Goal: Task Accomplishment & Management: Manage account settings

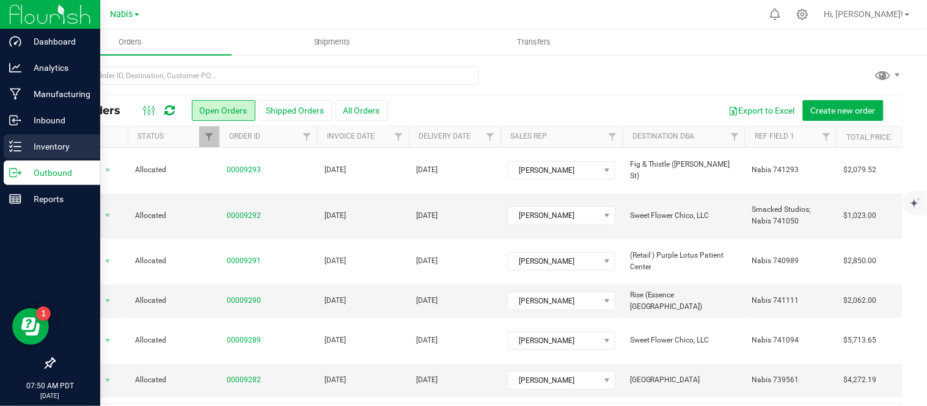
click at [21, 145] on p "Inventory" at bounding box center [57, 146] width 73 height 15
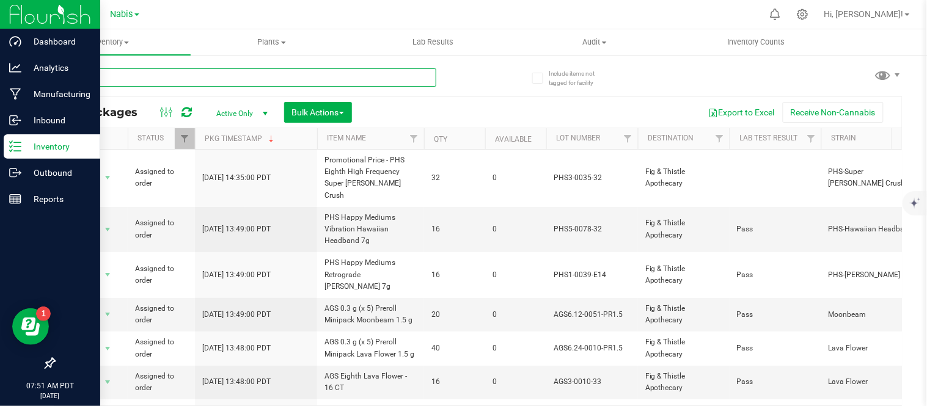
click at [270, 81] on input "text" at bounding box center [245, 77] width 383 height 18
paste input "Display Sample - PHS Eighth Vibration Blueberry Parfait (NEW)"
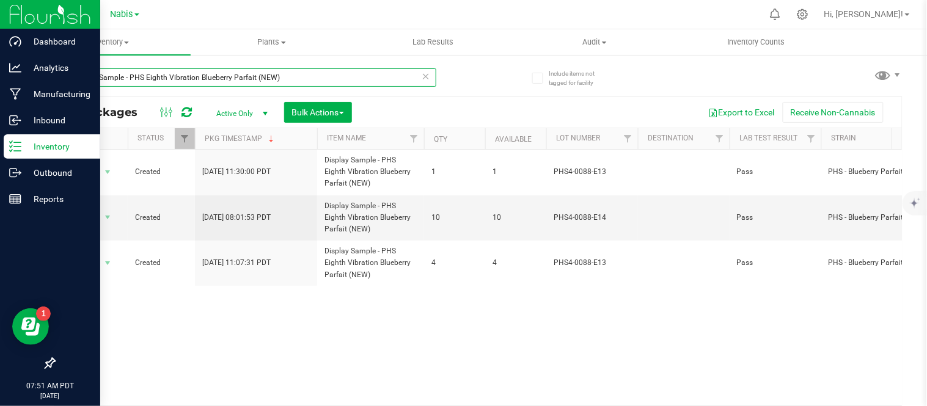
type input "Display Sample - PHS Eighth Vibration Blueberry Parfait (NEW)"
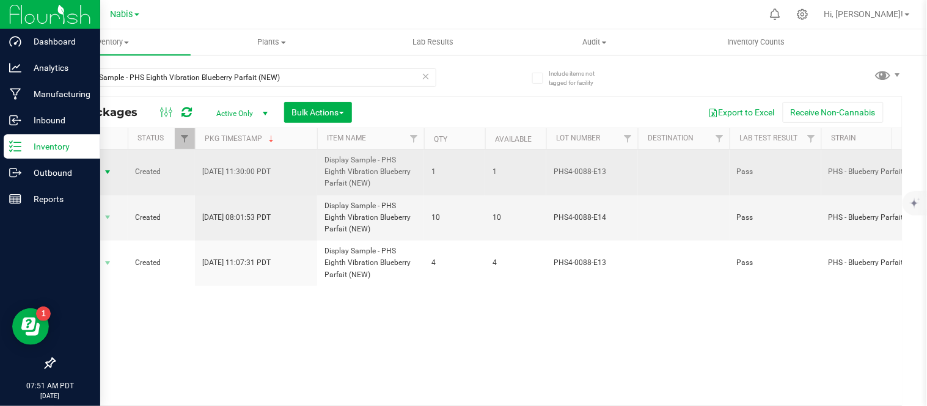
click at [88, 175] on span "Action" at bounding box center [83, 172] width 33 height 17
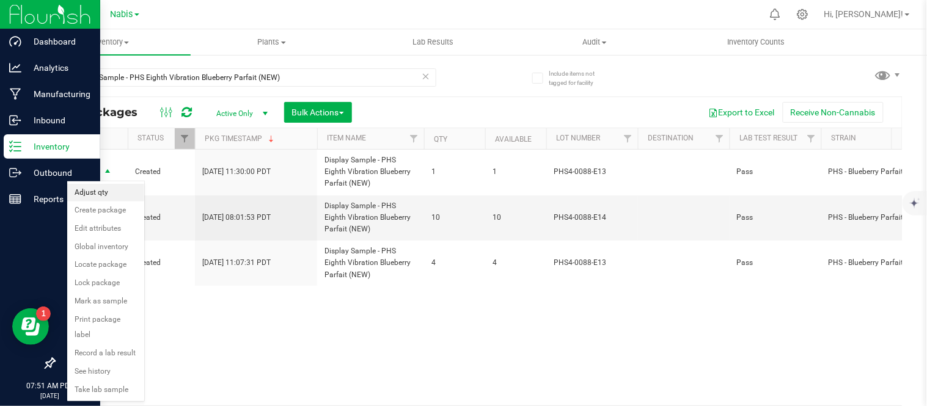
click at [101, 193] on li "Adjust qty" at bounding box center [105, 193] width 77 height 18
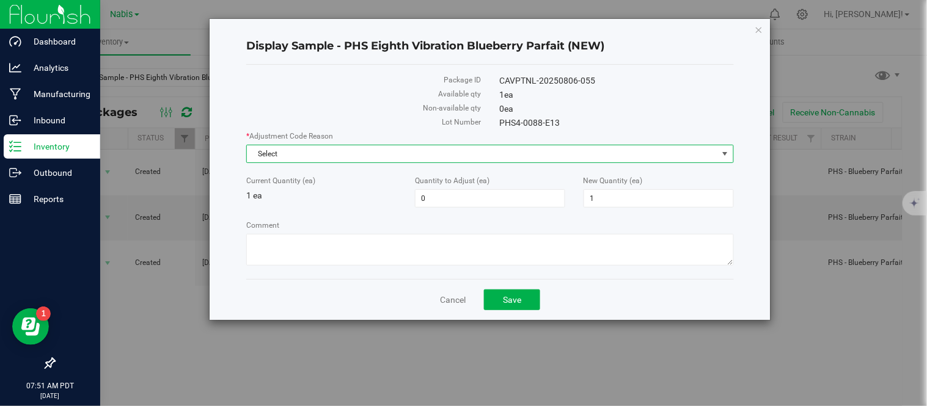
click at [416, 152] on span "Select" at bounding box center [482, 153] width 471 height 17
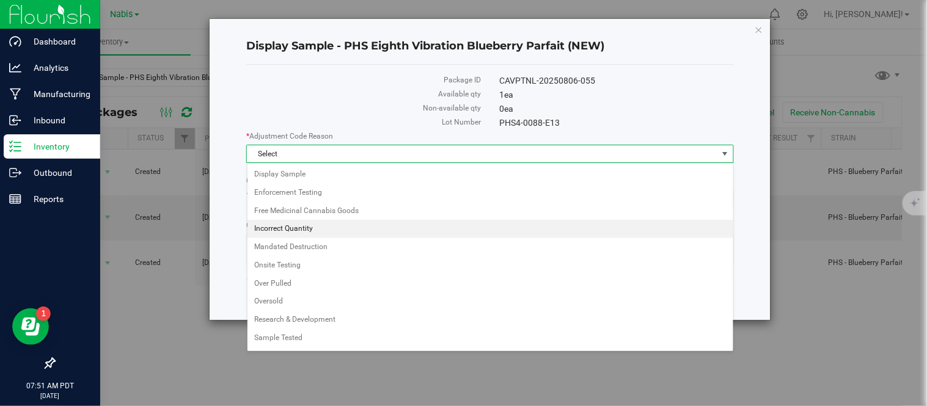
click at [328, 230] on li "Incorrect Quantity" at bounding box center [491, 229] width 486 height 18
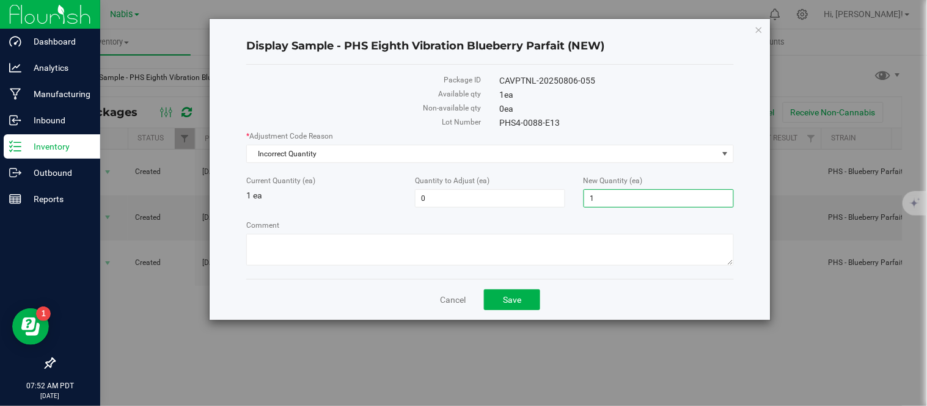
click at [612, 192] on span "1 1" at bounding box center [659, 198] width 150 height 18
click at [612, 192] on input "1" at bounding box center [658, 198] width 149 height 17
type input "0"
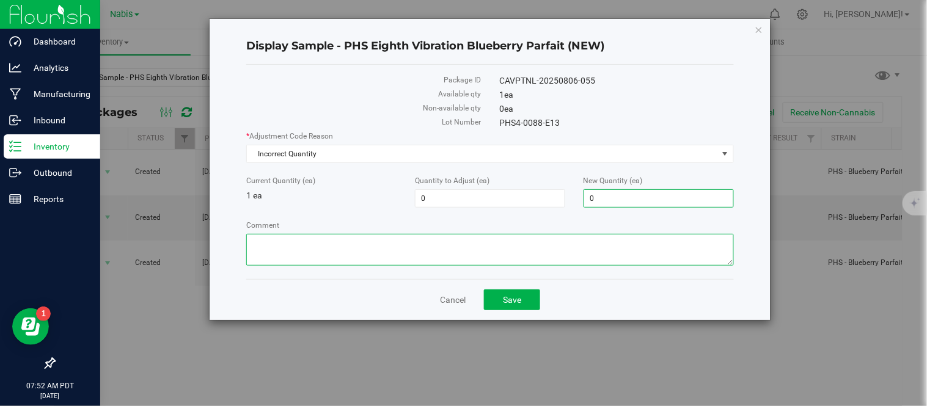
type input "-1"
type input "0"
click at [342, 257] on textarea "Comment" at bounding box center [489, 250] width 487 height 32
paste textarea "nabis audit difficult to keep track of active inventory due to Outfield down"
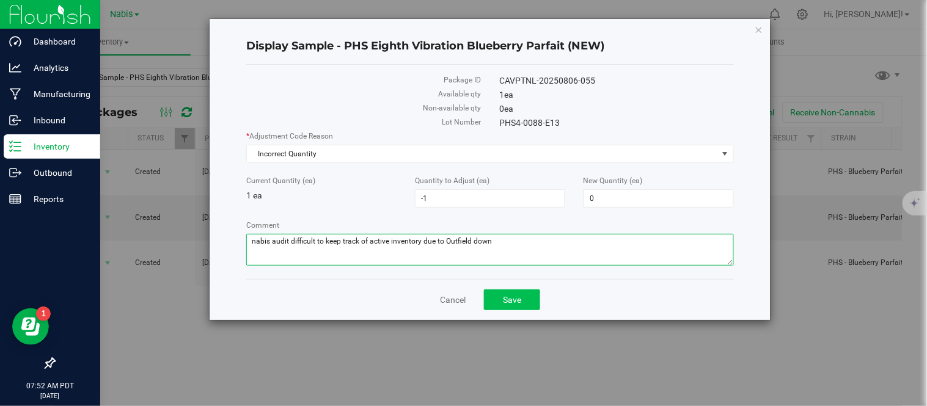
type textarea "nabis audit difficult to keep track of active inventory due to Outfield down"
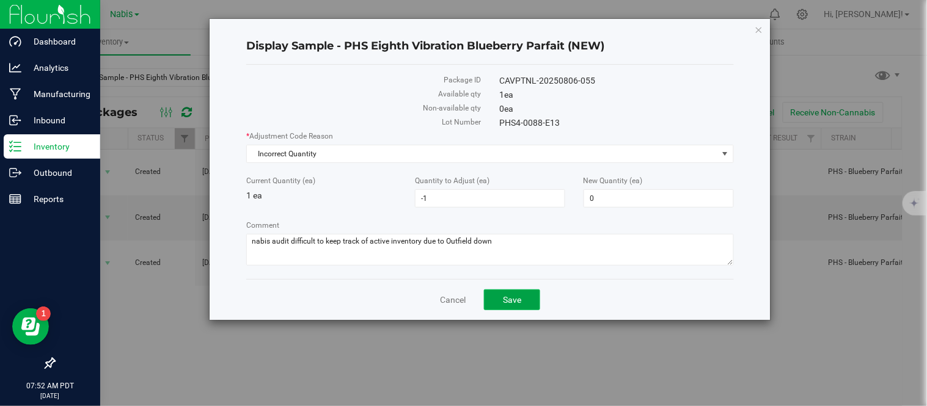
click at [518, 308] on button "Save" at bounding box center [512, 300] width 56 height 21
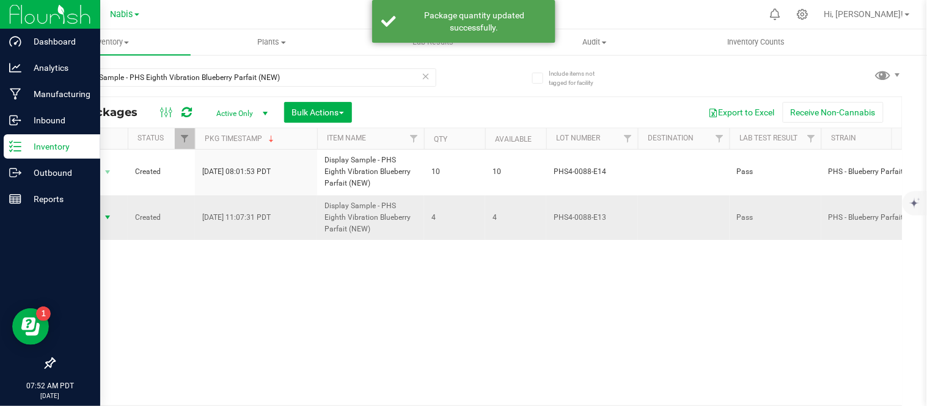
click at [87, 221] on span "Action" at bounding box center [83, 217] width 33 height 17
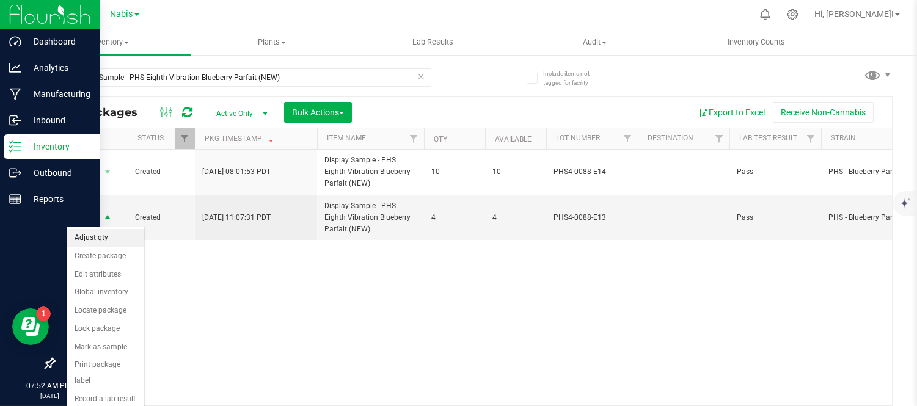
click at [115, 235] on li "Adjust qty" at bounding box center [105, 238] width 77 height 18
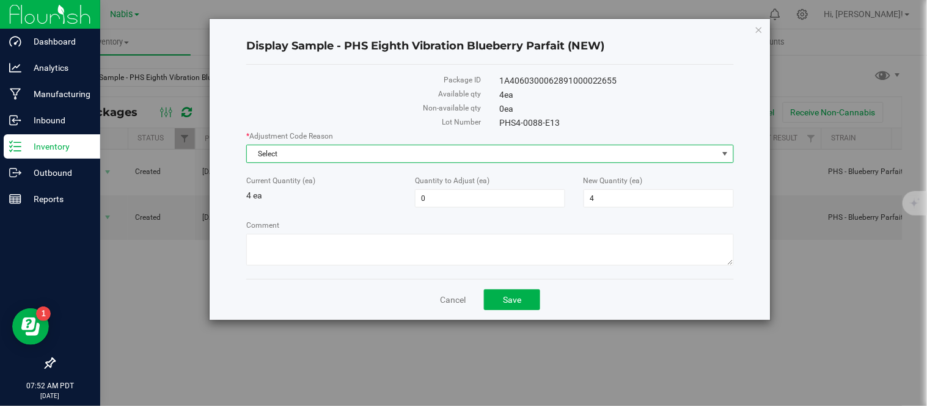
click at [400, 149] on span "Select" at bounding box center [482, 153] width 471 height 17
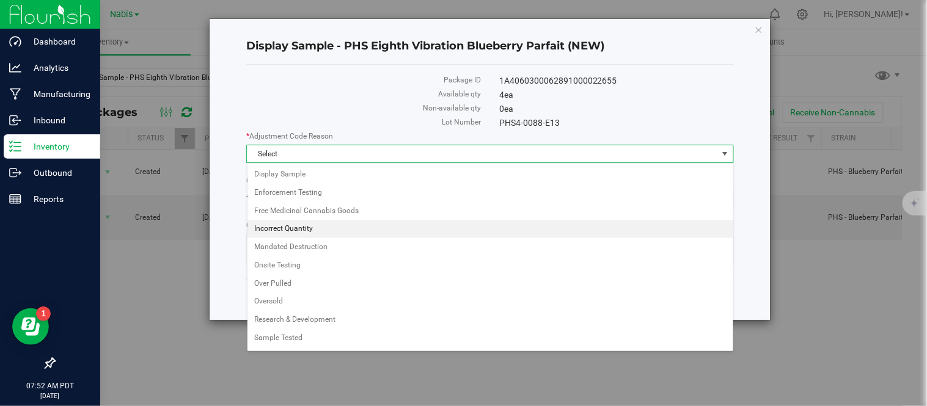
click at [314, 233] on li "Incorrect Quantity" at bounding box center [491, 229] width 486 height 18
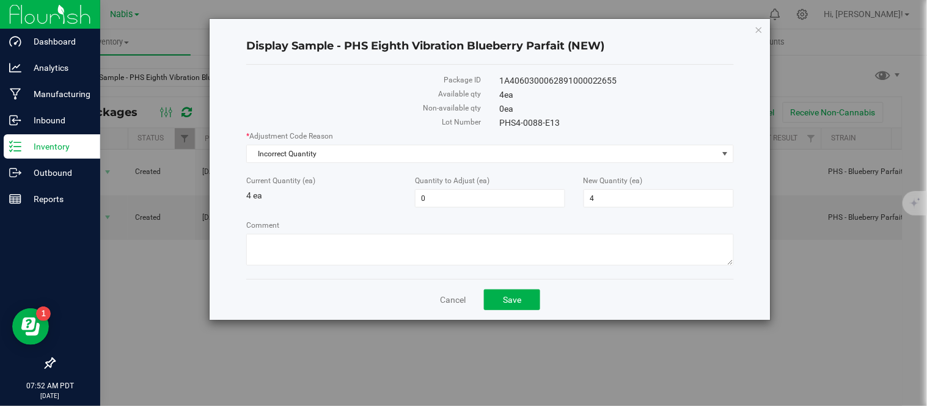
click at [614, 188] on div "New Quantity (ea) 4 4" at bounding box center [658, 191] width 169 height 32
click at [614, 189] on span "4 4" at bounding box center [659, 198] width 150 height 18
click at [607, 197] on span "4 4" at bounding box center [659, 198] width 150 height 18
click at [607, 197] on input "4" at bounding box center [658, 198] width 149 height 17
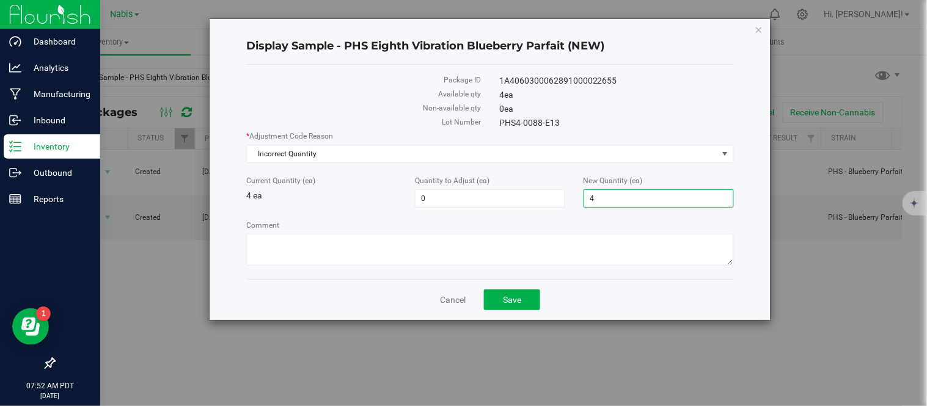
type input "0"
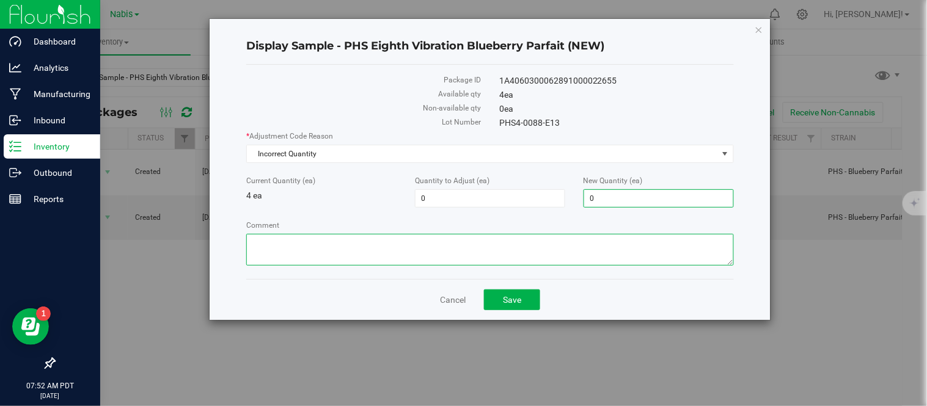
type input "-4"
type input "0"
paste textarea "nabis audit difficult to keep track of active inventory due to Outfield down"
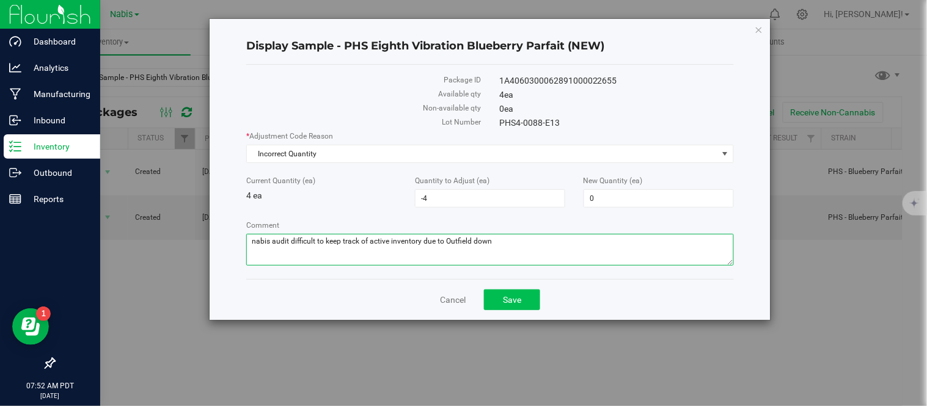
type textarea "nabis audit difficult to keep track of active inventory due to Outfield down"
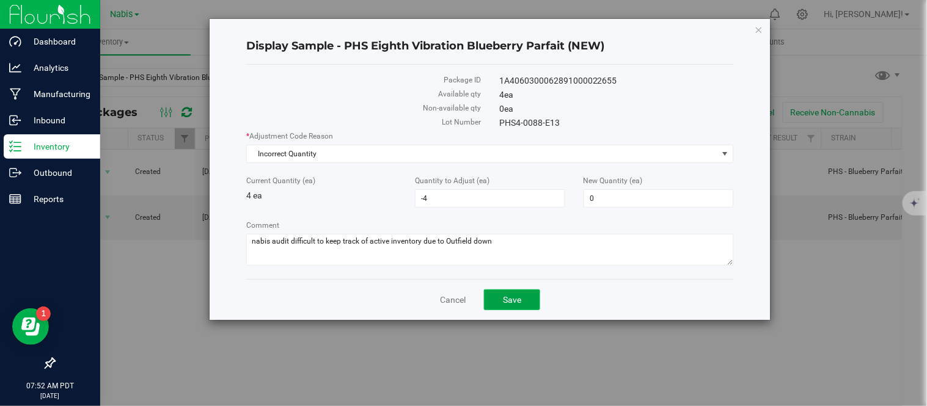
click at [524, 302] on button "Save" at bounding box center [512, 300] width 56 height 21
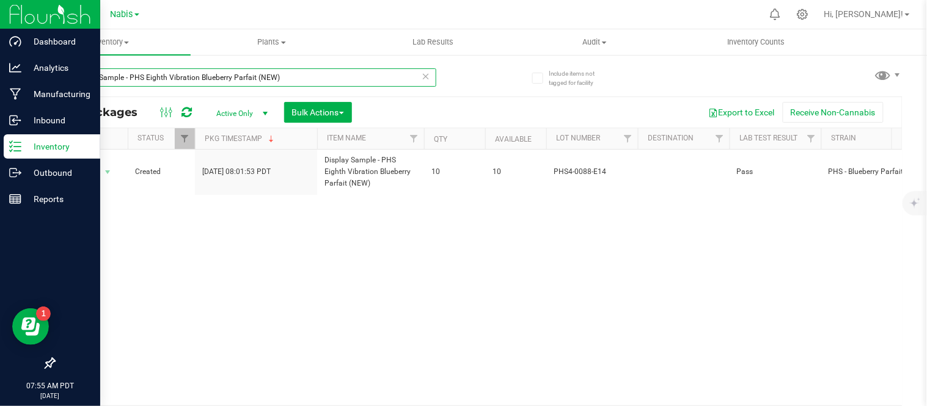
click at [295, 75] on input "Display Sample - PHS Eighth Vibration Blueberry Parfait (NEW)" at bounding box center [245, 77] width 383 height 18
paste input "Promotional Price - PHS Happy Mediums Vibration Blueberry Parfait 7g"
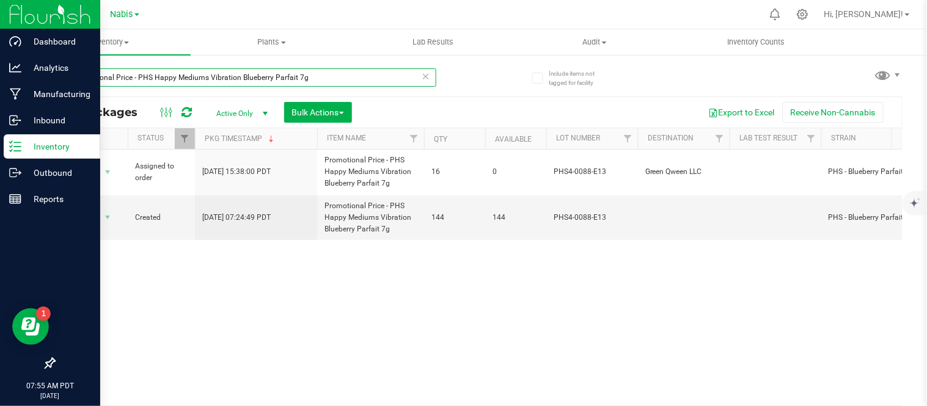
type input "Promotional Price - PHS Happy Mediums Vibration Blueberry Parfait 7g"
click at [240, 111] on span "Active Only" at bounding box center [239, 113] width 67 height 17
click at [453, 292] on div "Action Action Edit attributes Global inventory Locate package Print package lab…" at bounding box center [478, 278] width 848 height 256
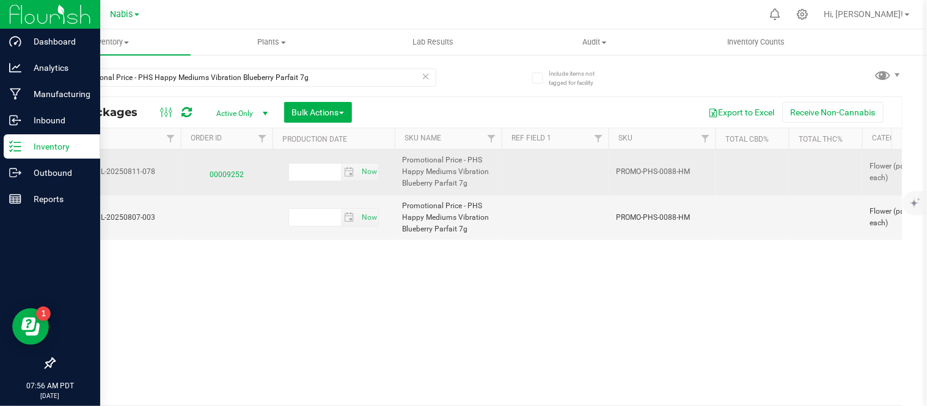
scroll to position [0, 882]
click at [224, 174] on span "00009252" at bounding box center [226, 172] width 77 height 18
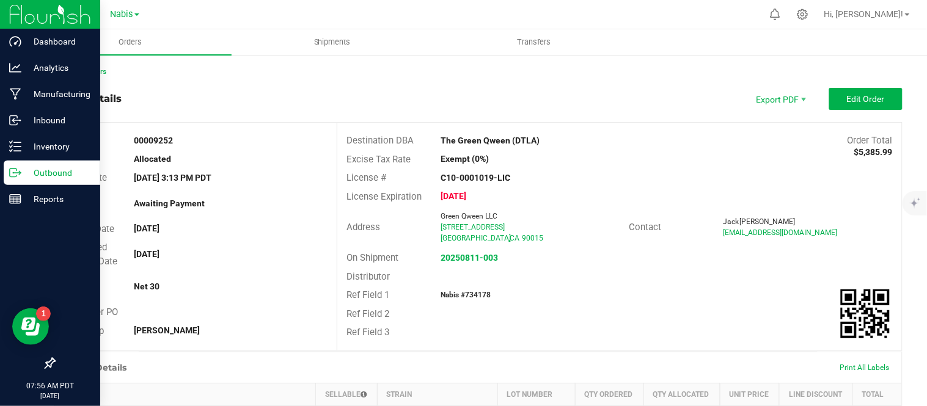
click at [481, 291] on strong "Nabis #734178" at bounding box center [466, 295] width 50 height 9
copy strong "734178"
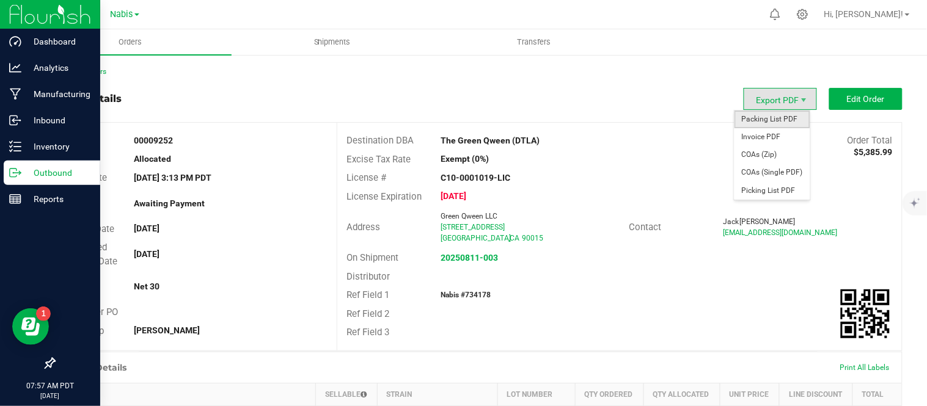
click at [774, 117] on span "Packing List PDF" at bounding box center [773, 120] width 76 height 18
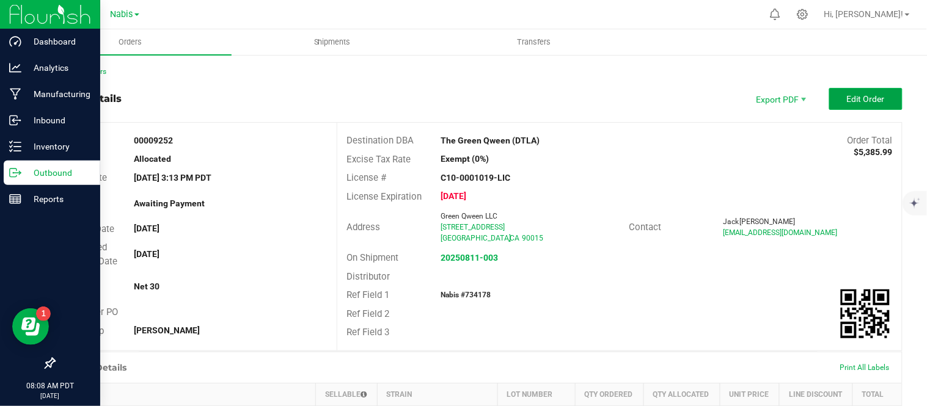
click at [851, 96] on span "Edit Order" at bounding box center [866, 99] width 38 height 10
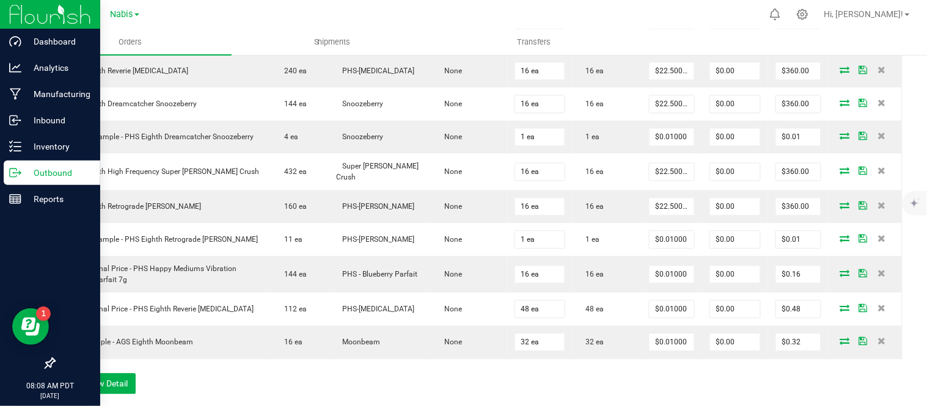
scroll to position [637, 0]
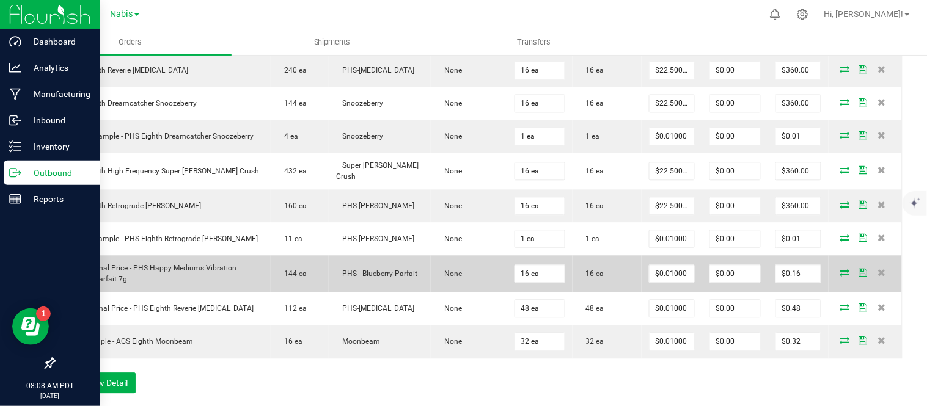
click at [840, 269] on icon at bounding box center [845, 272] width 10 height 7
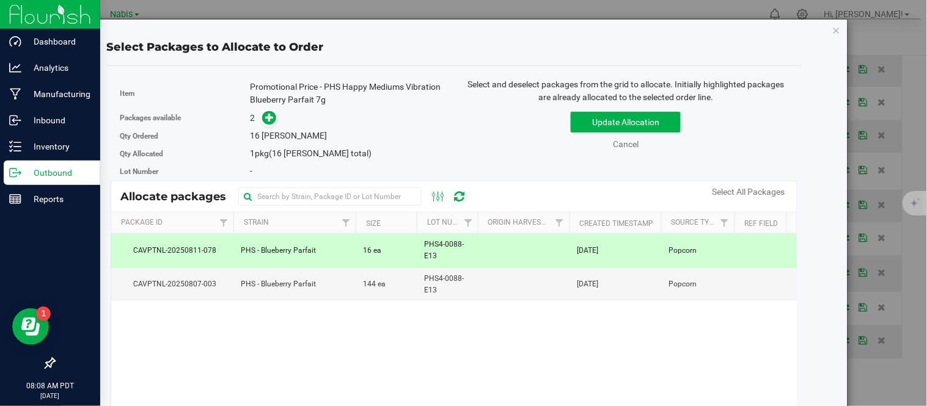
click at [420, 254] on td "PHS4-0088-E13" at bounding box center [447, 251] width 61 height 34
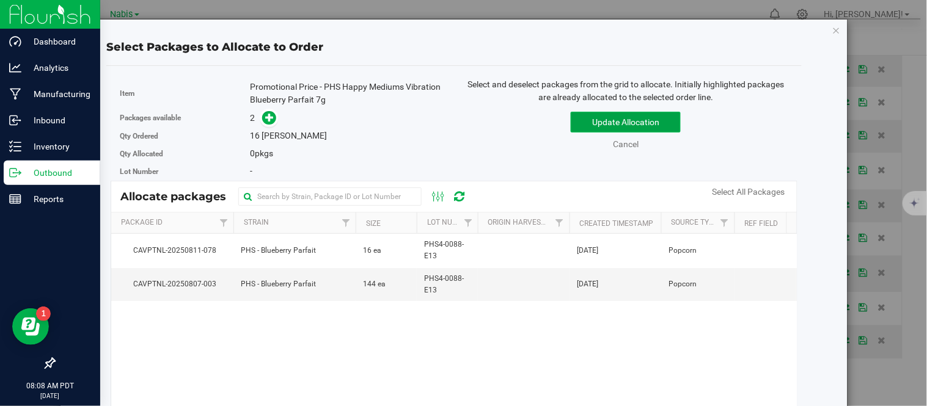
click at [614, 123] on button "Update Allocation" at bounding box center [626, 122] width 110 height 21
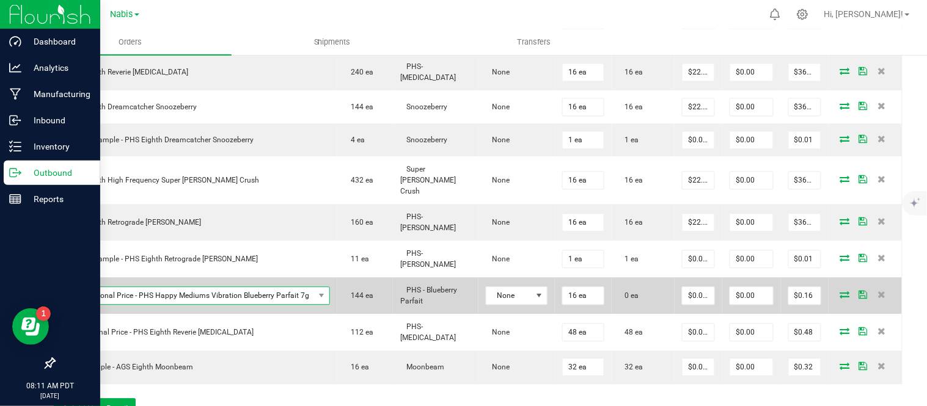
click at [257, 287] on span "Promotional Price - PHS Happy Mediums Vibration Blueberry Parfait 7g" at bounding box center [189, 295] width 252 height 17
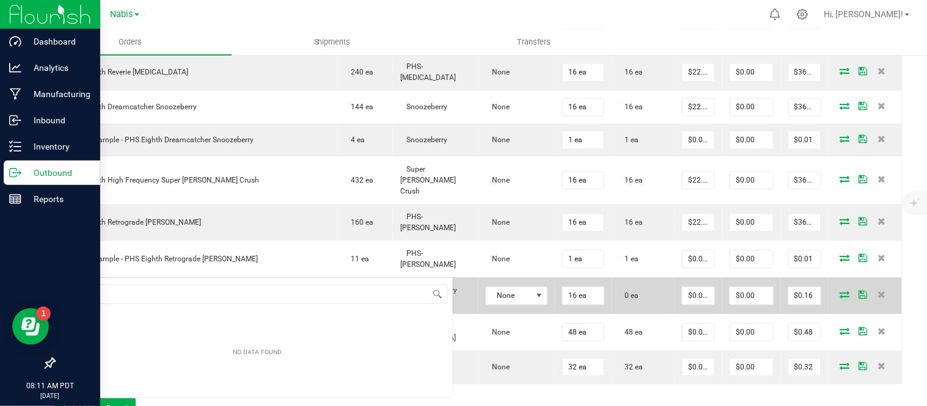
scroll to position [18, 263]
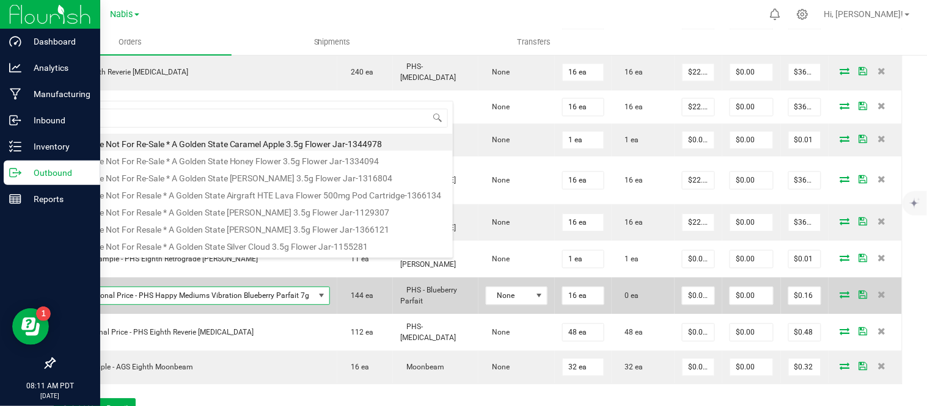
type input "Promotional Price - PHS Eighth Vibration Blueberry Parfait"
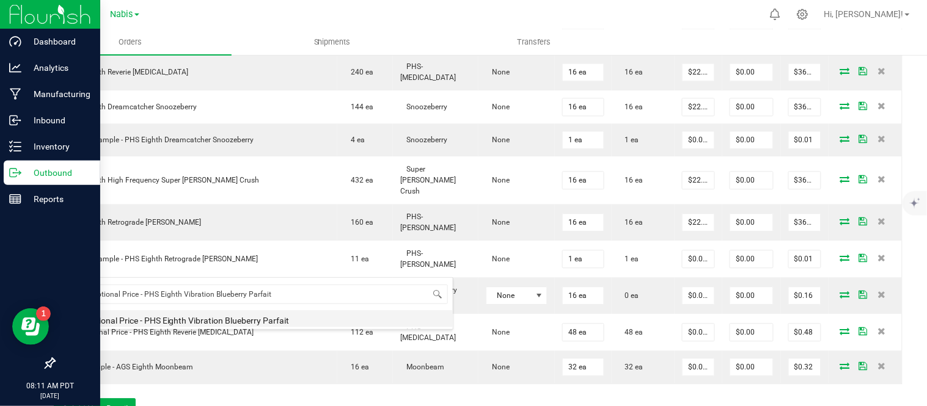
click at [263, 317] on li "Promotional Price - PHS Eighth Vibration Blueberry Parfait" at bounding box center [258, 318] width 390 height 17
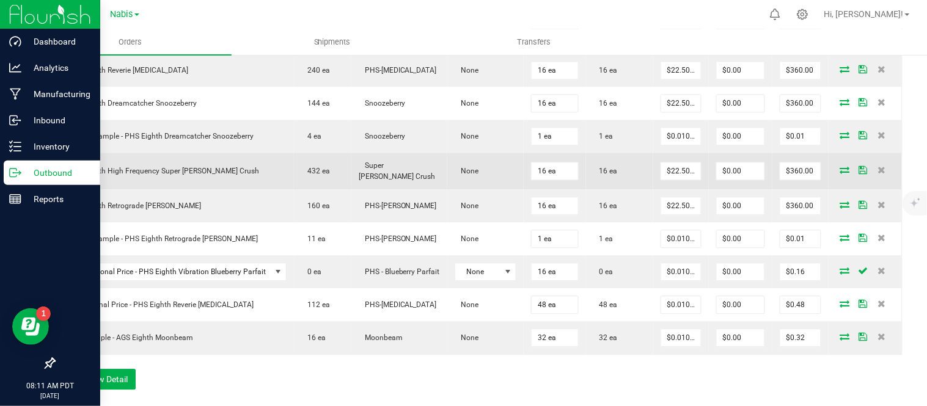
scroll to position [0, 0]
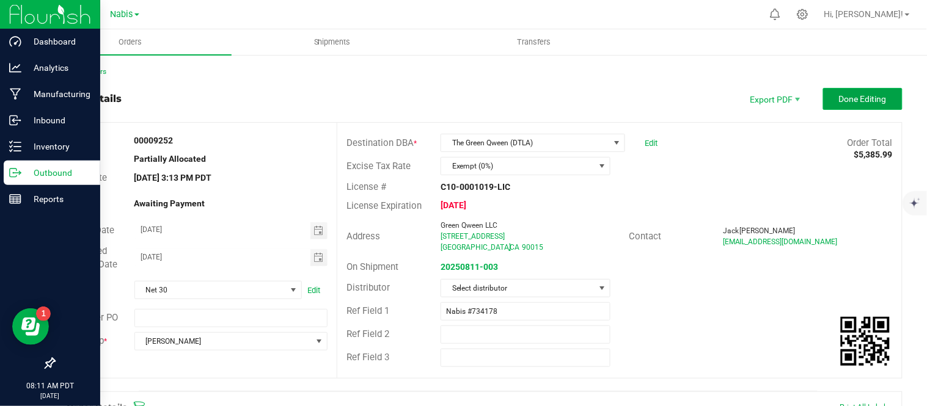
click at [847, 106] on button "Done Editing" at bounding box center [862, 99] width 79 height 22
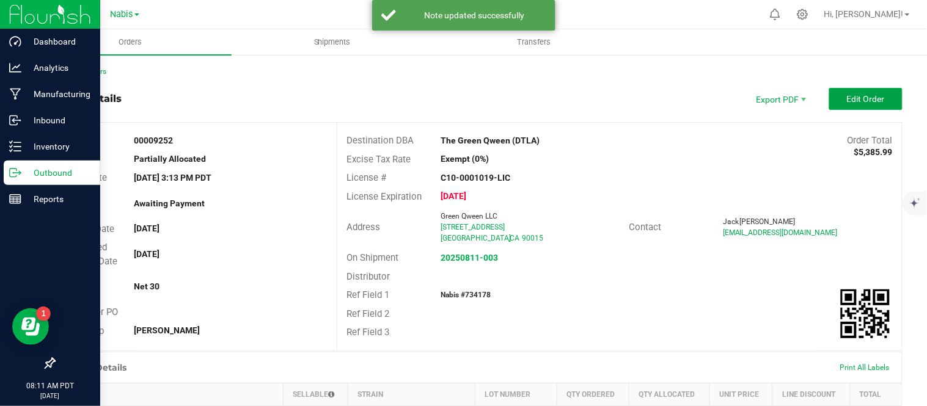
click at [847, 106] on button "Edit Order" at bounding box center [865, 99] width 73 height 22
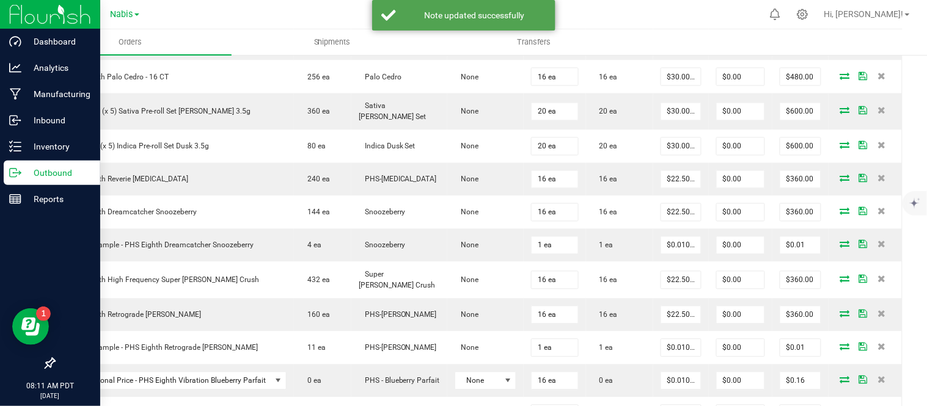
scroll to position [528, 0]
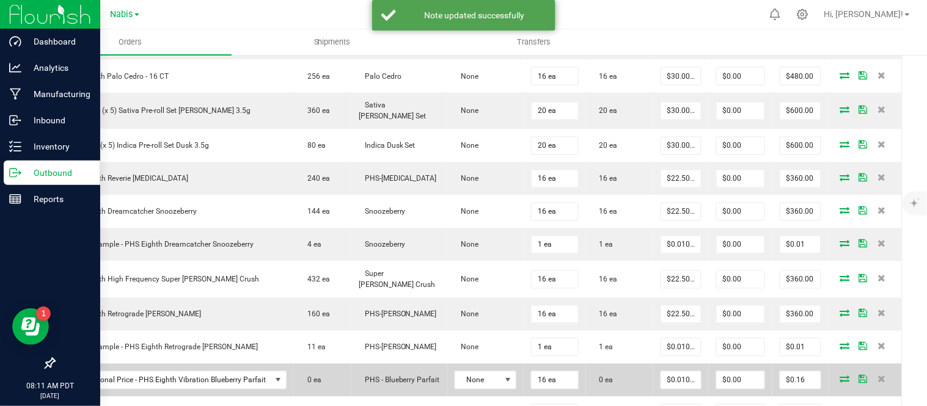
click at [840, 376] on icon at bounding box center [845, 379] width 10 height 7
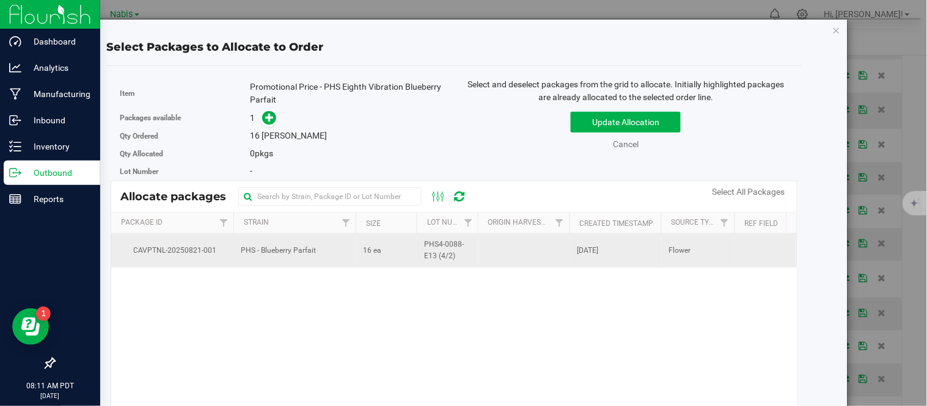
click at [480, 263] on td at bounding box center [524, 250] width 92 height 33
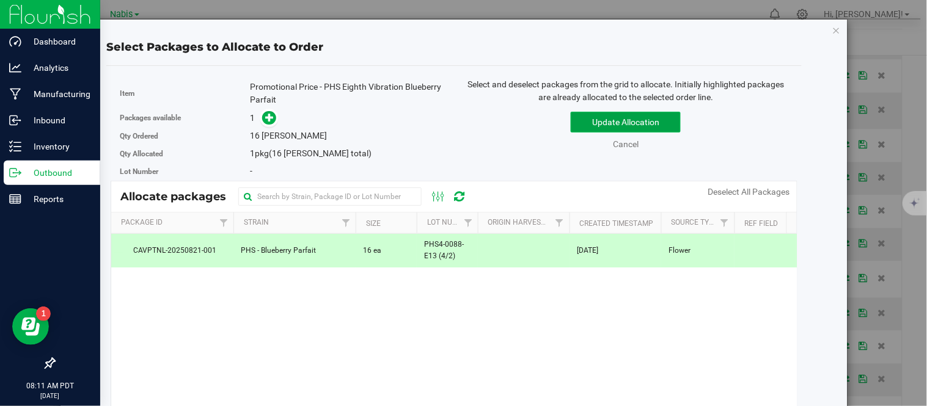
click at [618, 127] on button "Update Allocation" at bounding box center [626, 122] width 110 height 21
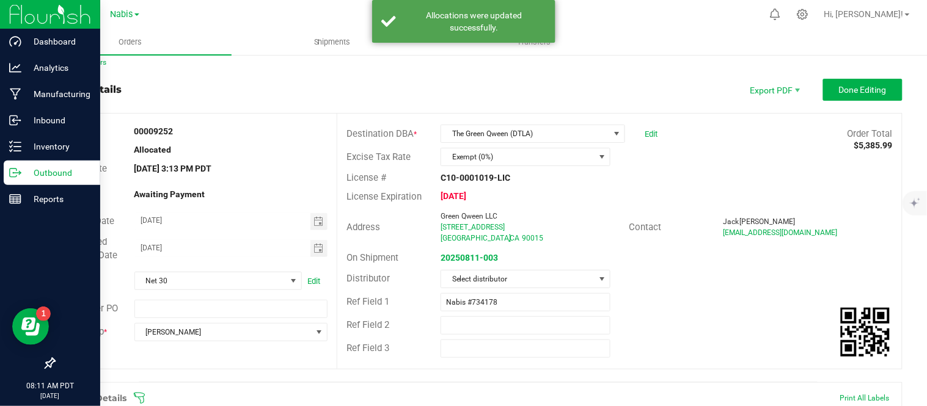
scroll to position [0, 0]
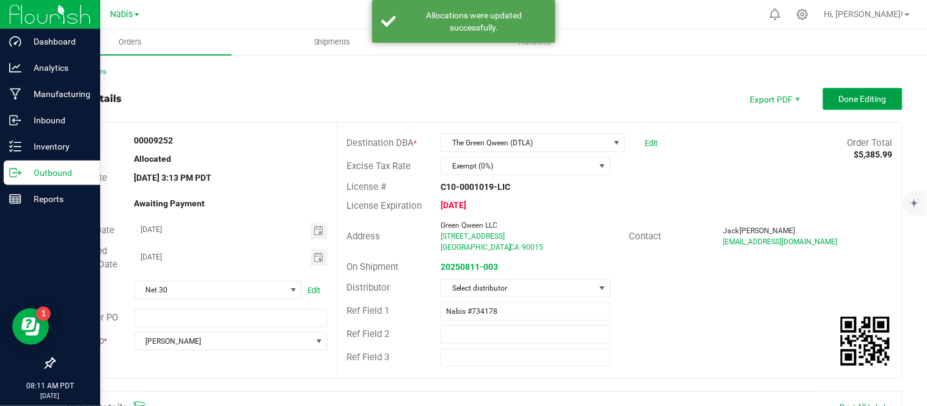
click at [856, 107] on button "Done Editing" at bounding box center [862, 99] width 79 height 22
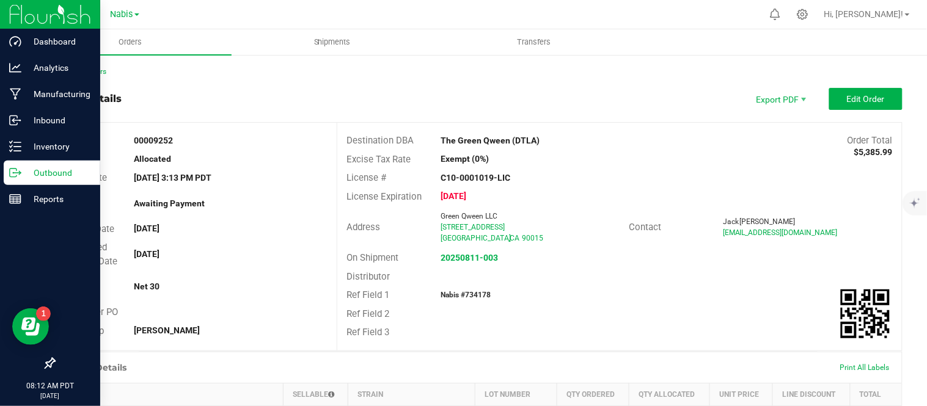
click at [40, 174] on p "Outbound" at bounding box center [57, 173] width 73 height 15
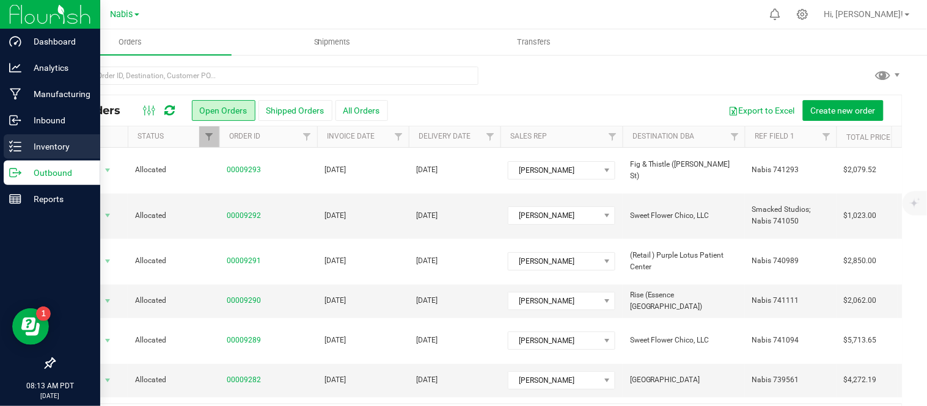
click at [55, 144] on p "Inventory" at bounding box center [57, 146] width 73 height 15
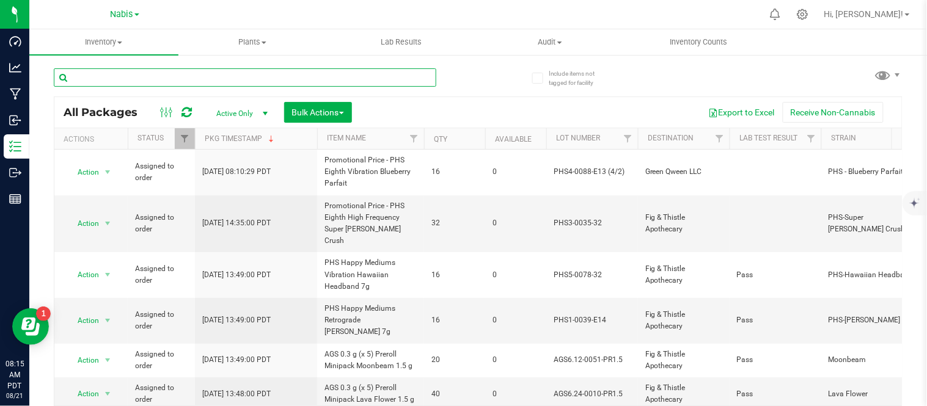
click at [298, 75] on input "text" at bounding box center [245, 77] width 383 height 18
paste input "Promotional Price - PHS Happy Mediums Vibration Blueberry Parfait 7g"
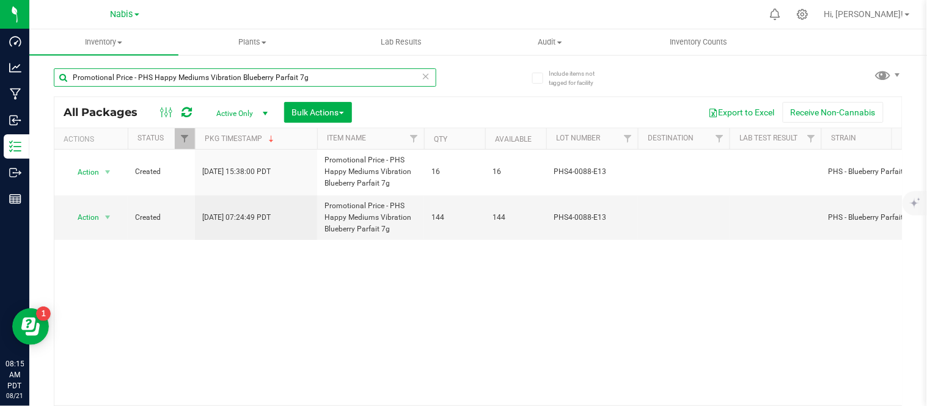
type input "Promotional Price - PHS Happy Mediums Vibration Blueberry Parfait 7g"
click at [260, 115] on span "select" at bounding box center [265, 114] width 10 height 10
click at [223, 184] on li "All" at bounding box center [239, 188] width 66 height 18
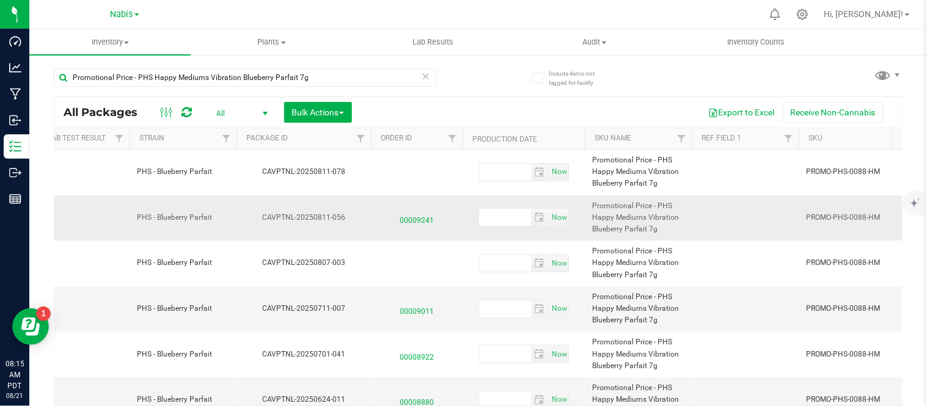
scroll to position [0, 692]
click at [681, 229] on span "Promotional Price - PHS Happy Mediums Vibration Blueberry Parfait 7g" at bounding box center [638, 217] width 92 height 35
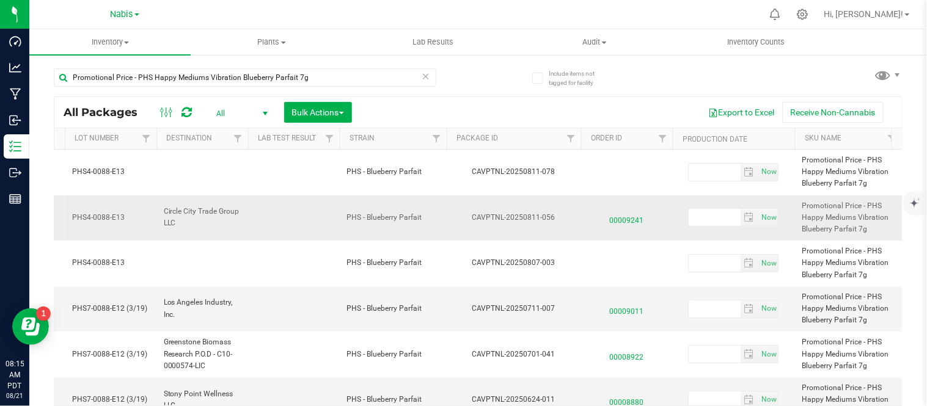
scroll to position [0, 130]
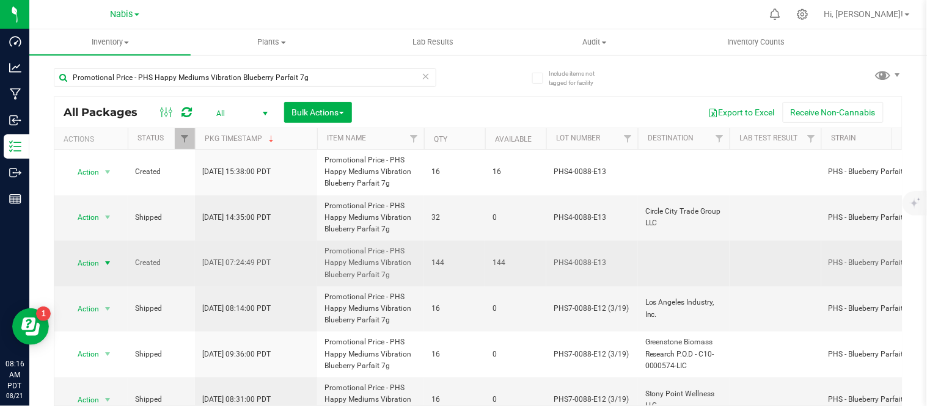
click at [113, 263] on span "select" at bounding box center [107, 263] width 15 height 17
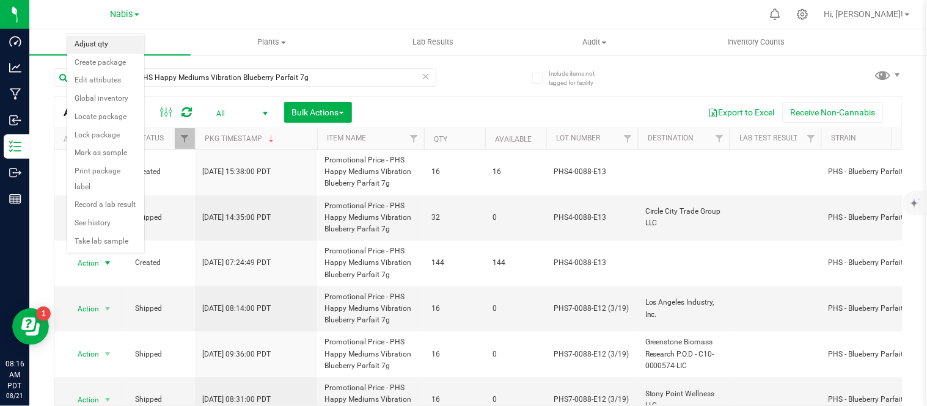
click at [107, 48] on li "Adjust qty" at bounding box center [105, 44] width 77 height 18
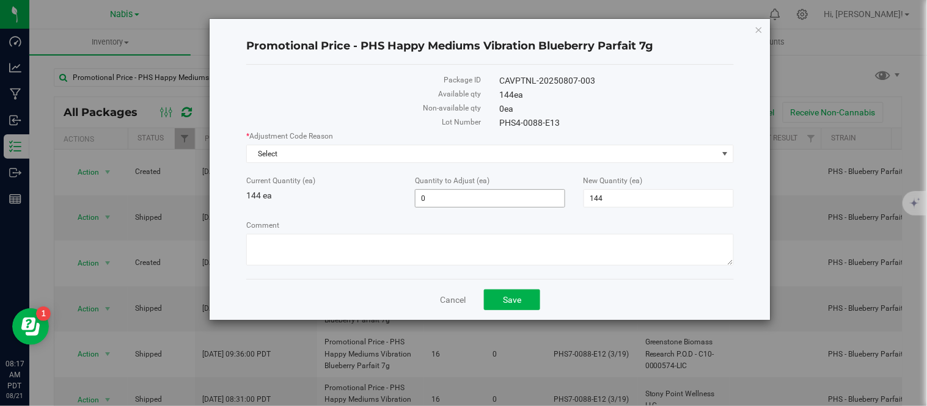
click at [436, 204] on span "0 0" at bounding box center [490, 198] width 150 height 18
click at [436, 204] on input "0" at bounding box center [490, 198] width 149 height 17
type input "32"
type input "176"
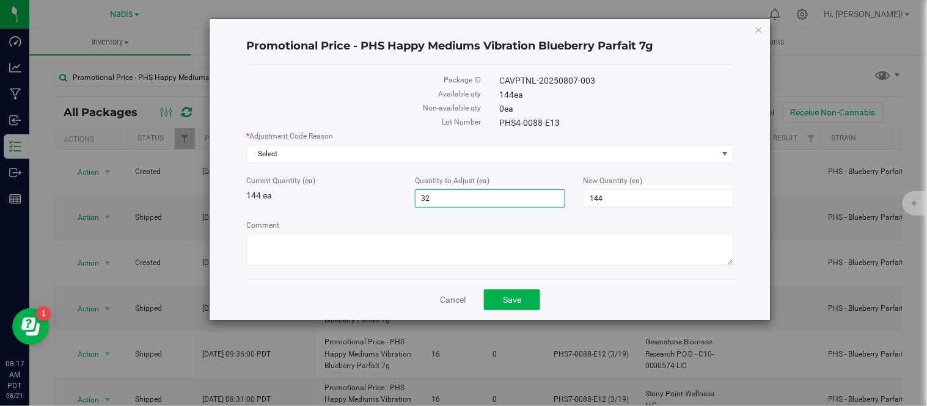
type input "176"
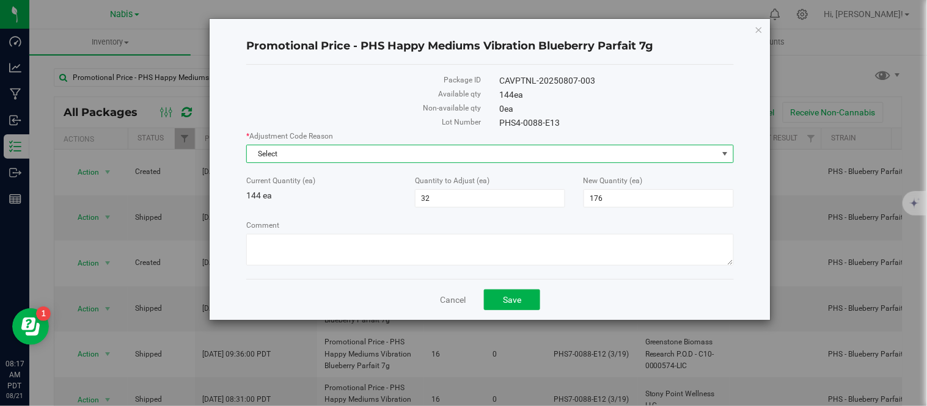
click at [309, 153] on span "Select" at bounding box center [482, 153] width 471 height 17
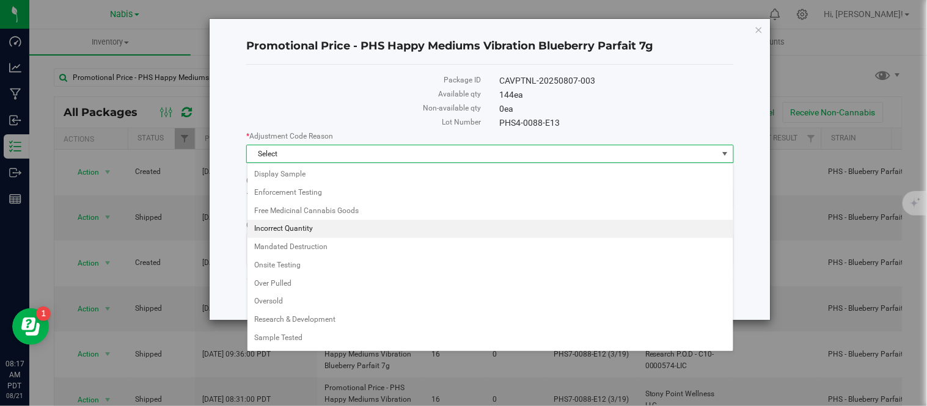
click at [298, 223] on li "Incorrect Quantity" at bounding box center [491, 229] width 486 height 18
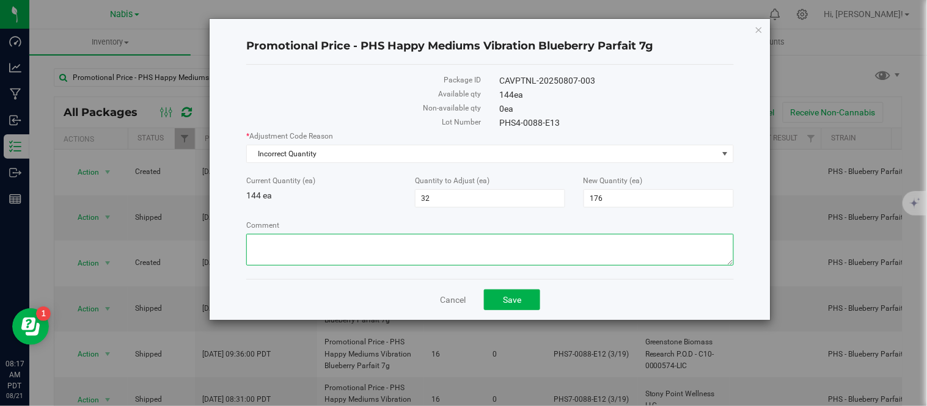
click at [406, 243] on textarea "Comment" at bounding box center [489, 250] width 487 height 32
click at [441, 241] on textarea "Comment" at bounding box center [489, 250] width 487 height 32
paste textarea "nabis audit difficult to keep track of active inventory due to Outfield down"
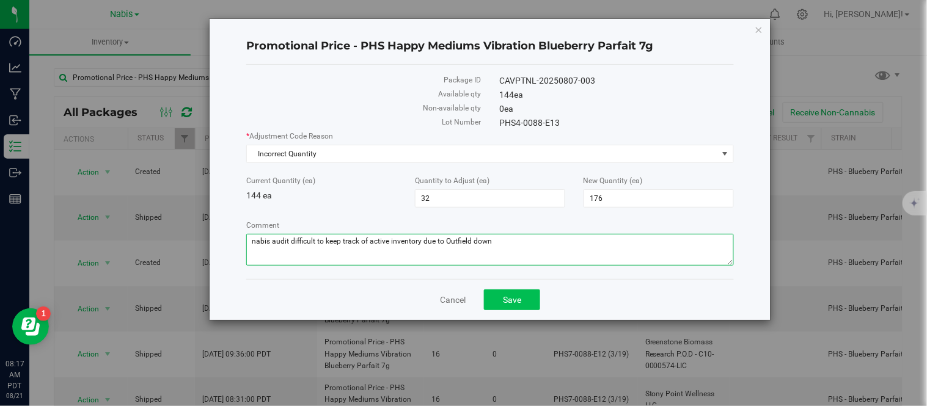
type textarea "nabis audit difficult to keep track of active inventory due to Outfield down"
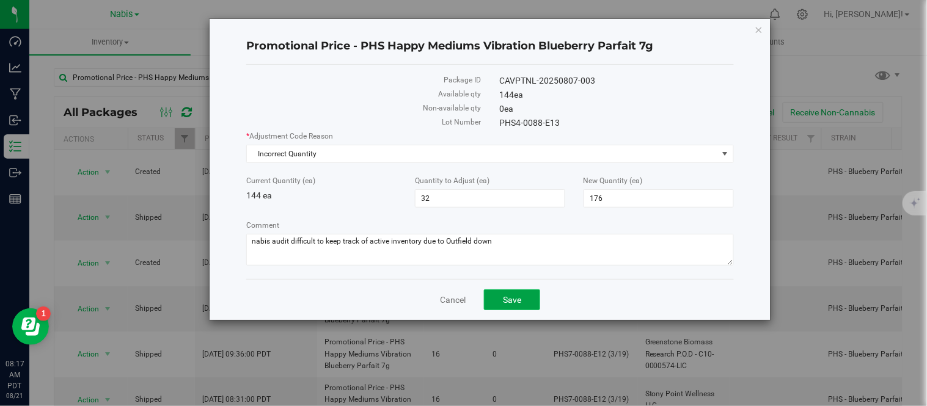
click at [495, 301] on button "Save" at bounding box center [512, 300] width 56 height 21
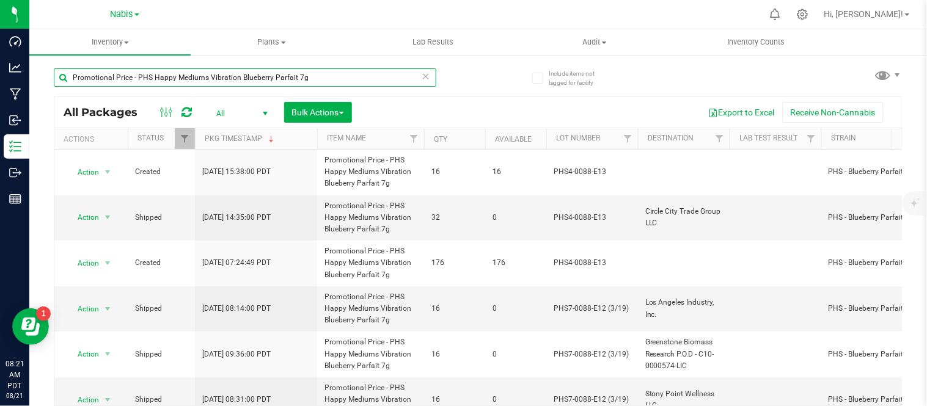
click at [343, 70] on input "Promotional Price - PHS Happy Mediums Vibration Blueberry Parfait 7g" at bounding box center [245, 77] width 383 height 18
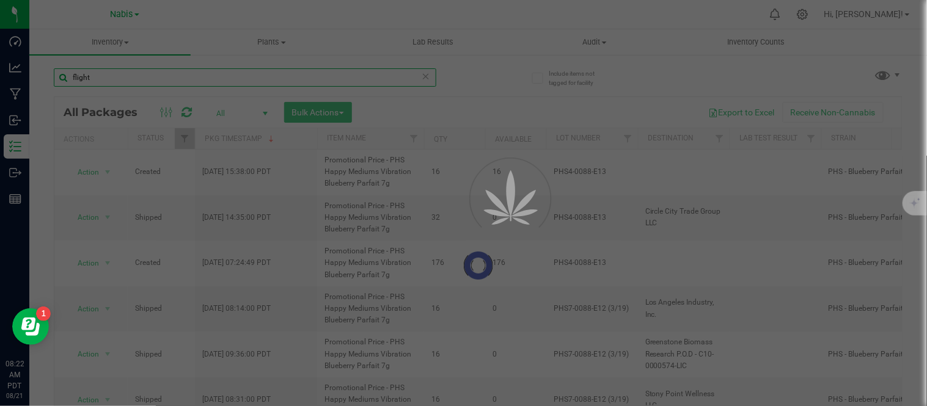
type input "flight"
drag, startPoint x: 248, startPoint y: 114, endPoint x: 255, endPoint y: 114, distance: 7.4
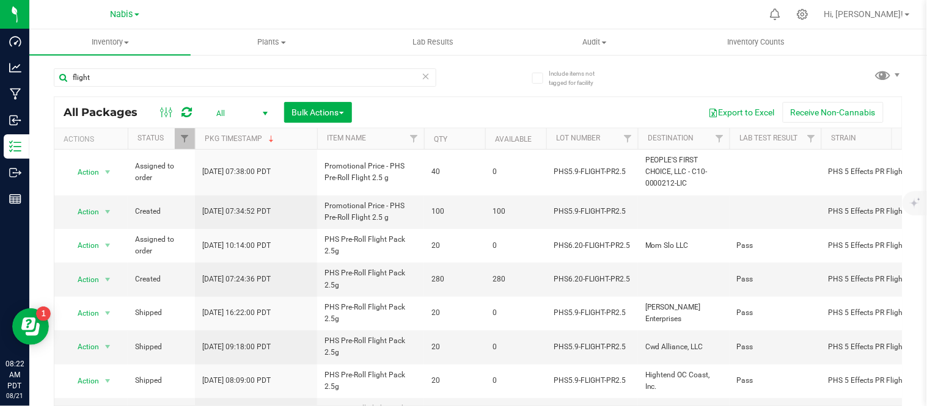
click at [262, 109] on span "select" at bounding box center [265, 114] width 10 height 10
click at [229, 132] on li "Active Only" at bounding box center [239, 134] width 66 height 18
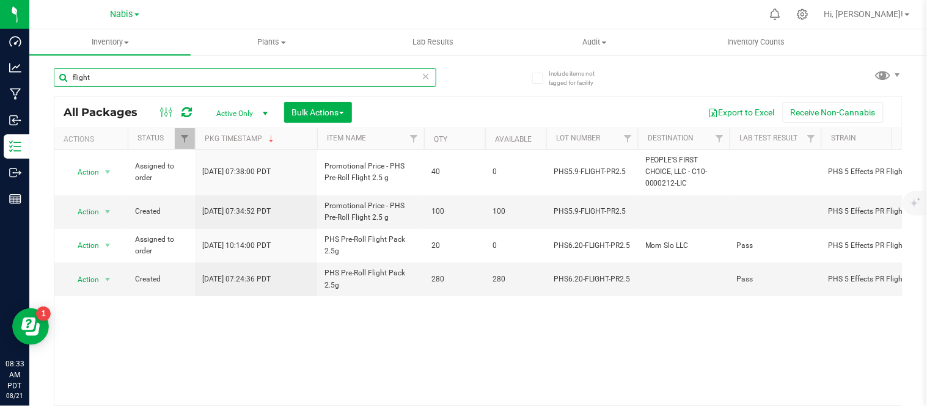
click at [259, 76] on input "flight" at bounding box center [245, 77] width 383 height 18
paste input "Display Sample - PHS Eighth High Frequency Super Berry Crush"
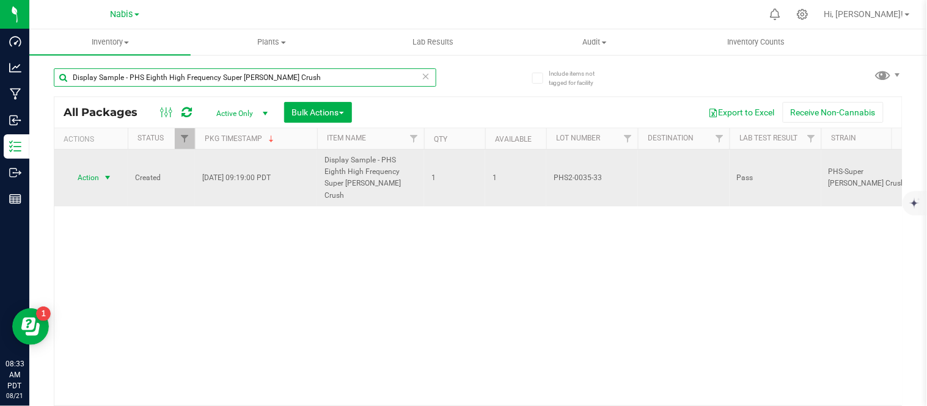
type input "Display Sample - PHS Eighth High Frequency Super Berry Crush"
click at [89, 174] on span "Action" at bounding box center [83, 177] width 33 height 17
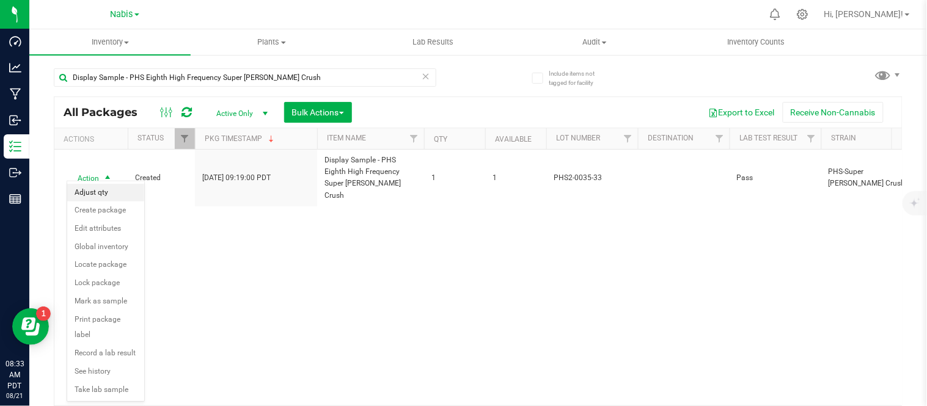
click at [125, 193] on li "Adjust qty" at bounding box center [105, 193] width 77 height 18
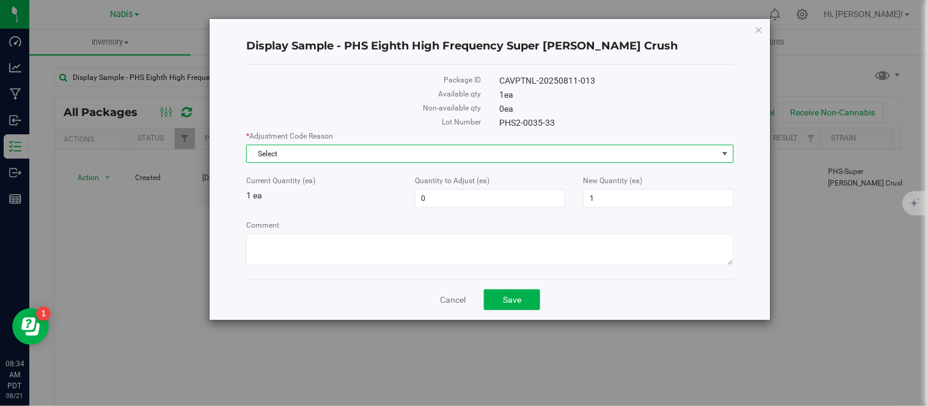
click at [367, 150] on span "Select" at bounding box center [482, 153] width 471 height 17
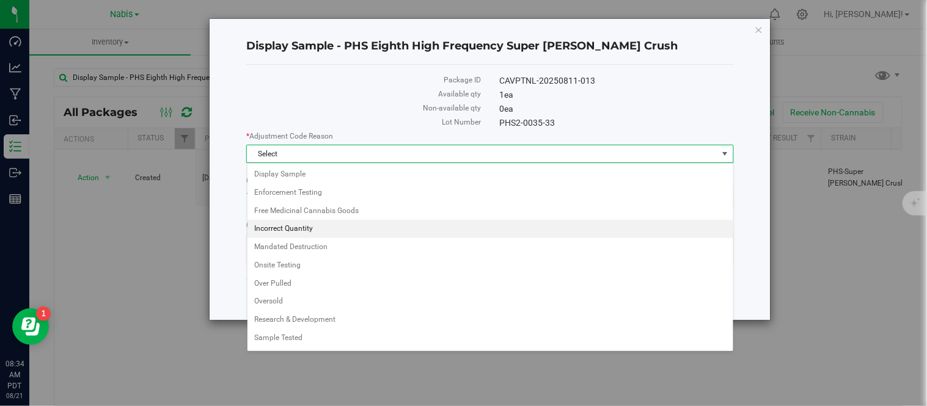
click at [351, 233] on li "Incorrect Quantity" at bounding box center [491, 229] width 486 height 18
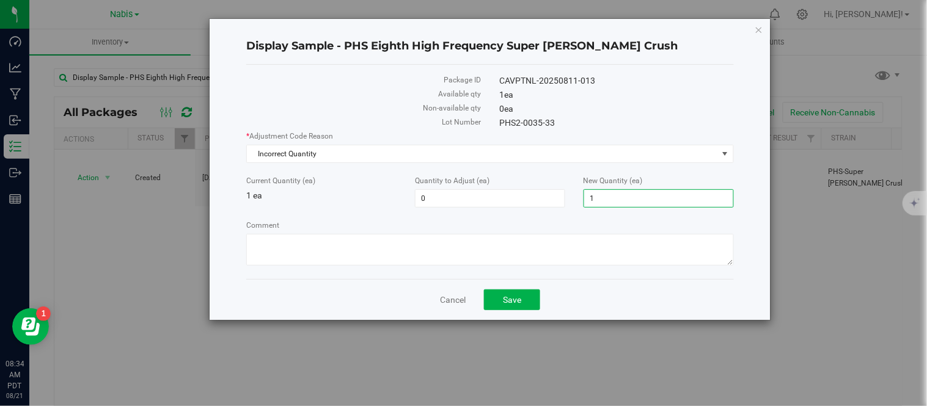
click at [626, 202] on span "1 1" at bounding box center [659, 198] width 150 height 18
click at [626, 202] on input "1" at bounding box center [658, 198] width 149 height 17
type input "0"
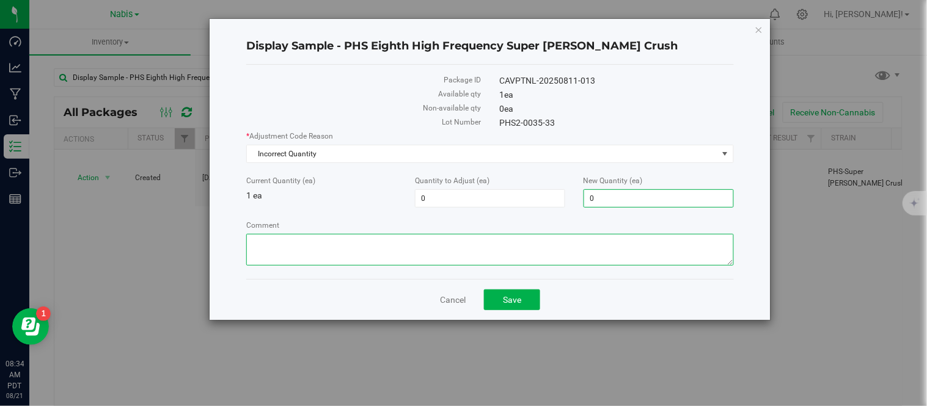
type input "-1"
type input "0"
click at [571, 254] on textarea "Comment" at bounding box center [489, 250] width 487 height 32
paste textarea "nabis audit difficult to keep track of active inventory due to Outfield down"
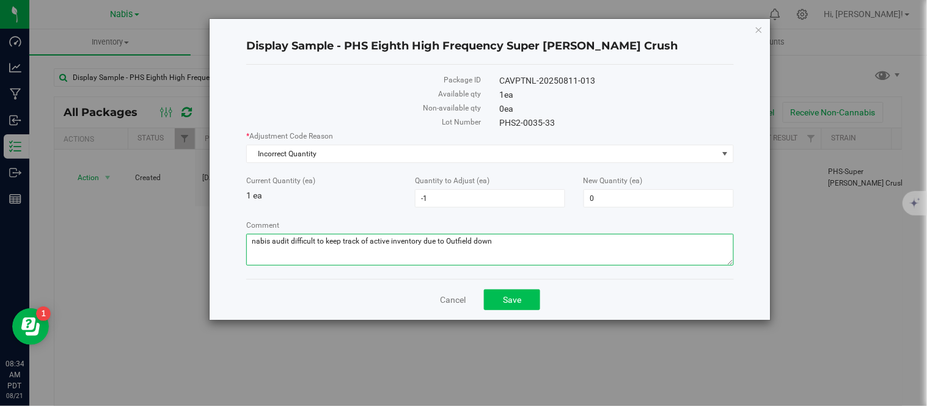
type textarea "nabis audit difficult to keep track of active inventory due to Outfield down"
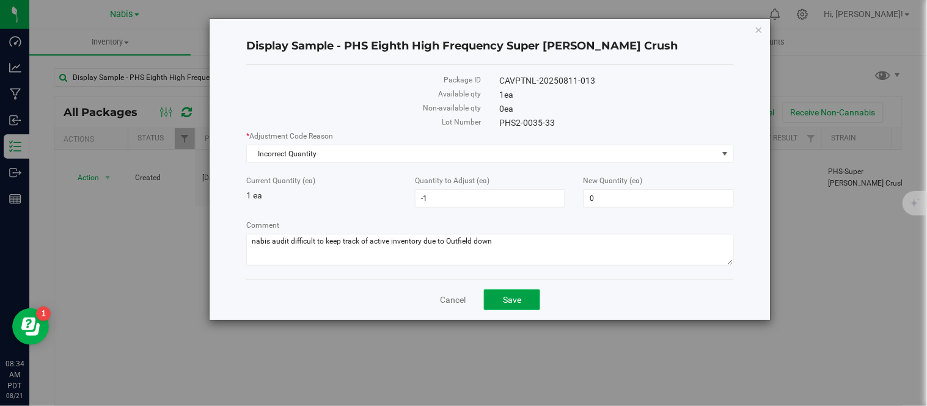
click at [499, 298] on button "Save" at bounding box center [512, 300] width 56 height 21
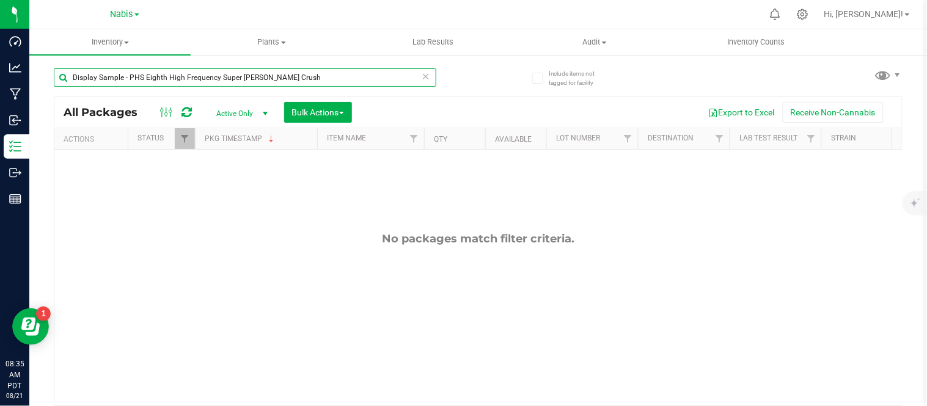
click at [288, 73] on input "Display Sample - PHS Eighth High Frequency Super Berry Crush" at bounding box center [245, 77] width 383 height 18
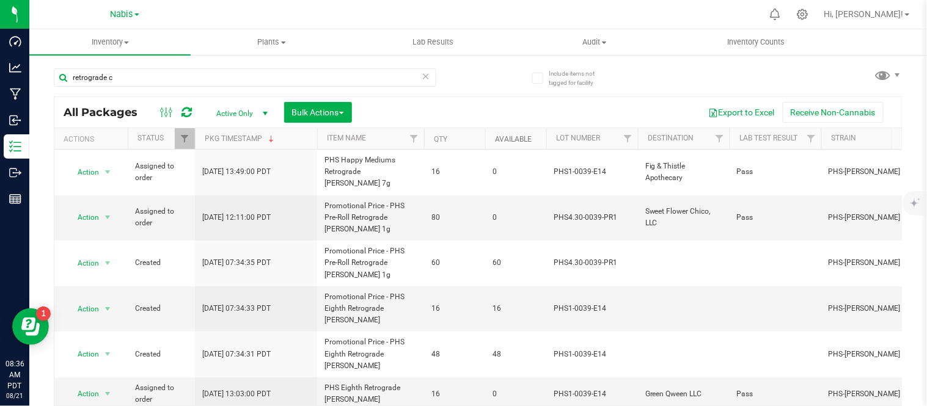
click at [526, 135] on link "Available" at bounding box center [513, 139] width 37 height 9
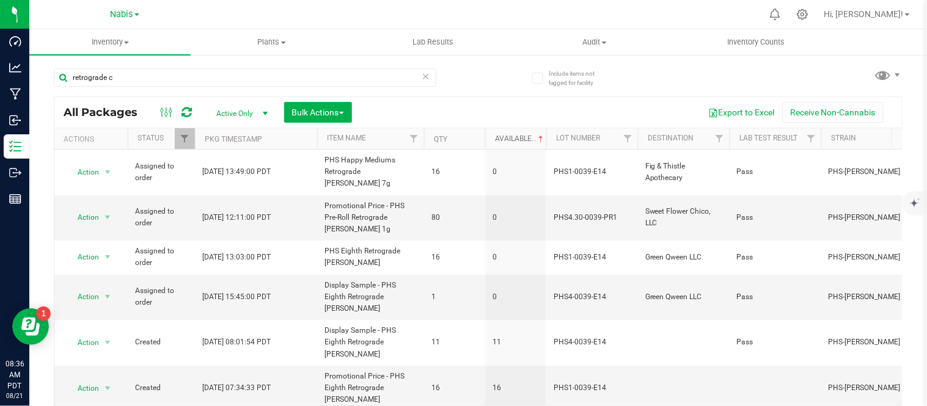
click at [526, 134] on link "Available" at bounding box center [520, 138] width 51 height 9
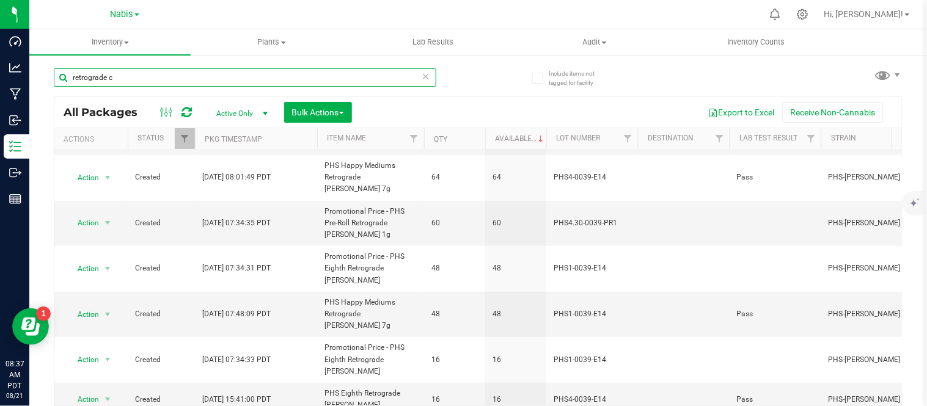
click at [332, 76] on input "retrograde c" at bounding box center [245, 77] width 383 height 18
paste input "PHS Happy Mediums Retrograde Cherry Runtz 7g"
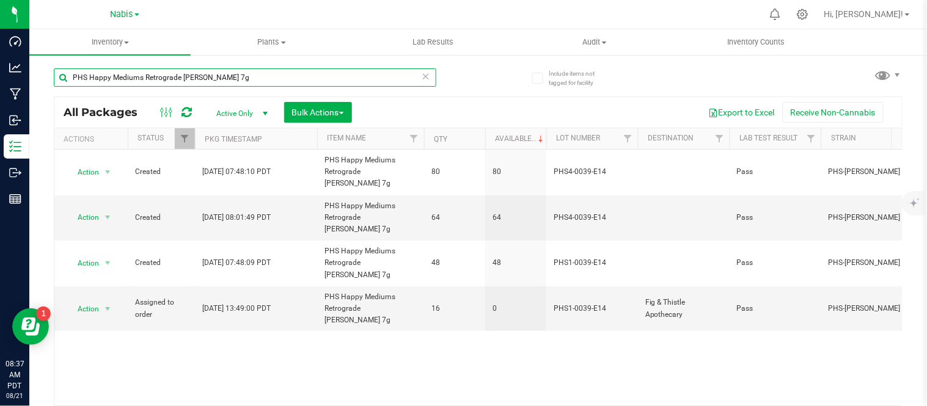
type input "PHS Happy Mediums Retrograde Cherry Runtz 7g"
click at [137, 348] on div "Action Action Adjust qty Create package Edit attributes Global inventory Locate…" at bounding box center [478, 278] width 848 height 256
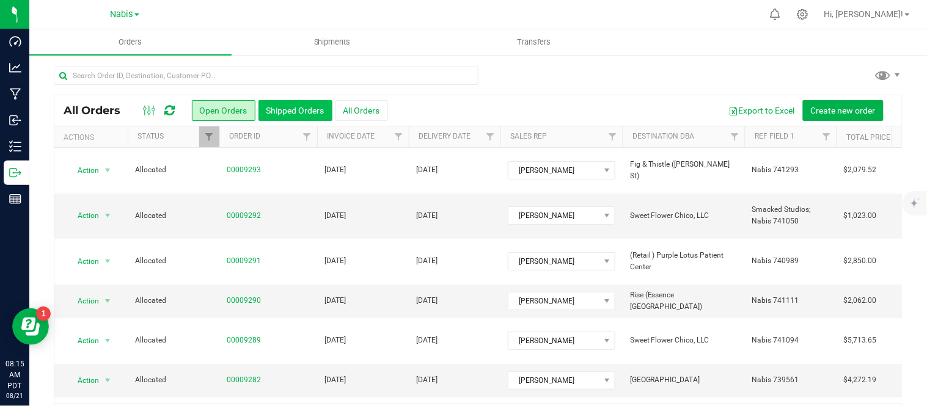
click at [290, 115] on button "Shipped Orders" at bounding box center [296, 110] width 74 height 21
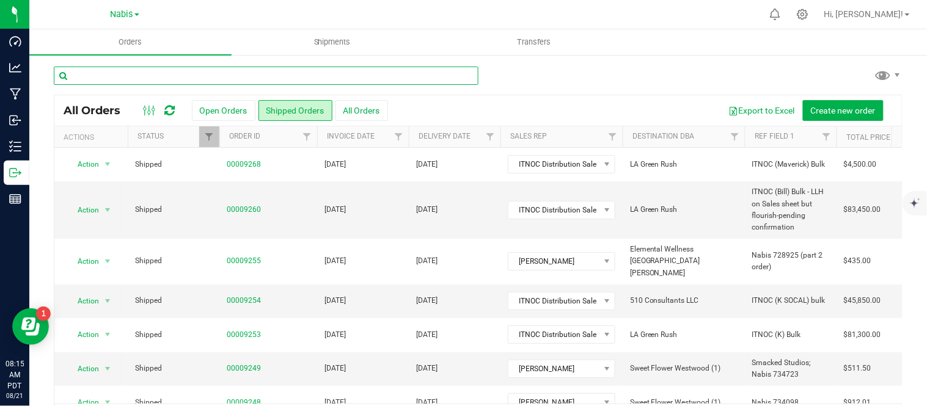
click at [331, 72] on input "text" at bounding box center [266, 76] width 425 height 18
type input "9241"
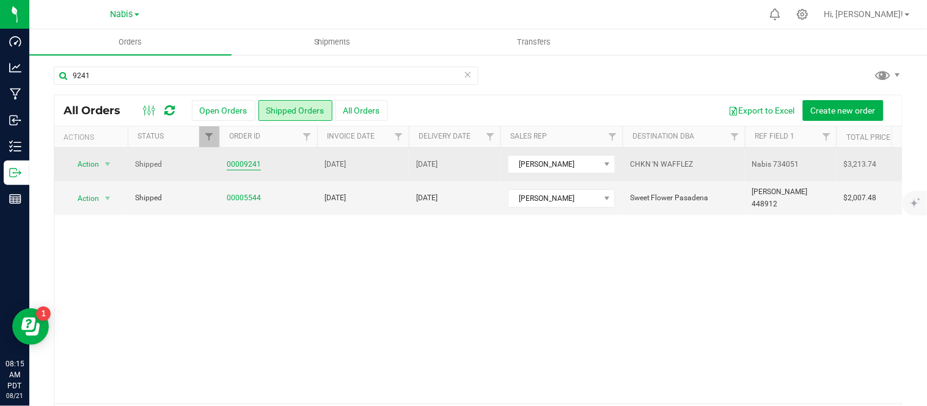
click at [253, 162] on link "00009241" at bounding box center [244, 165] width 34 height 12
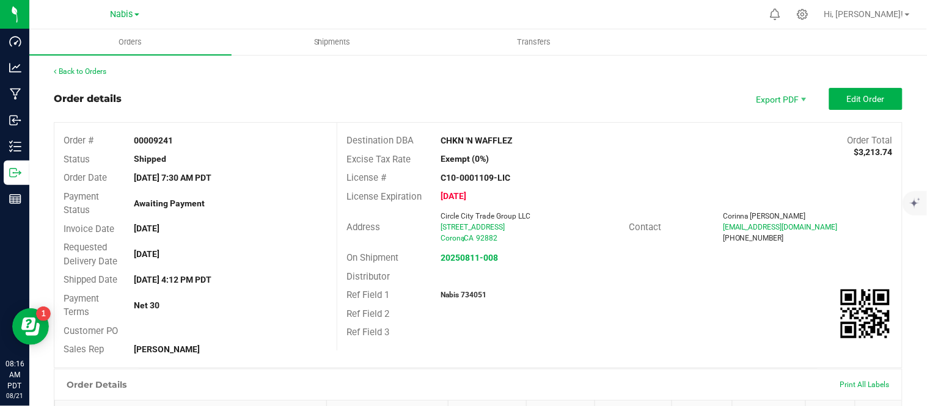
click at [466, 295] on strong "Nabis 734051" at bounding box center [464, 295] width 46 height 9
copy strong "734051"
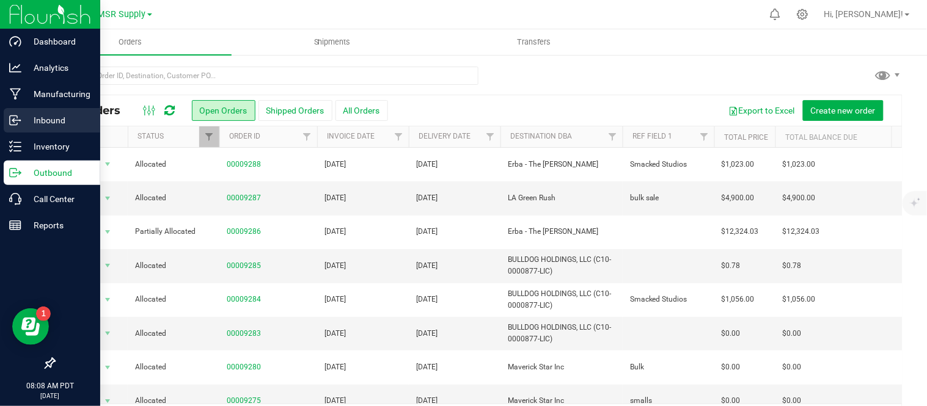
click at [34, 120] on p "Inbound" at bounding box center [57, 120] width 73 height 15
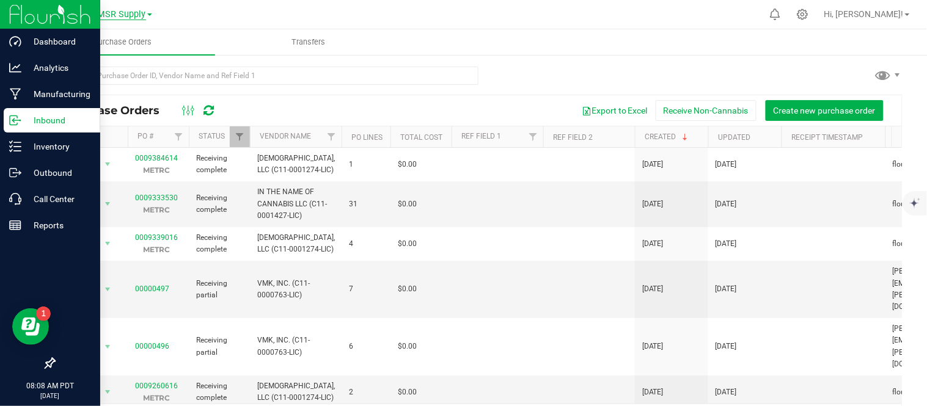
click at [111, 13] on span "MSR Supply" at bounding box center [122, 14] width 48 height 11
click at [111, 76] on link "Nabis" at bounding box center [124, 75] width 178 height 17
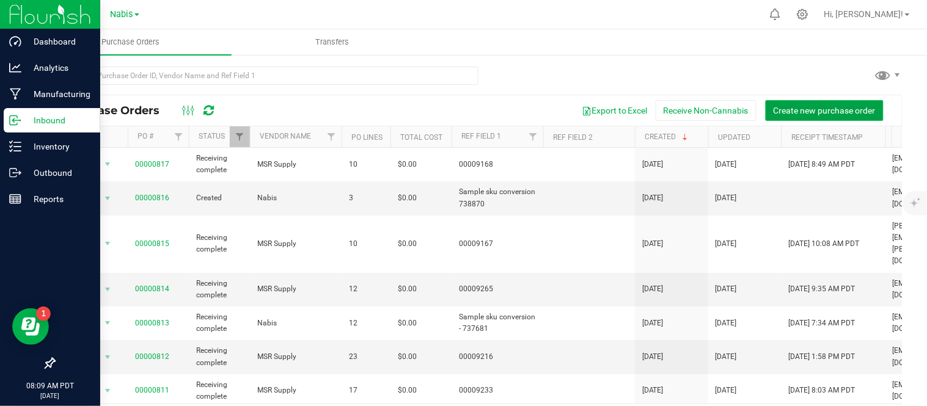
click at [784, 108] on span "Create new purchase order" at bounding box center [825, 111] width 102 height 10
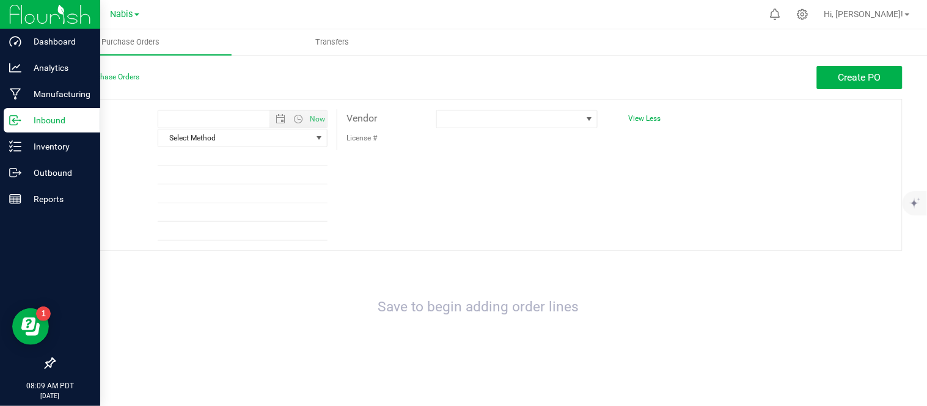
type input "8/21/2025 8:09 AM"
click at [565, 114] on span at bounding box center [509, 119] width 145 height 17
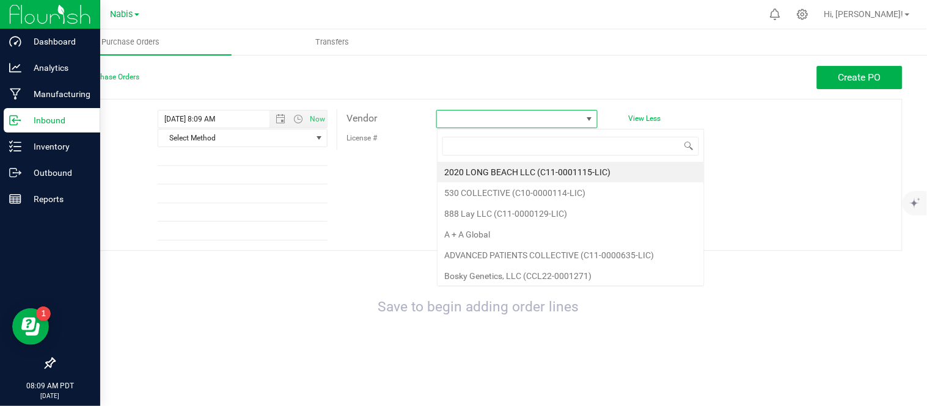
scroll to position [18, 161]
type input "nabis"
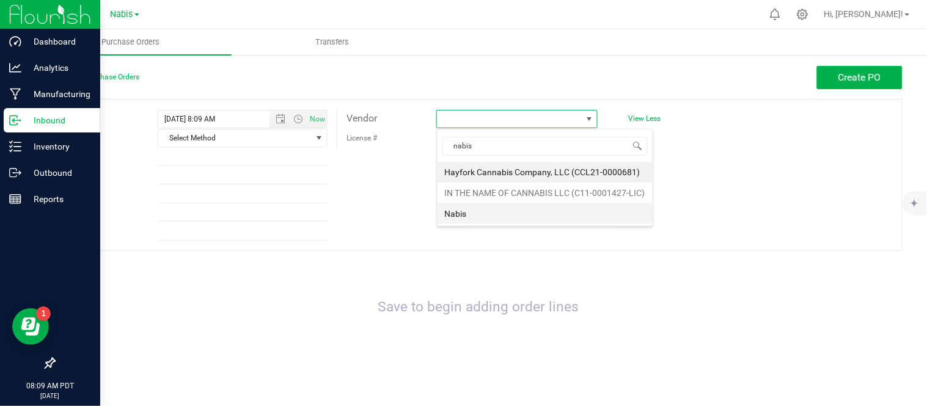
click at [499, 208] on li "Nabis" at bounding box center [545, 214] width 215 height 21
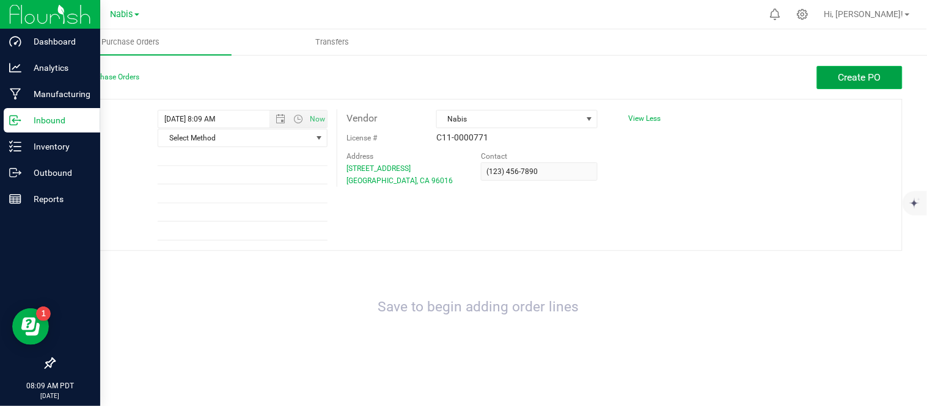
click at [857, 70] on button "Create PO" at bounding box center [860, 77] width 86 height 23
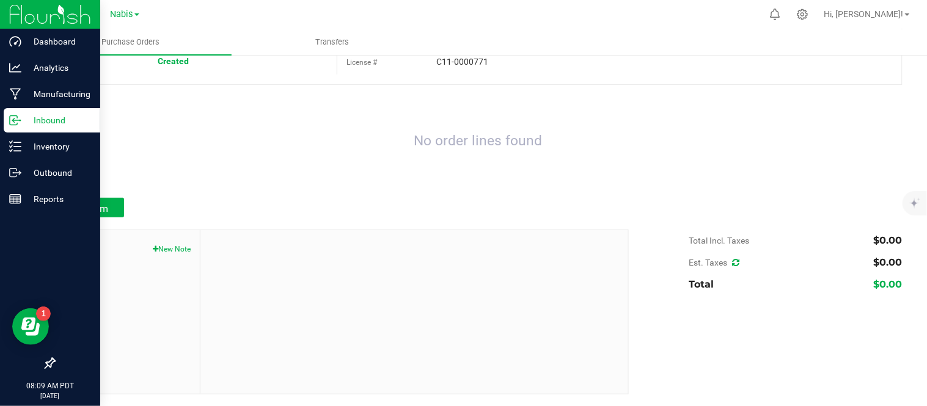
scroll to position [75, 0]
click at [177, 251] on button "New Note" at bounding box center [172, 249] width 38 height 11
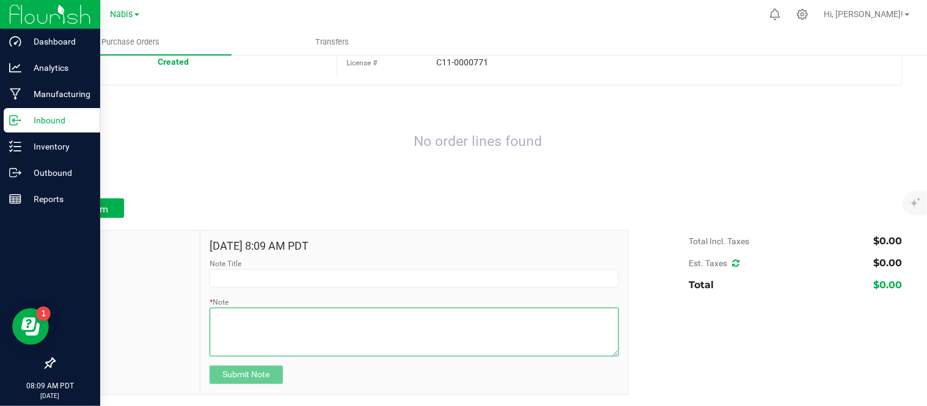
click at [276, 341] on textarea "* Note" at bounding box center [414, 332] width 409 height 49
type textarea "accidently removed from inventory bringing back in to allocate"
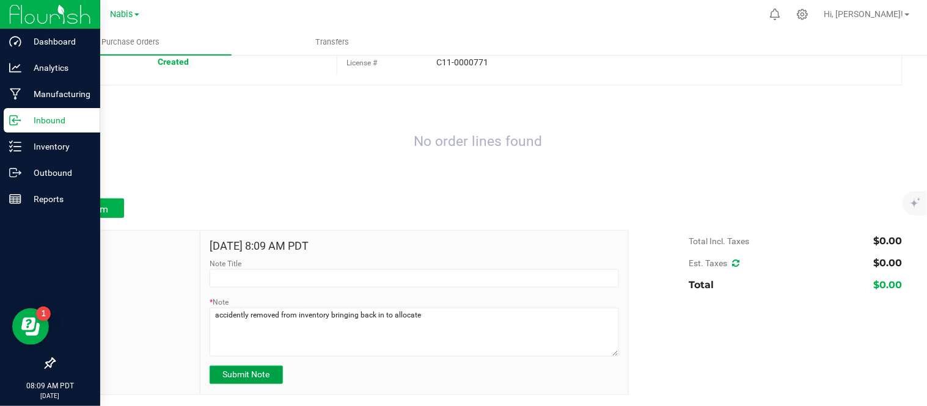
click at [254, 375] on span "Submit Note" at bounding box center [245, 375] width 47 height 10
type input "8/21/2025 8:09 AM PDT"
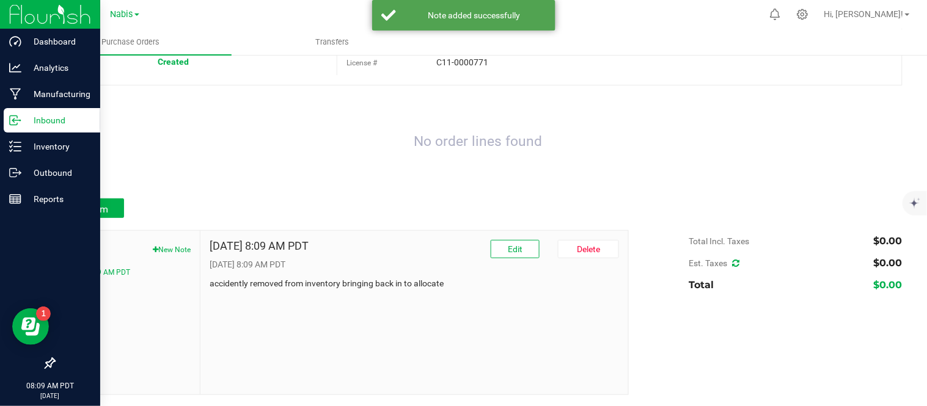
scroll to position [0, 0]
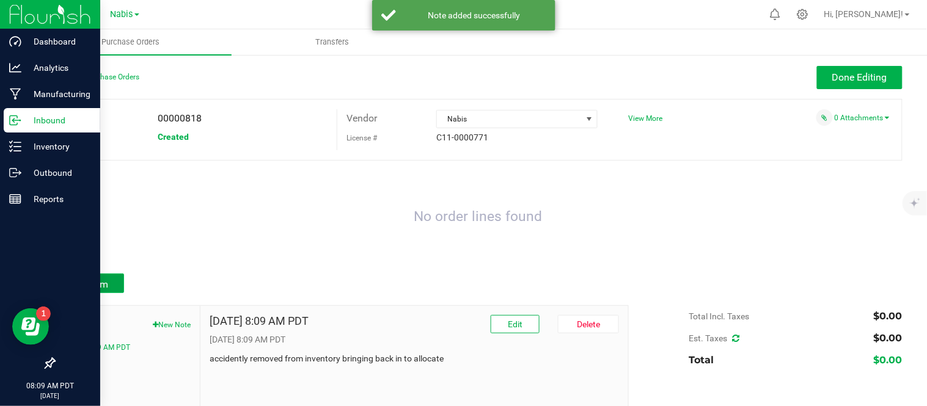
click at [120, 277] on button "Add Item" at bounding box center [89, 284] width 70 height 20
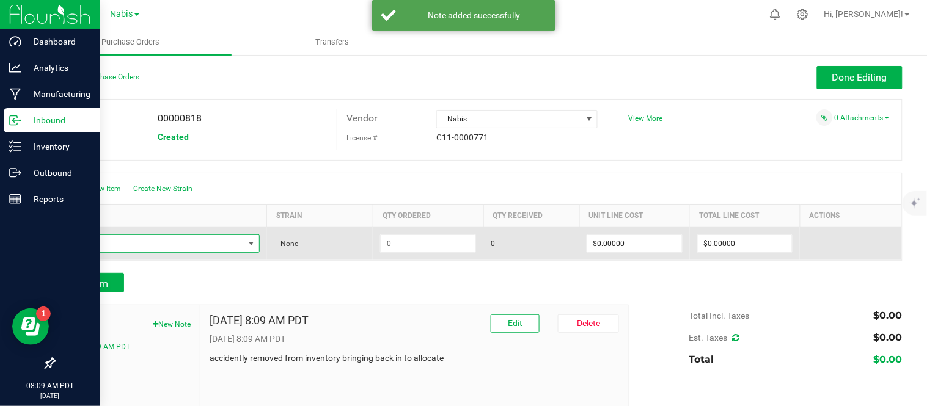
click at [197, 246] on span "NO DATA FOUND" at bounding box center [153, 243] width 181 height 17
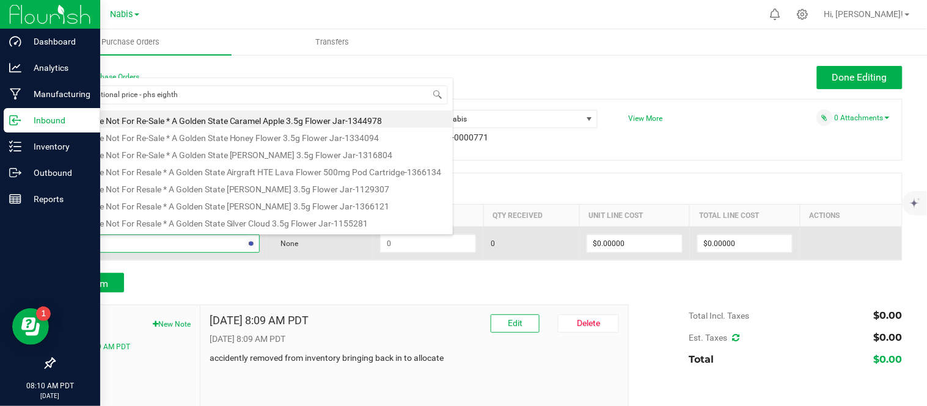
type input "promotional price - phs eighth v"
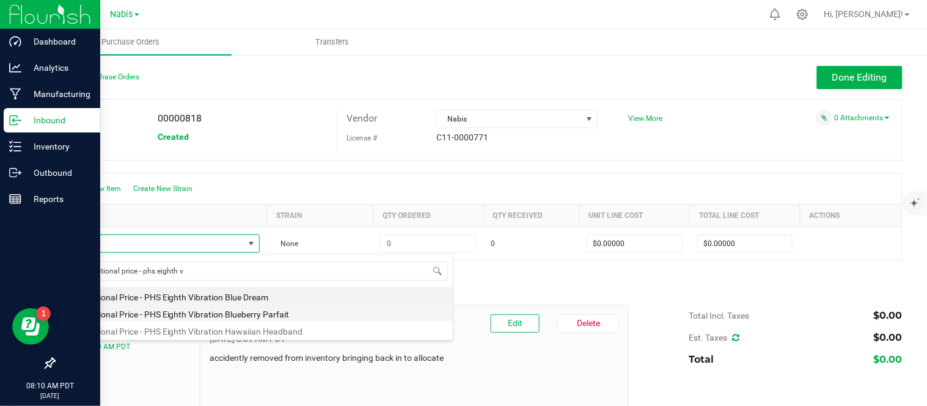
click at [277, 313] on li "Promotional Price - PHS Eighth Vibration Blueberry Parfait" at bounding box center [258, 312] width 390 height 17
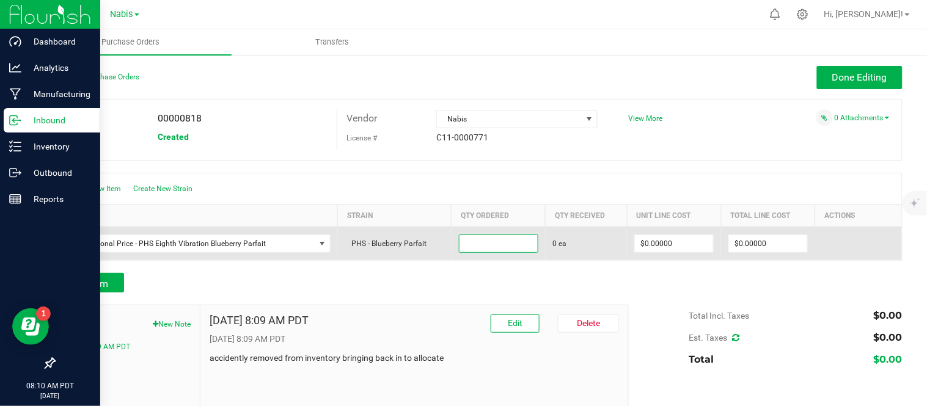
click at [485, 240] on input at bounding box center [499, 243] width 78 height 17
type input "16 ea"
type input "$0.00000"
click at [820, 251] on span "Receive" at bounding box center [829, 244] width 24 height 15
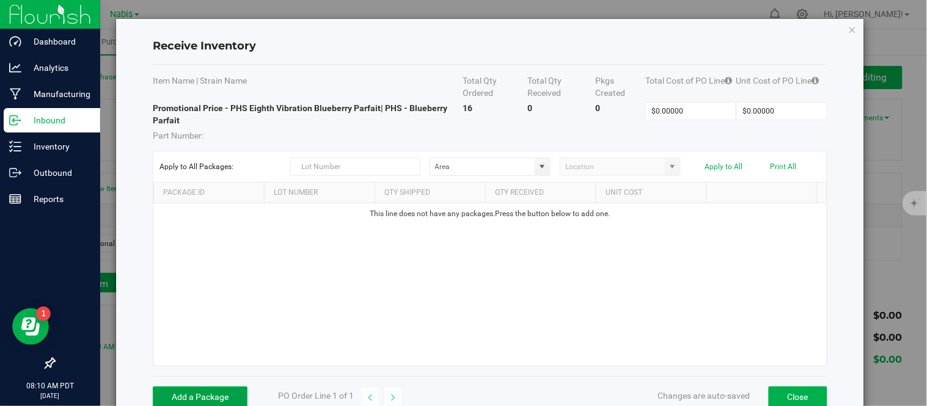
click at [209, 400] on button "Add a Package" at bounding box center [200, 397] width 95 height 21
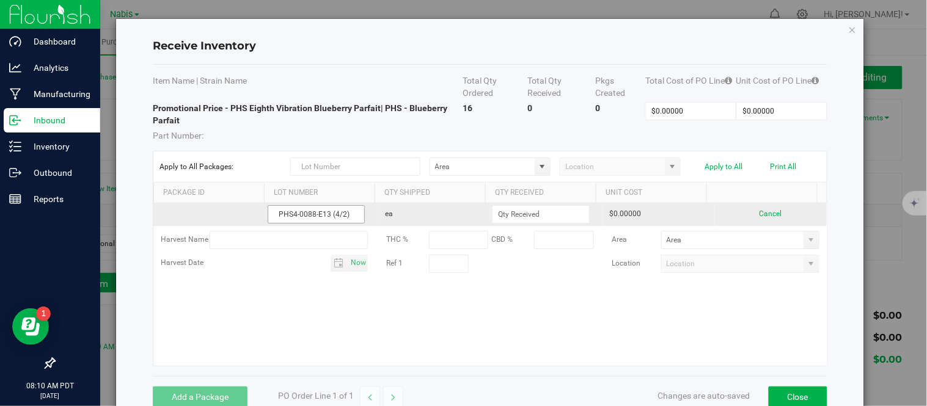
click at [275, 212] on input "PHS4-0088-E13 (4/2)" at bounding box center [317, 214] width 98 height 18
type input "PHS4-0088-E13 (4/2)"
click at [550, 212] on input at bounding box center [541, 214] width 97 height 17
type input "16 ea"
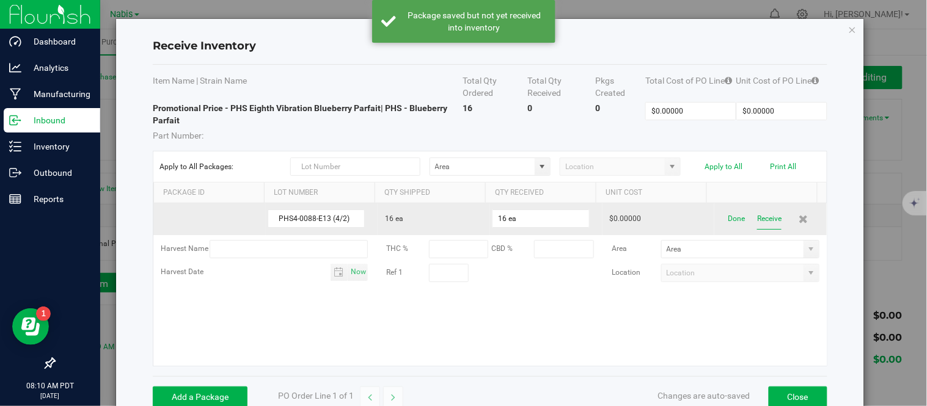
click at [758, 223] on button "Receive" at bounding box center [769, 218] width 24 height 21
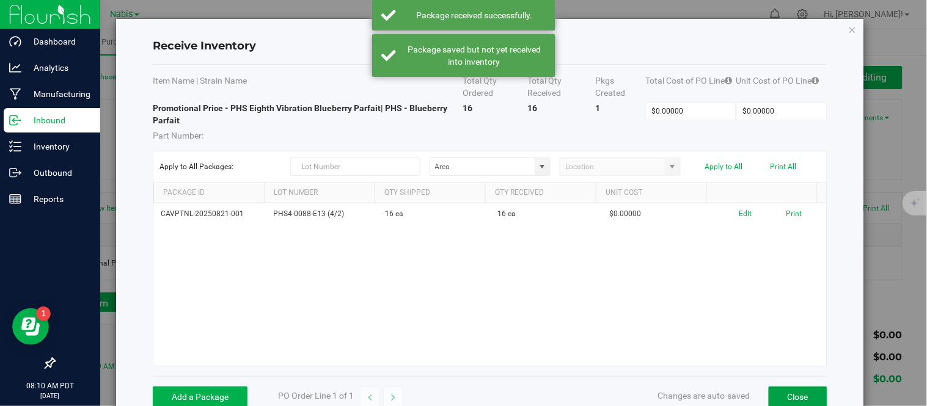
click at [790, 392] on button "Close" at bounding box center [798, 397] width 59 height 21
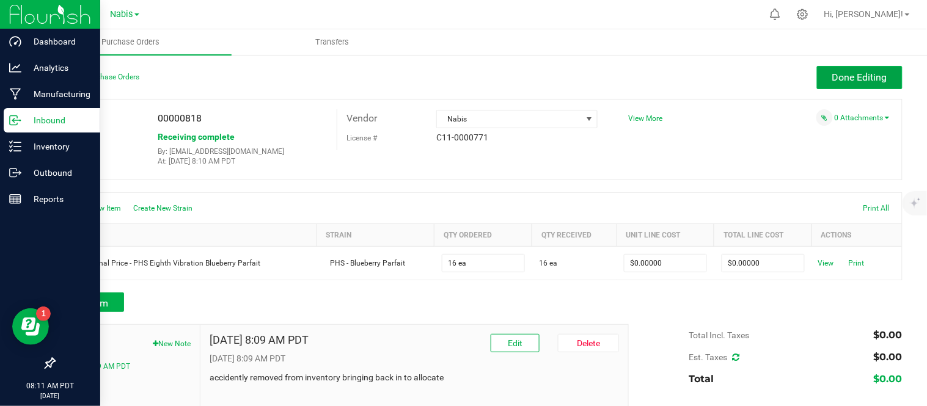
click at [844, 84] on button "Done Editing" at bounding box center [860, 77] width 86 height 23
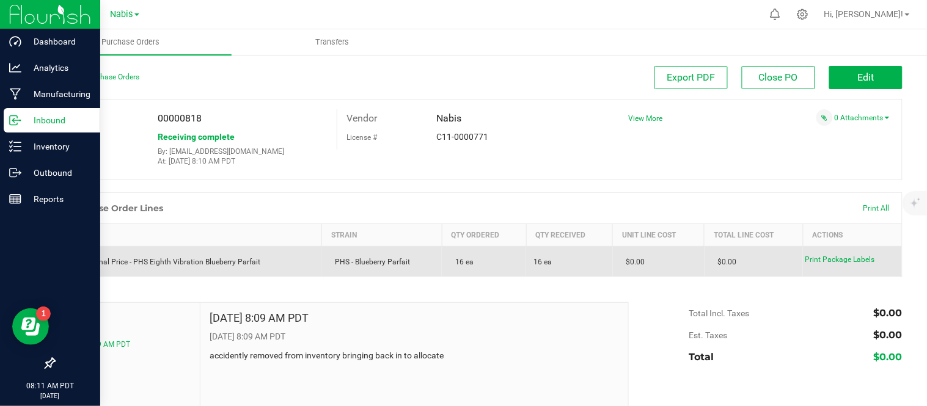
click at [196, 255] on td "Promotional Price - PHS Eighth Vibration Blueberry Parfait" at bounding box center [188, 262] width 267 height 31
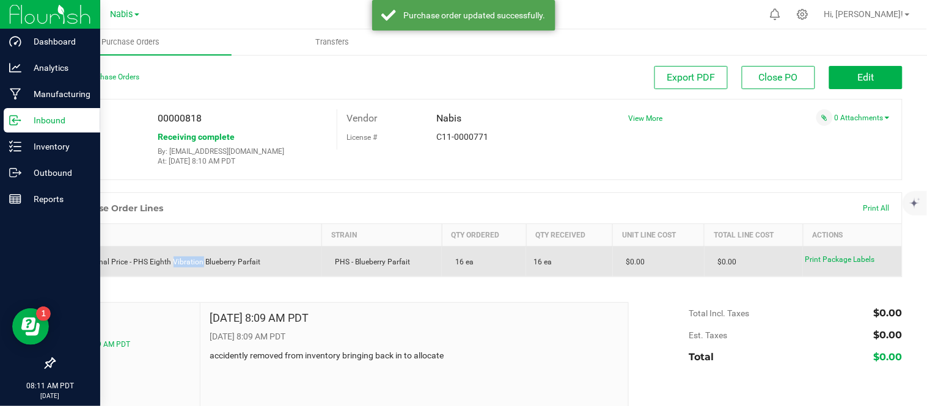
click at [196, 255] on td "Promotional Price - PHS Eighth Vibration Blueberry Parfait" at bounding box center [188, 262] width 267 height 31
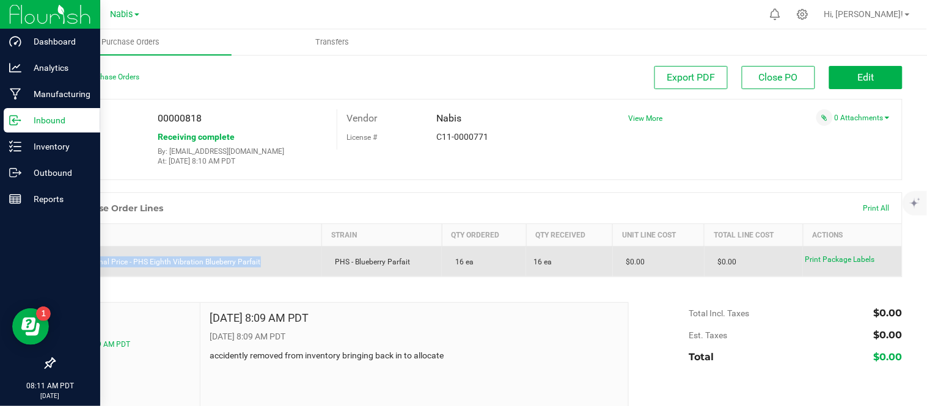
copy div "Promotional Price - PHS Eighth Vibration Blueberry Parfait"
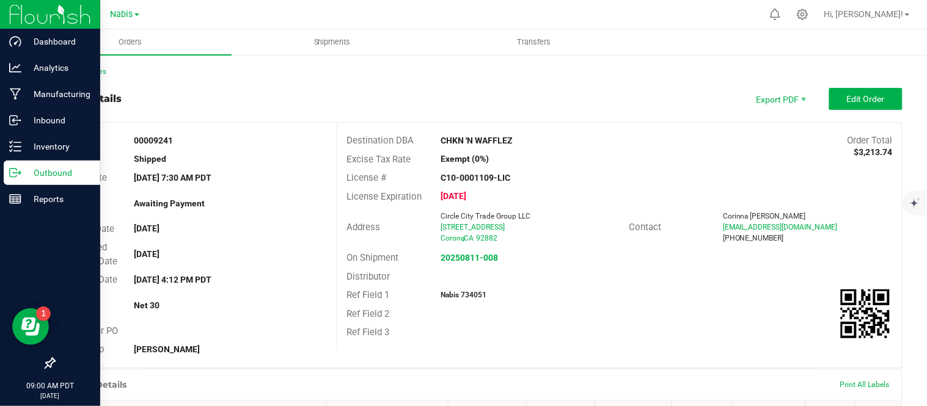
click at [50, 174] on p "Outbound" at bounding box center [57, 173] width 73 height 15
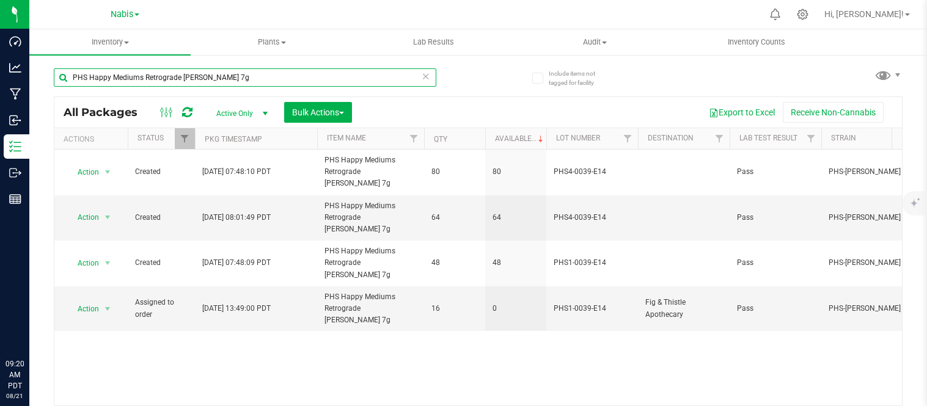
drag, startPoint x: 0, startPoint y: 0, endPoint x: 320, endPoint y: 76, distance: 328.6
click at [320, 76] on input "PHS Happy Mediums Retrograde [PERSON_NAME] 7g" at bounding box center [245, 77] width 383 height 18
click at [320, 76] on input "PHS Happy Mediums Retrograde Cherry Runtz 7g" at bounding box center [245, 77] width 383 height 18
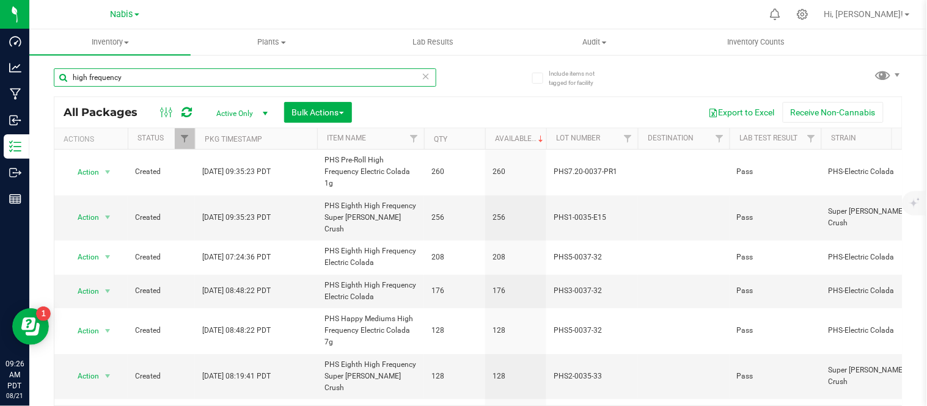
click at [237, 72] on input "high frequency" at bounding box center [245, 77] width 383 height 18
type input "garlic blossom"
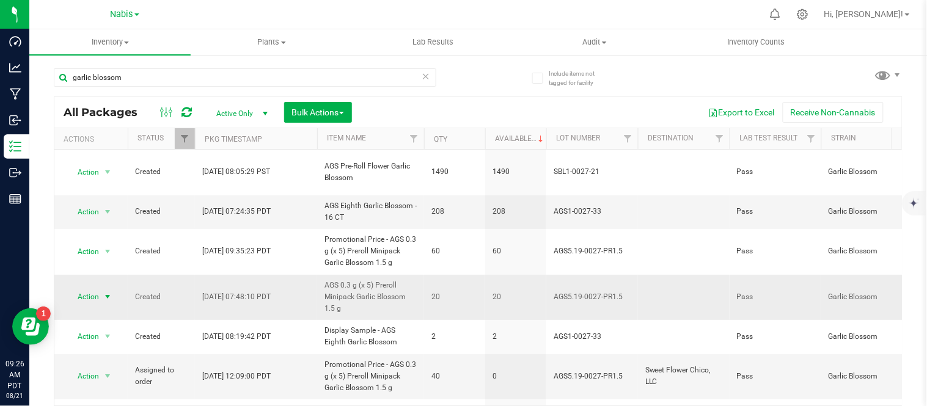
click at [96, 288] on span "Action" at bounding box center [83, 296] width 33 height 17
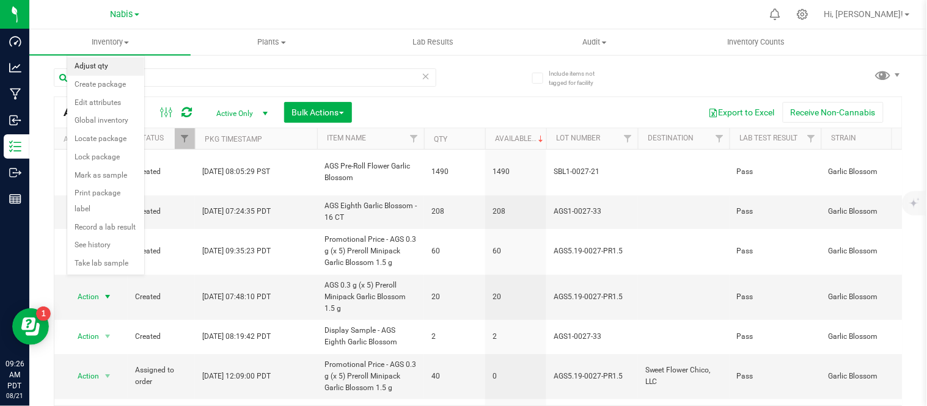
click at [117, 70] on li "Adjust qty" at bounding box center [105, 66] width 77 height 18
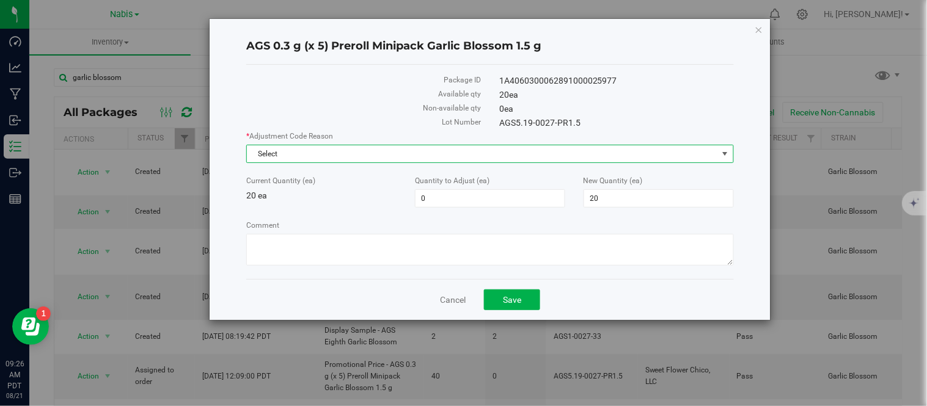
click at [306, 155] on span "Select" at bounding box center [482, 153] width 471 height 17
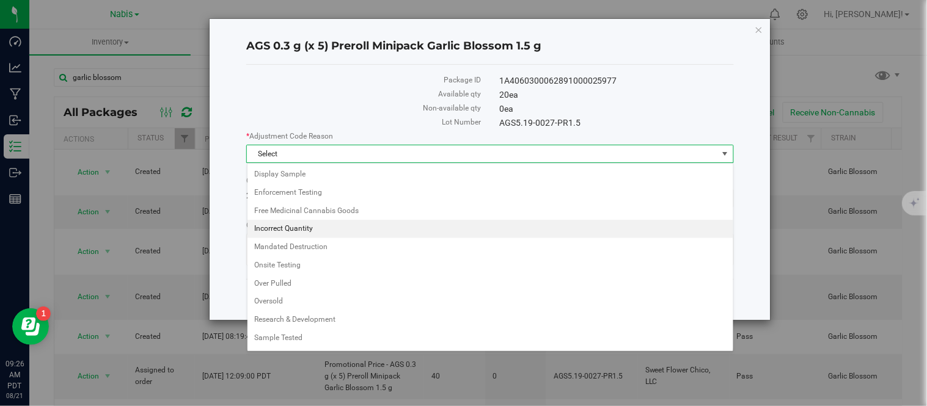
click at [281, 224] on li "Incorrect Quantity" at bounding box center [491, 229] width 486 height 18
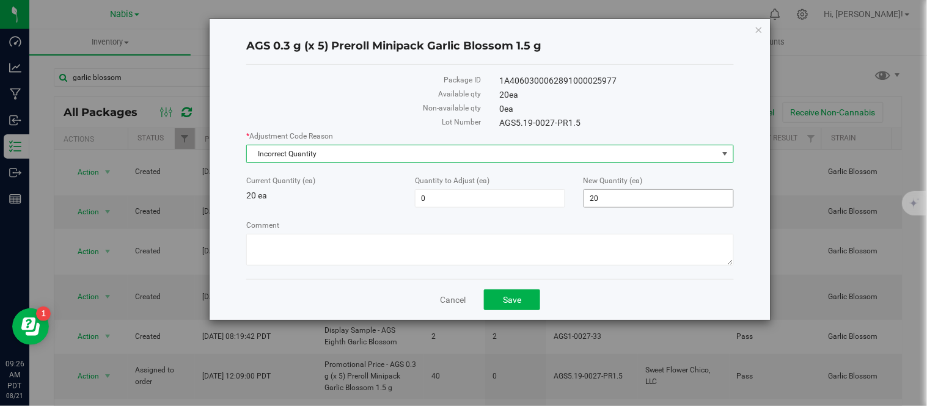
click at [642, 200] on span "20 20" at bounding box center [659, 198] width 150 height 18
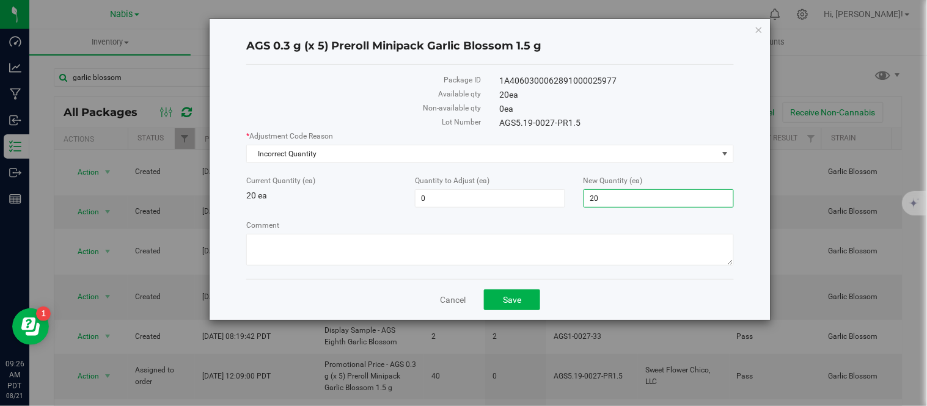
click at [642, 200] on input "20" at bounding box center [658, 198] width 149 height 17
type input "0"
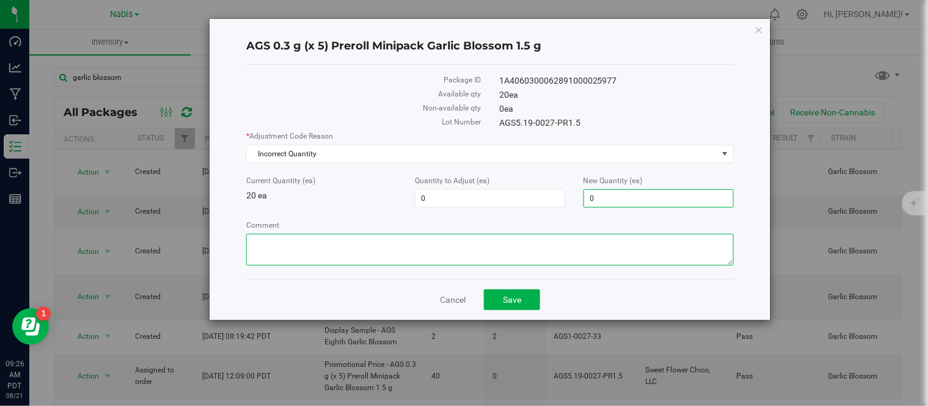
type input "-20"
type input "0"
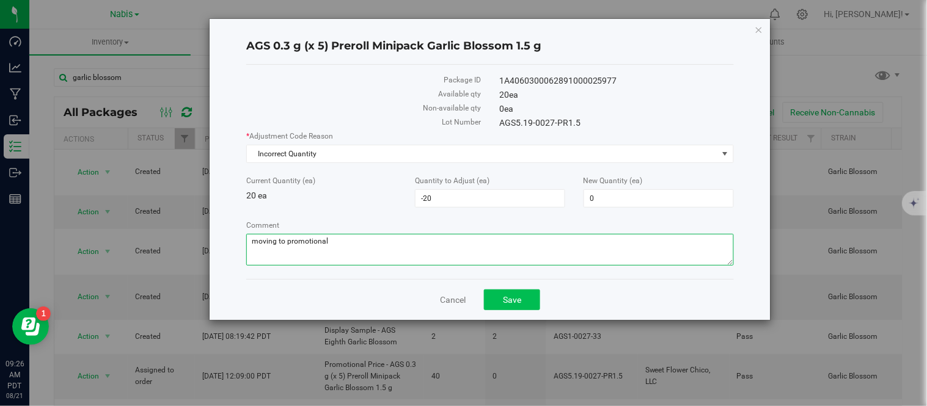
type textarea "moving to promotional"
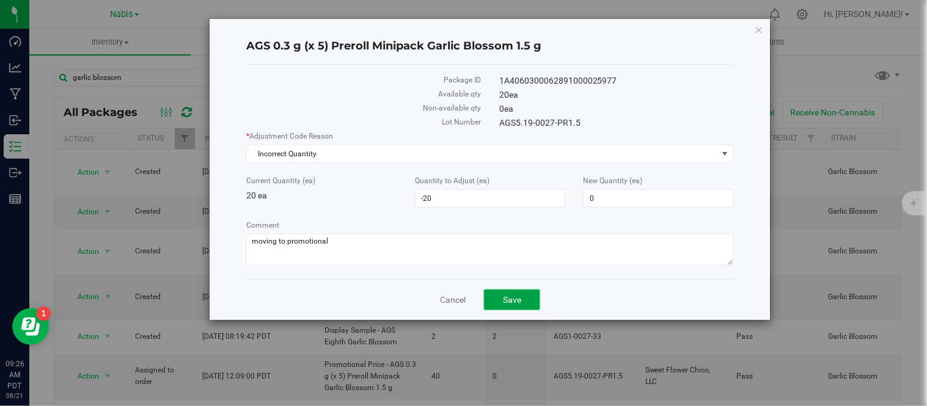
click at [504, 305] on span "Save" at bounding box center [512, 300] width 18 height 10
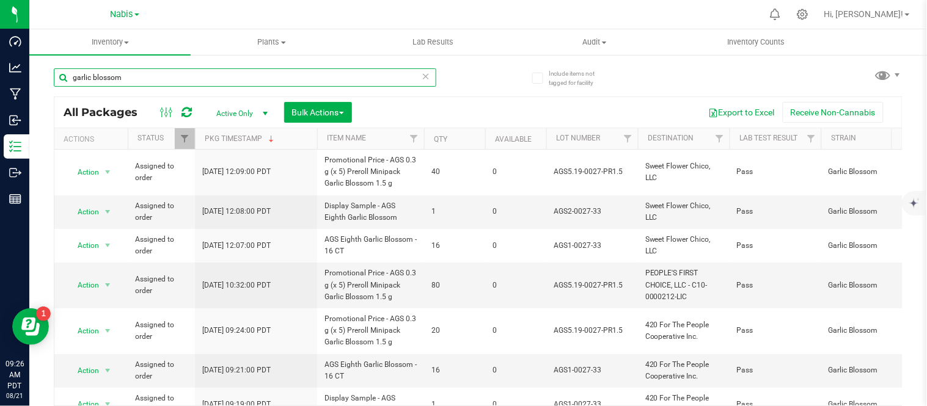
click at [238, 71] on input "garlic blossom" at bounding box center [245, 77] width 383 height 18
type input "high frequency e"
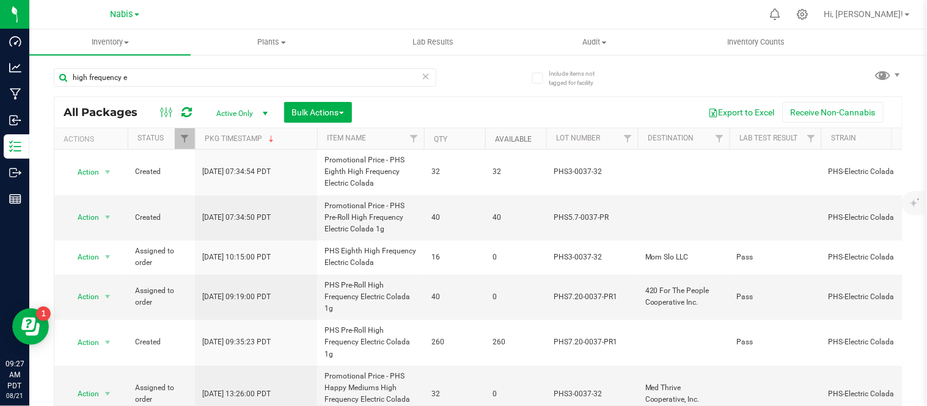
click at [518, 138] on link "Available" at bounding box center [513, 139] width 37 height 9
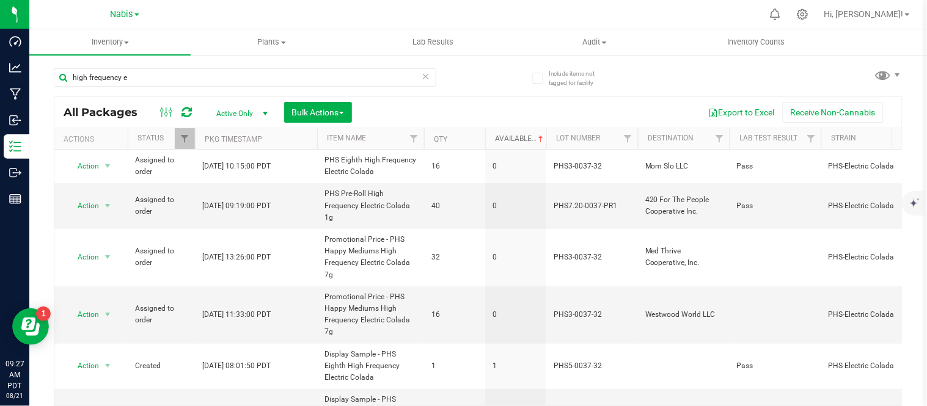
click at [518, 138] on link "Available" at bounding box center [520, 138] width 51 height 9
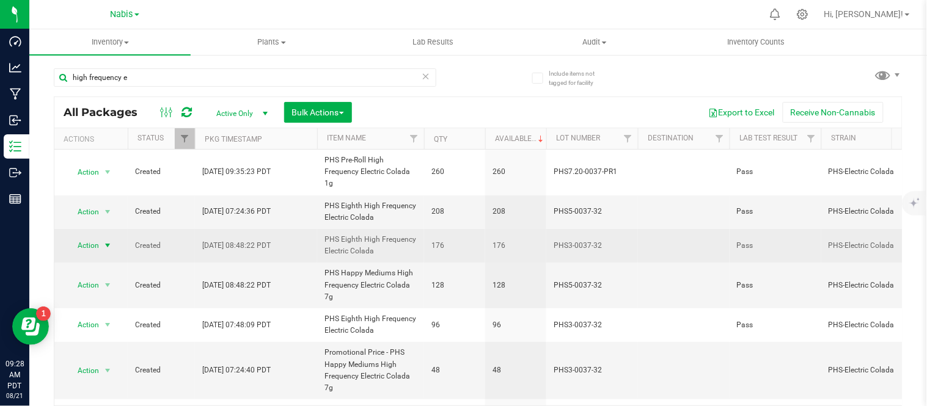
click at [90, 249] on span "Action" at bounding box center [83, 245] width 33 height 17
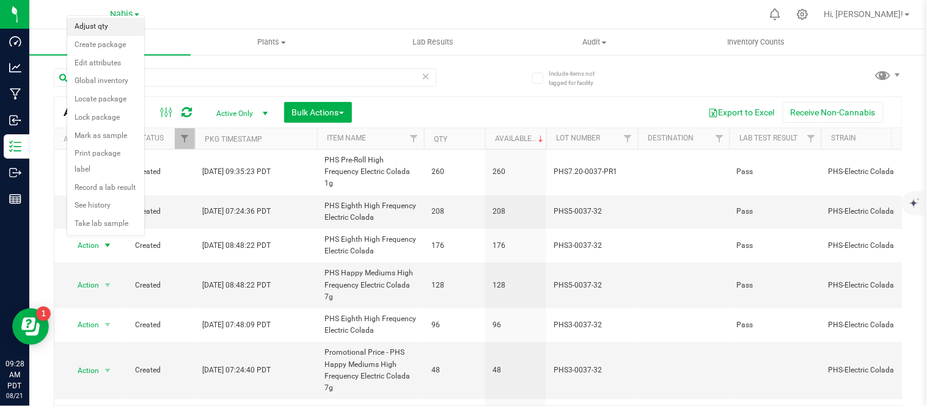
click at [110, 20] on li "Adjust qty" at bounding box center [105, 27] width 77 height 18
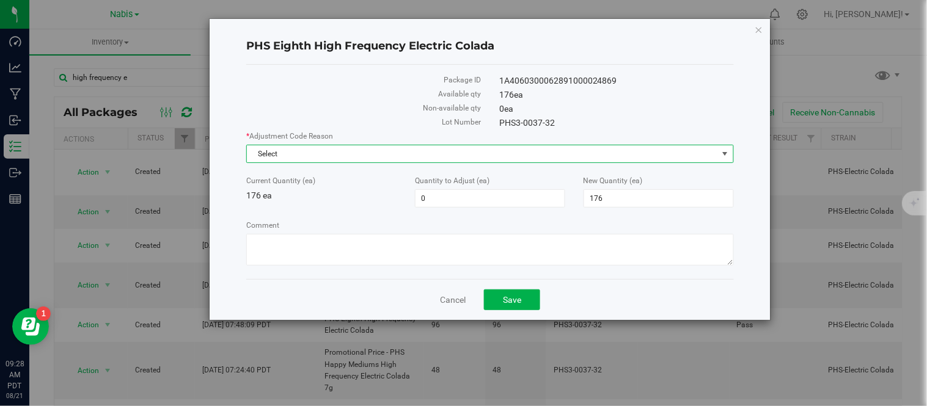
click at [349, 161] on span "Select" at bounding box center [482, 153] width 471 height 17
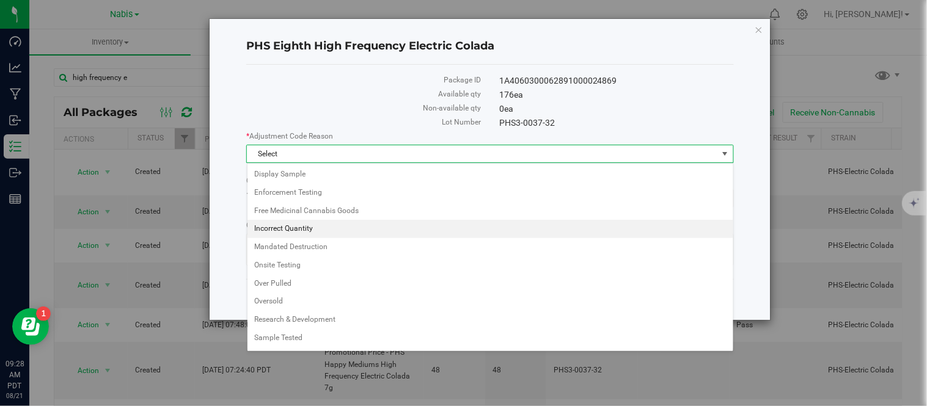
click at [321, 230] on li "Incorrect Quantity" at bounding box center [491, 229] width 486 height 18
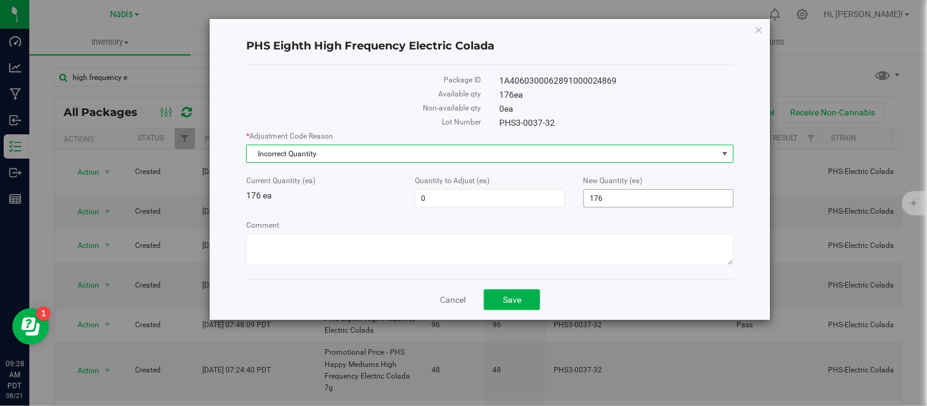
click at [619, 200] on span "176 176" at bounding box center [659, 198] width 150 height 18
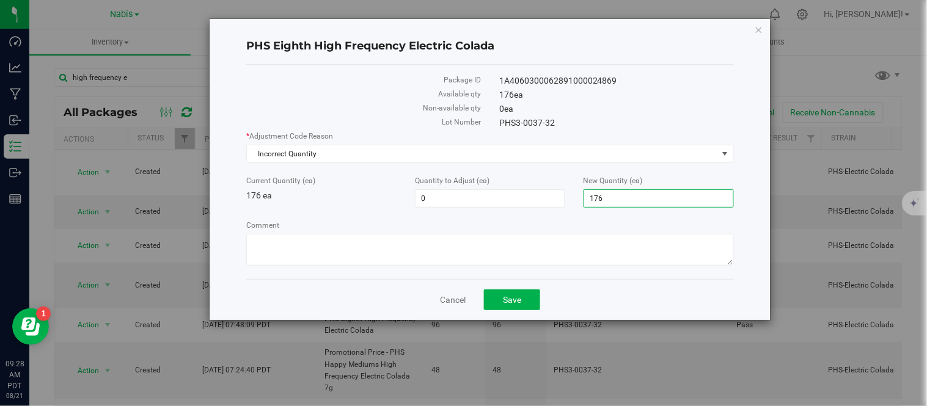
click at [619, 200] on input "176" at bounding box center [658, 198] width 149 height 17
type input "0"
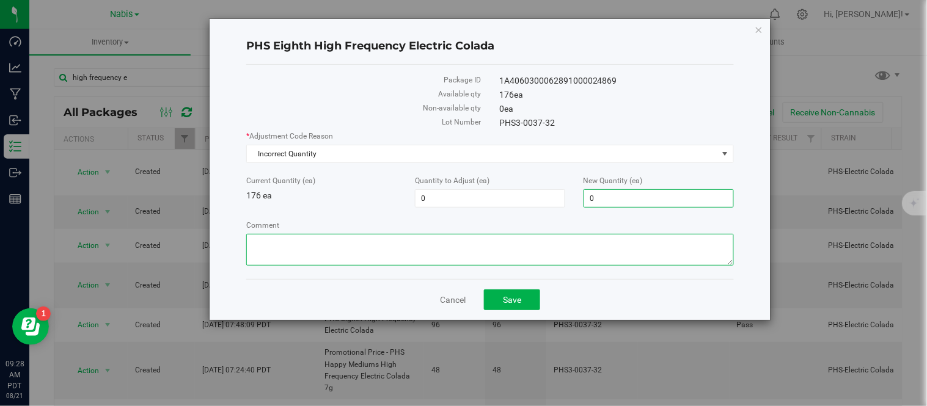
type input "-176"
type input "0"
type textarea "moving to promotional"
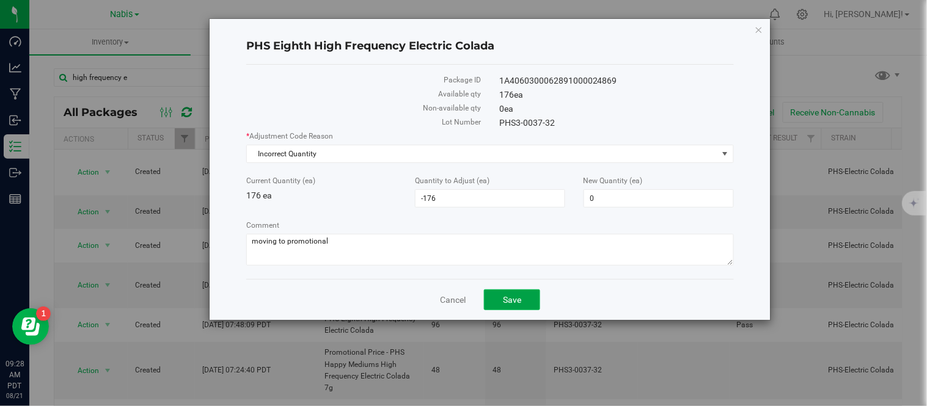
click at [512, 304] on span "Save" at bounding box center [512, 300] width 18 height 10
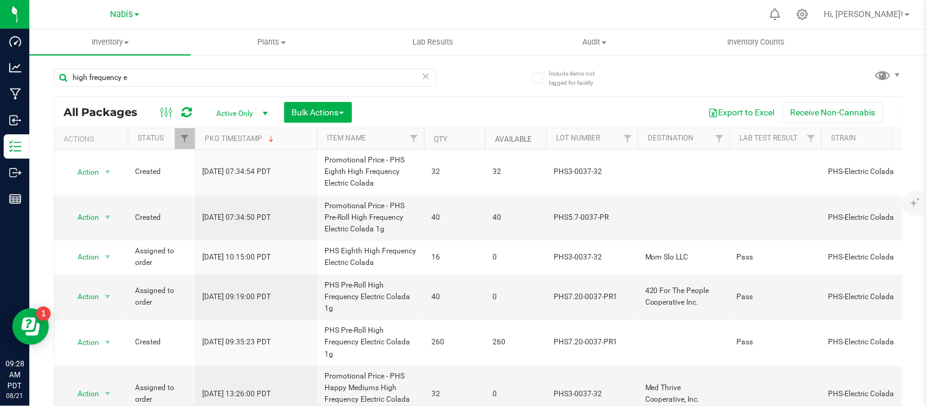
click at [521, 135] on link "Available" at bounding box center [513, 139] width 37 height 9
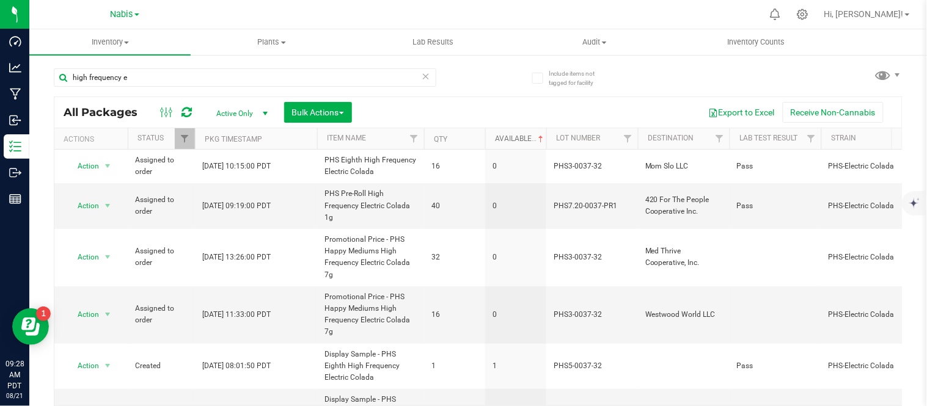
click at [521, 135] on link "Available" at bounding box center [520, 138] width 51 height 9
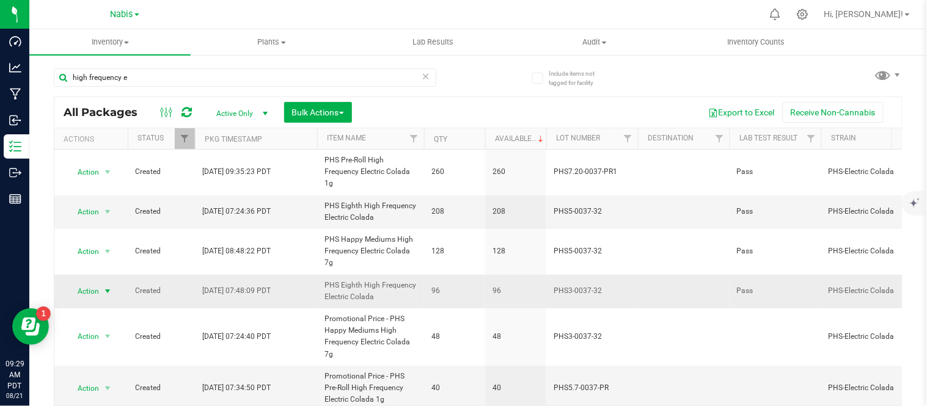
click at [101, 291] on span "select" at bounding box center [107, 291] width 15 height 17
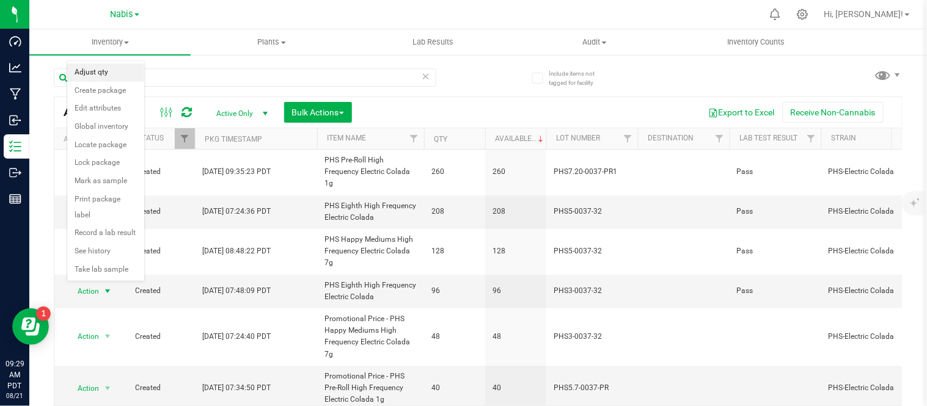
click at [110, 73] on li "Adjust qty" at bounding box center [105, 73] width 77 height 18
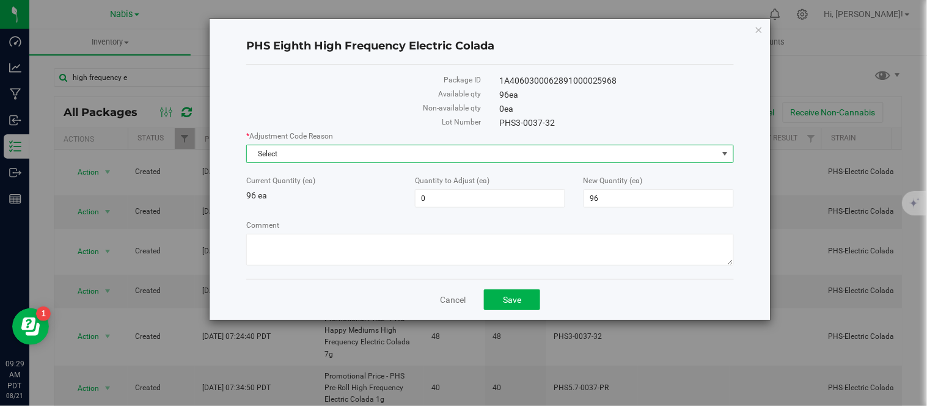
click at [427, 145] on span "Select" at bounding box center [489, 154] width 487 height 18
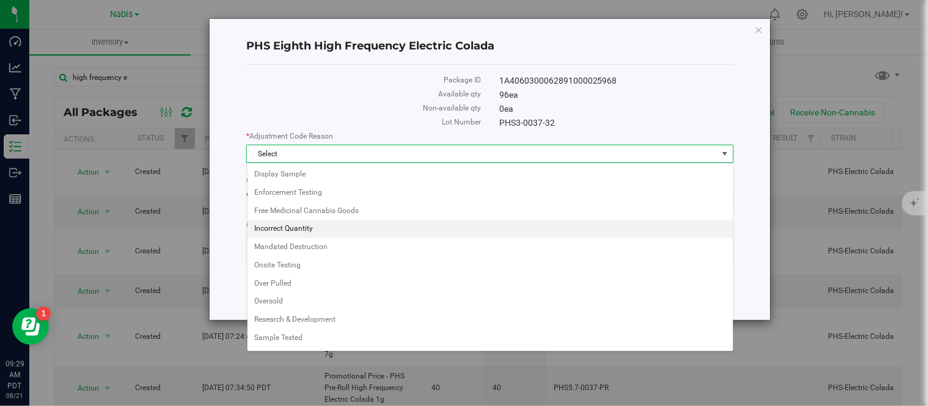
click at [338, 229] on li "Incorrect Quantity" at bounding box center [491, 229] width 486 height 18
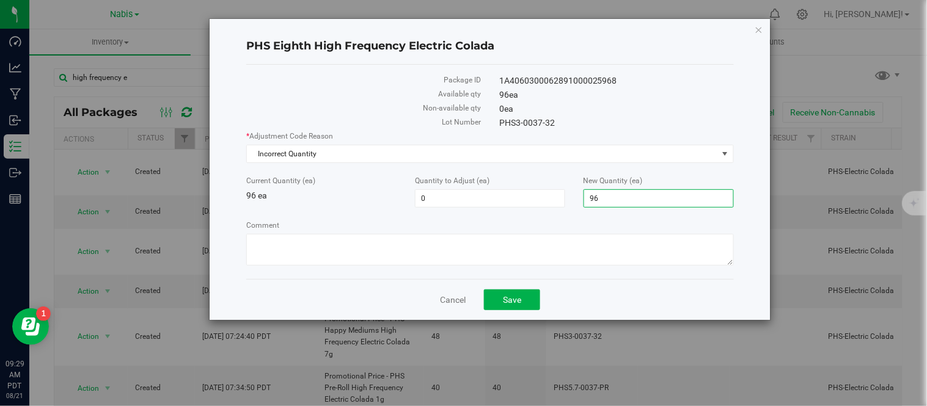
click at [632, 198] on span "96 96" at bounding box center [659, 198] width 150 height 18
click at [632, 198] on input "96" at bounding box center [658, 198] width 149 height 17
type input "0"
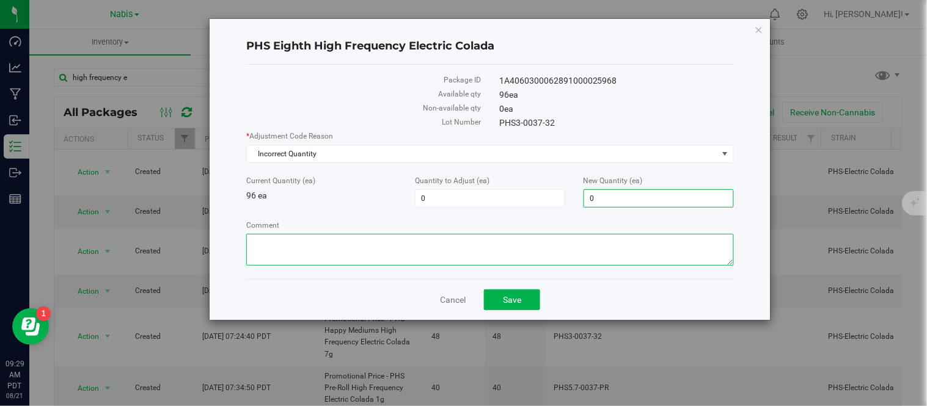
type input "-96"
type input "0"
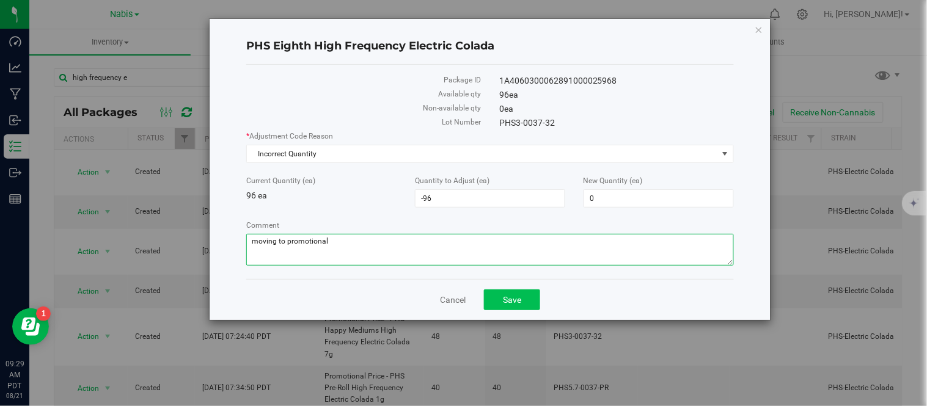
type textarea "moving to promotional"
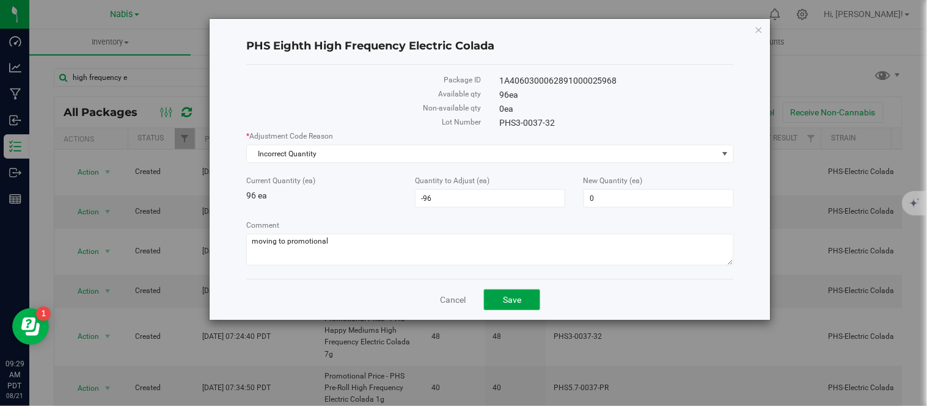
click at [521, 295] on button "Save" at bounding box center [512, 300] width 56 height 21
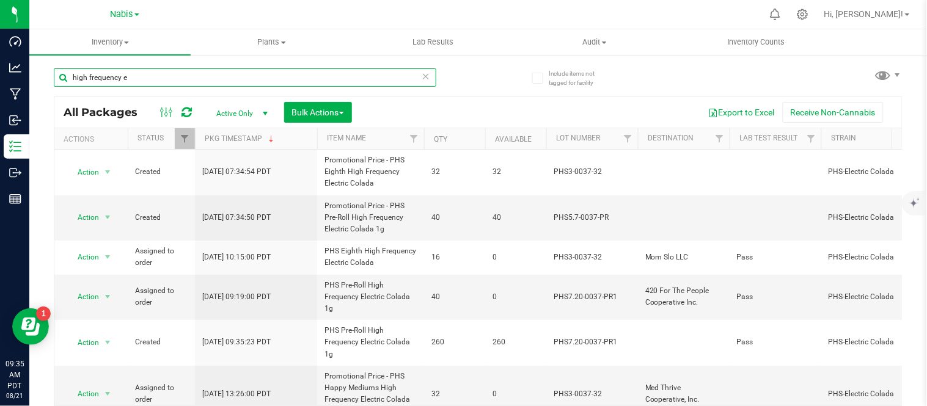
click at [198, 75] on input "high frequency e" at bounding box center [245, 77] width 383 height 18
type input "empana"
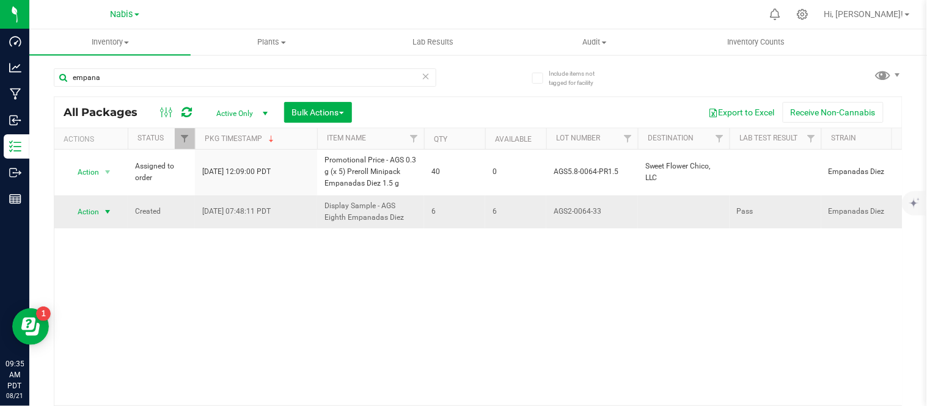
click at [84, 213] on span "Action" at bounding box center [83, 212] width 33 height 17
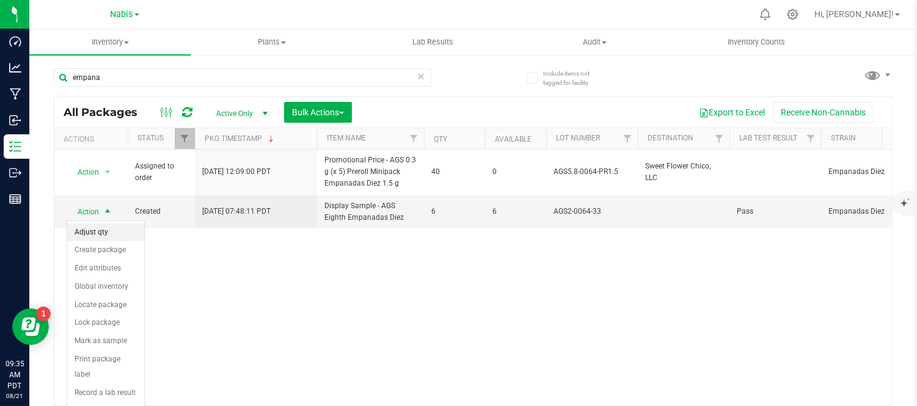
click at [116, 237] on li "Adjust qty" at bounding box center [105, 233] width 77 height 18
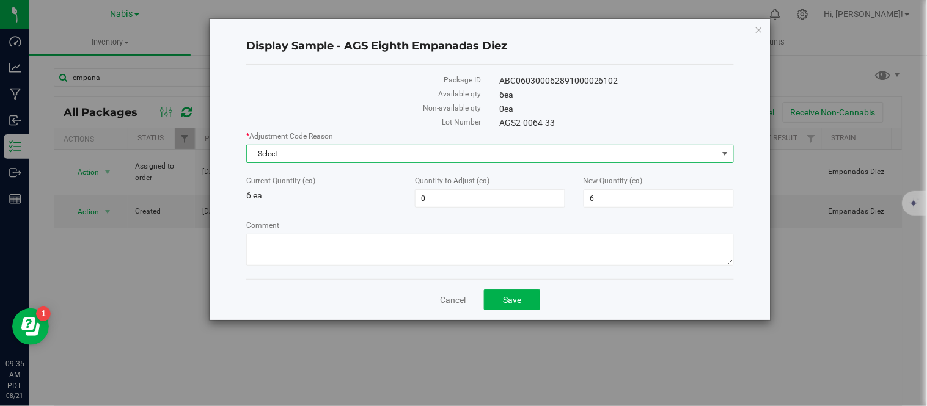
click at [334, 158] on span "Select" at bounding box center [482, 153] width 471 height 17
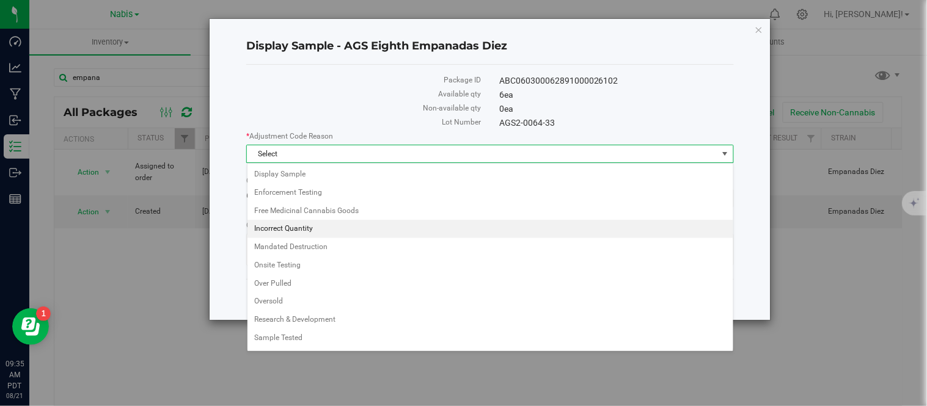
click at [286, 230] on li "Incorrect Quantity" at bounding box center [491, 229] width 486 height 18
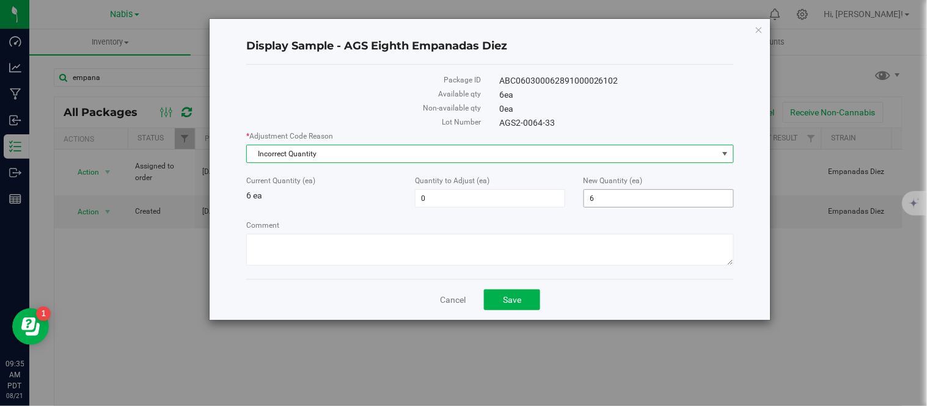
click at [626, 202] on span "6 6" at bounding box center [659, 198] width 150 height 18
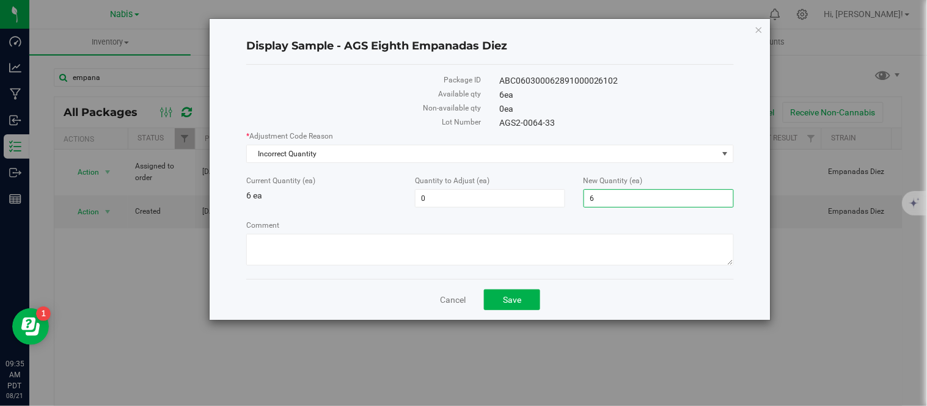
click at [626, 202] on input "6" at bounding box center [658, 198] width 149 height 17
type input "0"
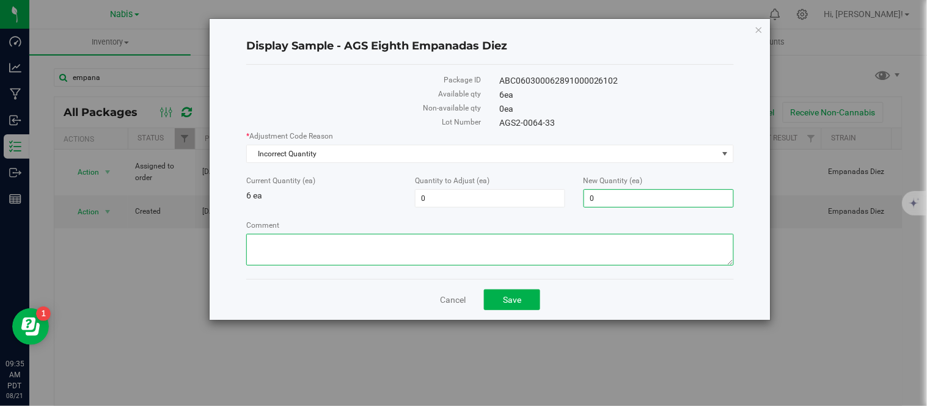
type input "-6"
type input "0"
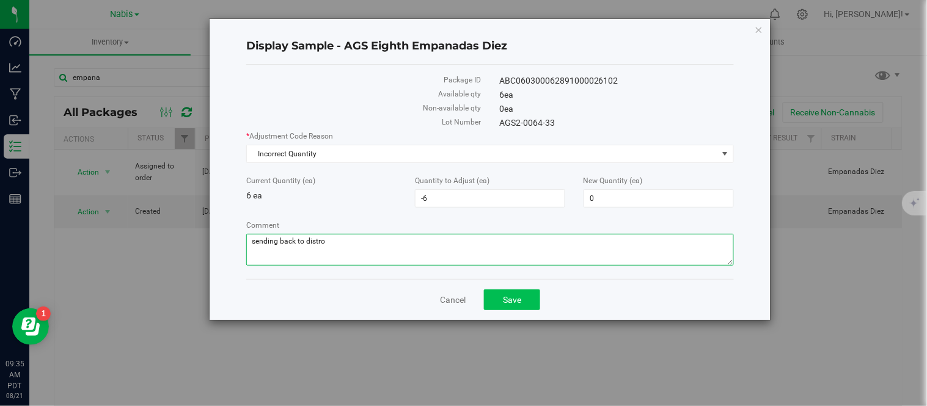
type textarea "sending back to distro"
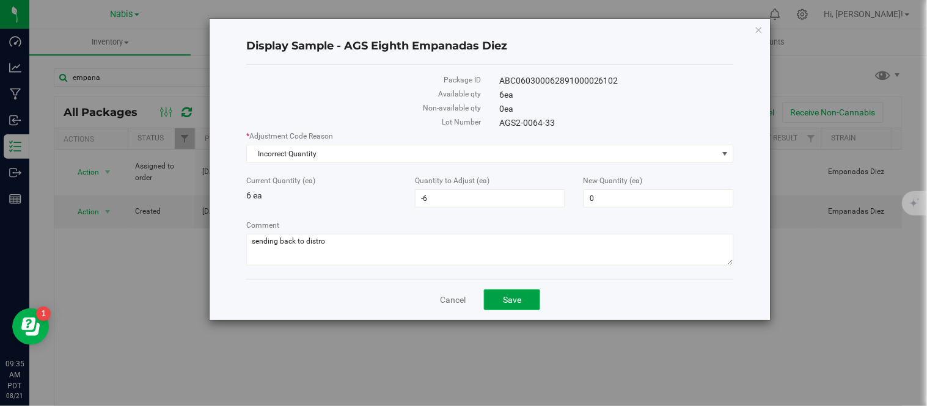
click at [512, 302] on span "Save" at bounding box center [512, 300] width 18 height 10
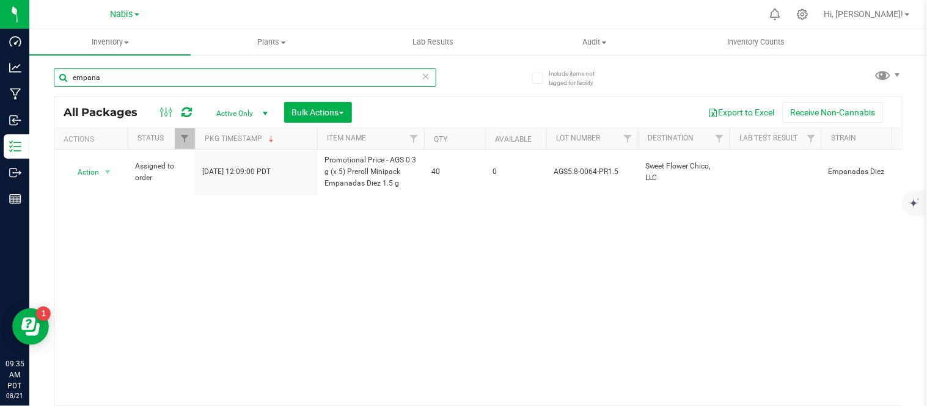
click at [185, 71] on input "empana" at bounding box center [245, 77] width 383 height 18
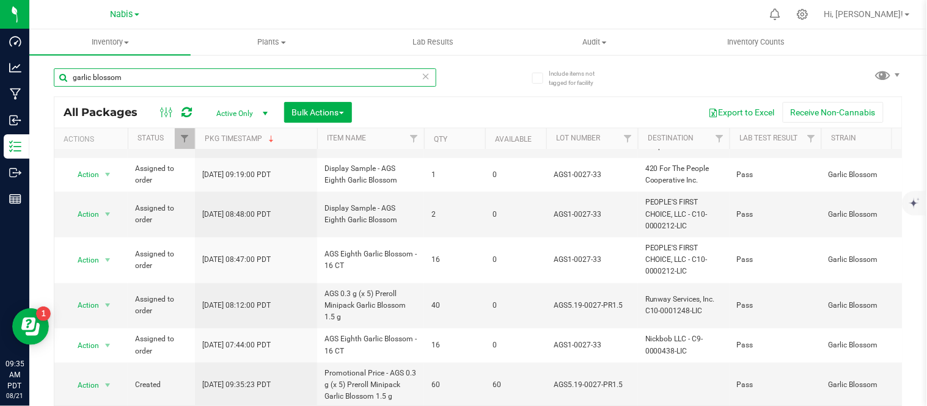
scroll to position [344, 0]
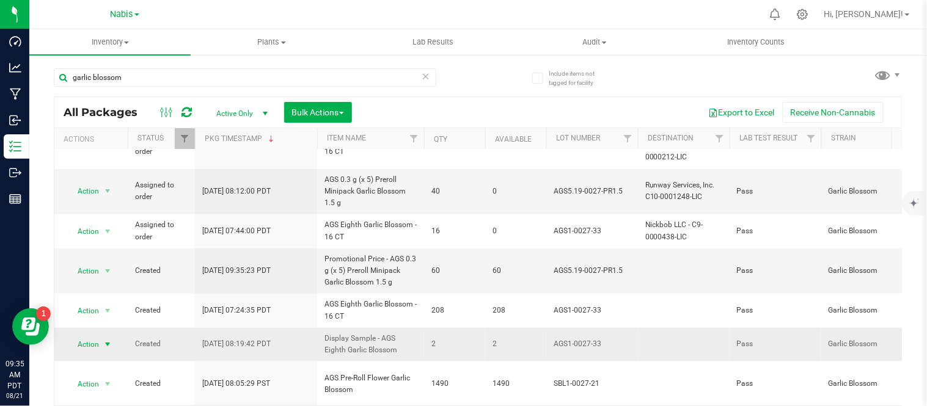
click at [101, 340] on span "select" at bounding box center [107, 344] width 15 height 17
click at [504, 117] on div "Export to Excel Receive Non-Cannabis" at bounding box center [627, 112] width 532 height 21
click at [217, 65] on div "garlic blossom" at bounding box center [266, 76] width 425 height 39
click at [215, 72] on input "garlic blossom" at bounding box center [245, 77] width 383 height 18
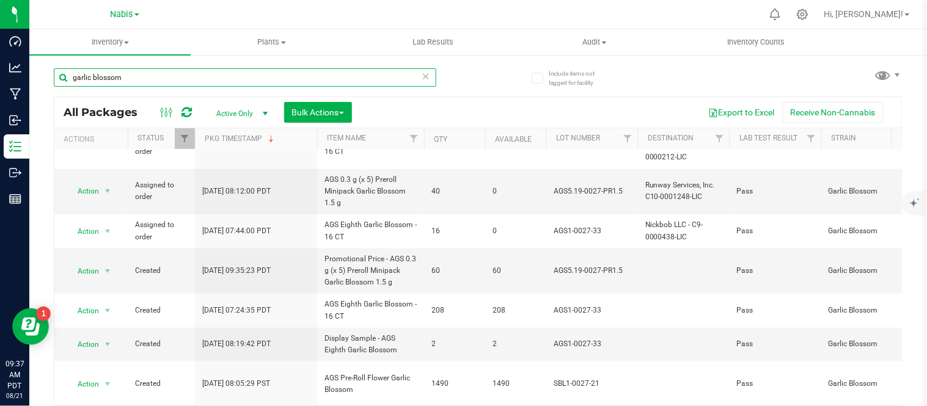
click at [215, 72] on input "garlic blossom" at bounding box center [245, 77] width 383 height 18
type input "night sky"
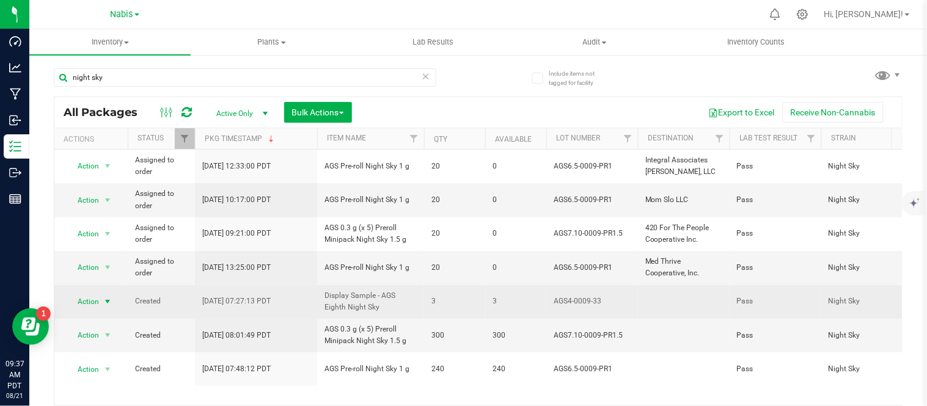
click at [92, 304] on span "Action" at bounding box center [83, 301] width 33 height 17
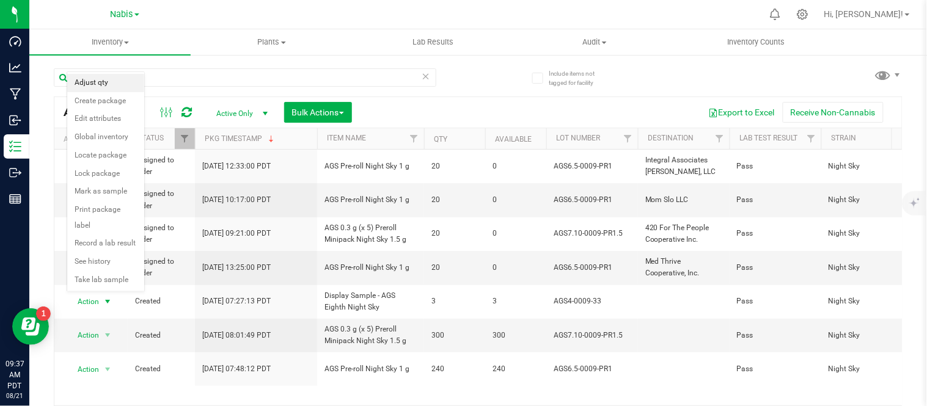
click at [113, 79] on li "Adjust qty" at bounding box center [105, 83] width 77 height 18
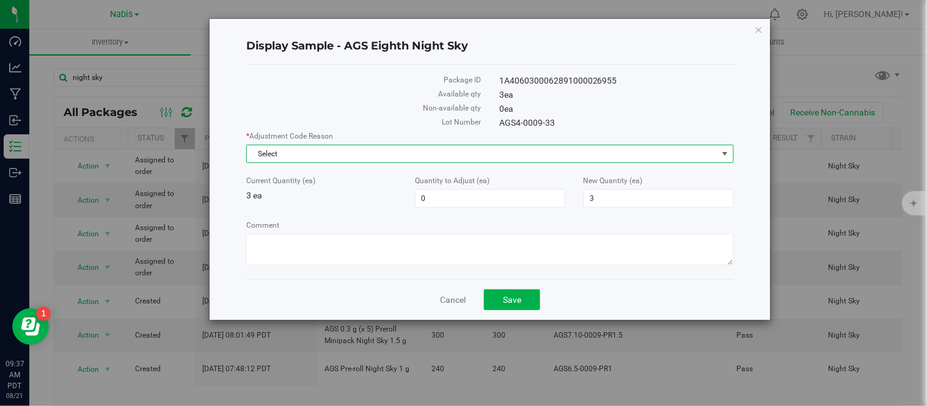
click at [422, 150] on span "Select" at bounding box center [482, 153] width 471 height 17
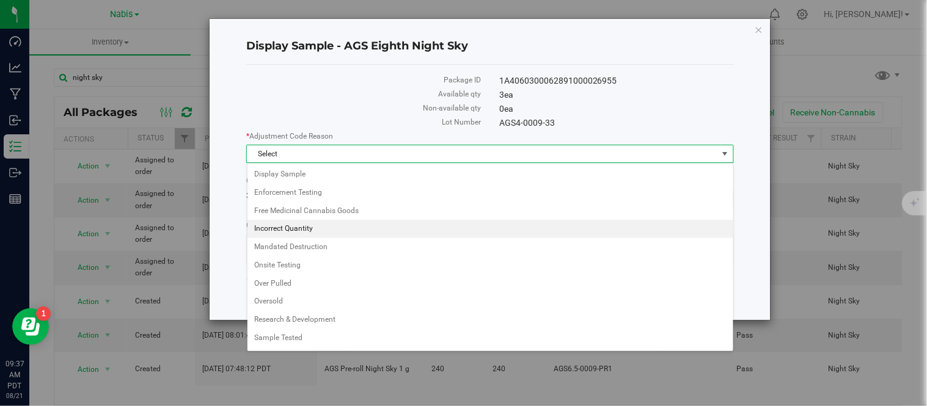
click at [323, 225] on li "Incorrect Quantity" at bounding box center [491, 229] width 486 height 18
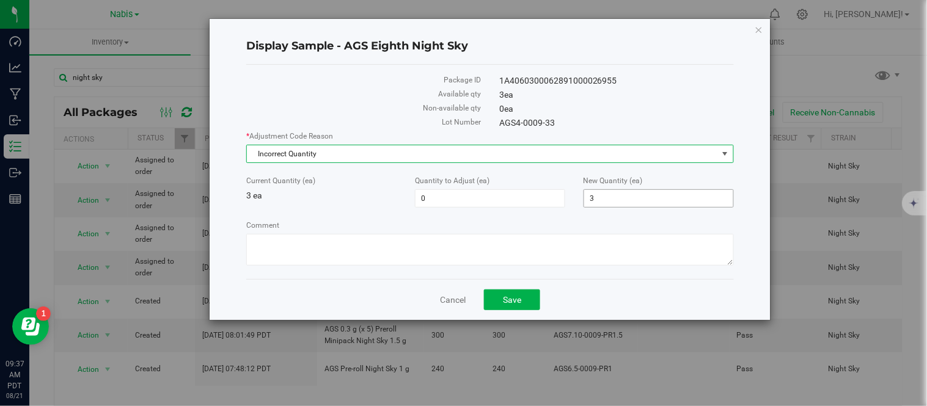
click at [632, 200] on span "3 3" at bounding box center [659, 198] width 150 height 18
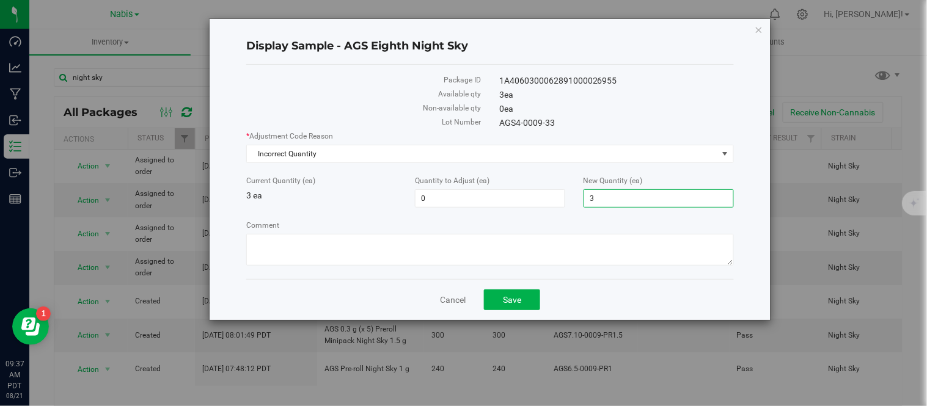
click at [632, 200] on input "3" at bounding box center [658, 198] width 149 height 17
type input "0"
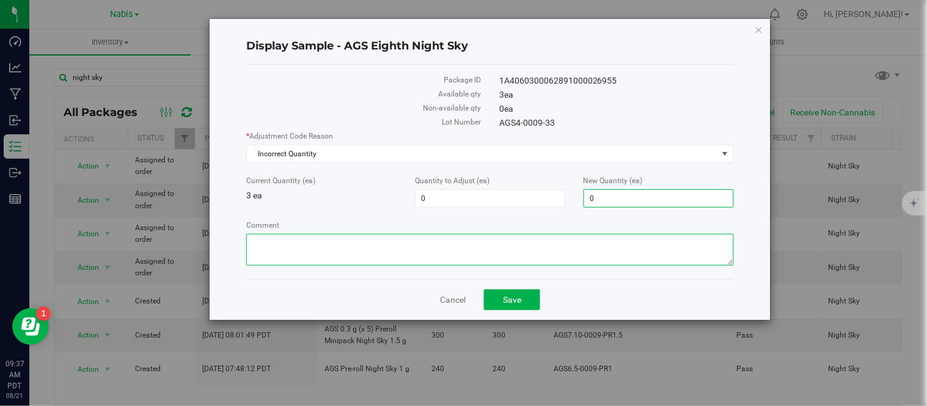
type input "-3"
type input "0"
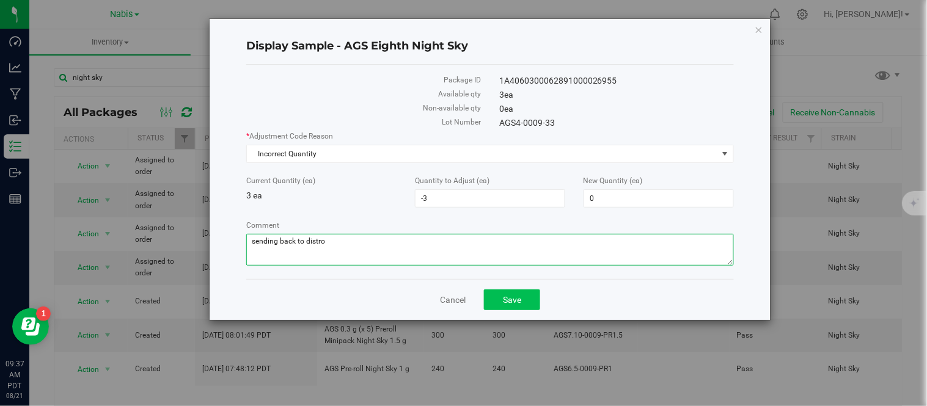
type textarea "sending back to distro"
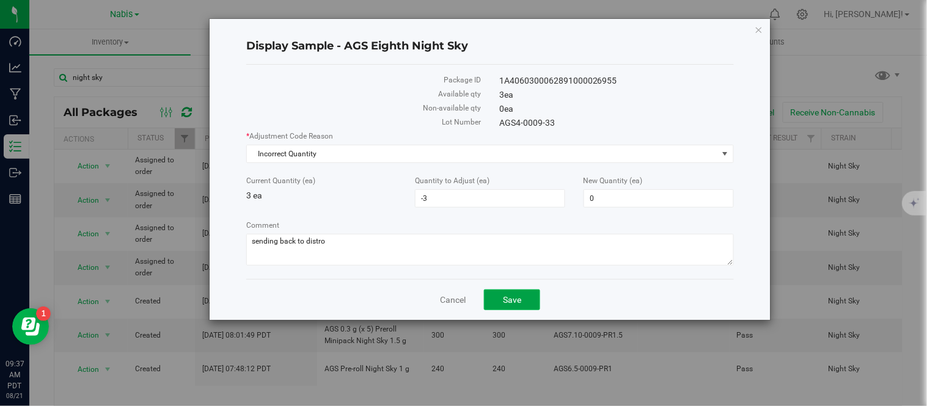
click at [508, 299] on span "Save" at bounding box center [512, 300] width 18 height 10
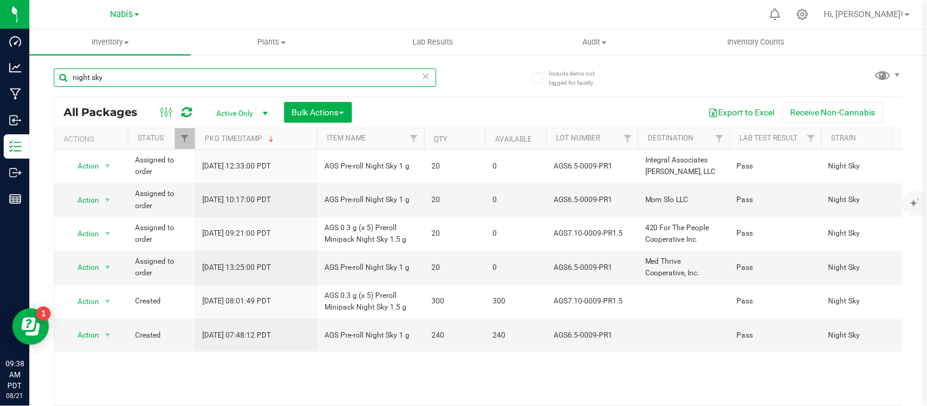
click at [231, 86] on input "night sky" at bounding box center [245, 77] width 383 height 18
type input "snow dream"
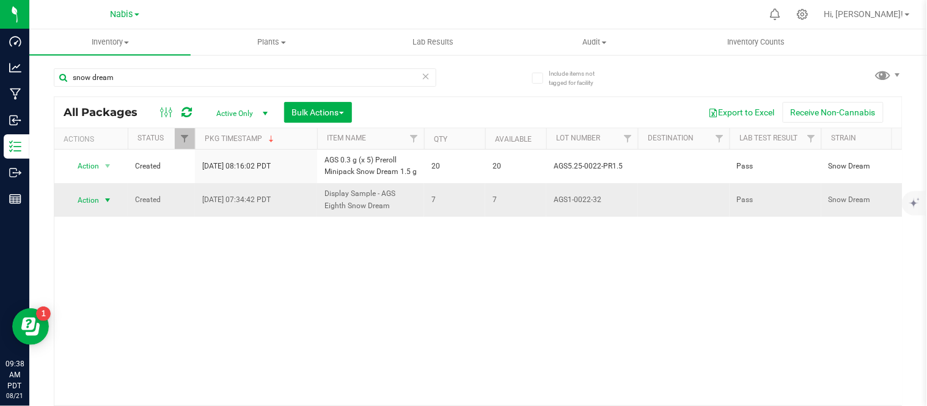
click at [97, 197] on span "Action" at bounding box center [83, 200] width 33 height 17
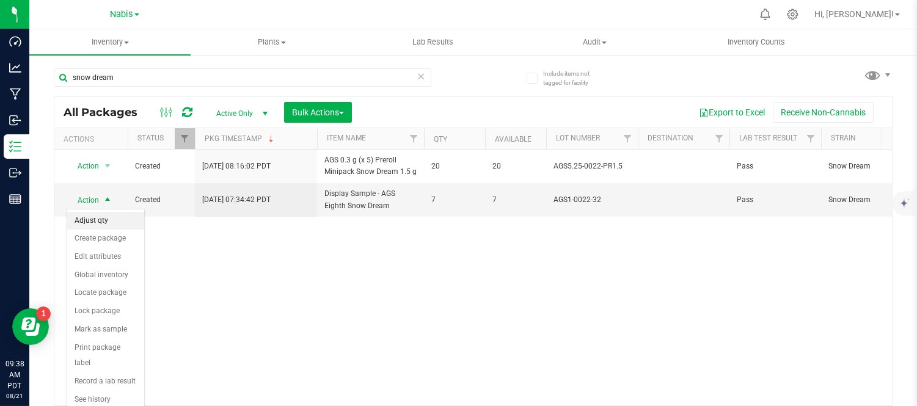
click at [122, 218] on li "Adjust qty" at bounding box center [105, 221] width 77 height 18
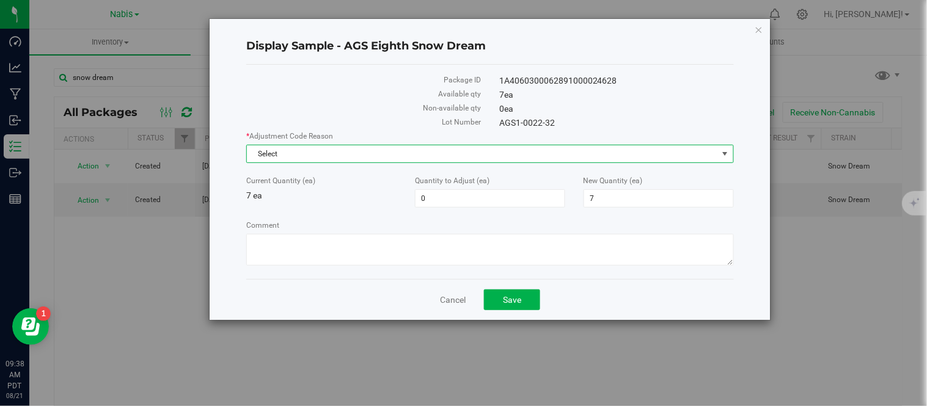
click at [304, 150] on span "Select" at bounding box center [482, 153] width 471 height 17
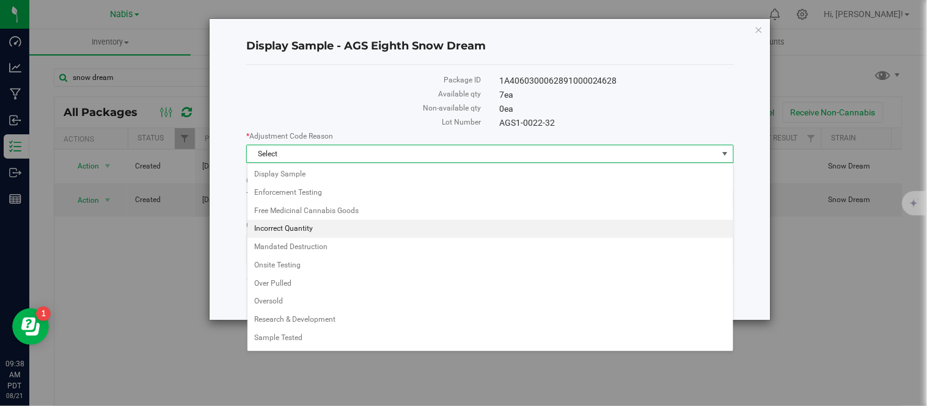
click at [282, 229] on li "Incorrect Quantity" at bounding box center [491, 229] width 486 height 18
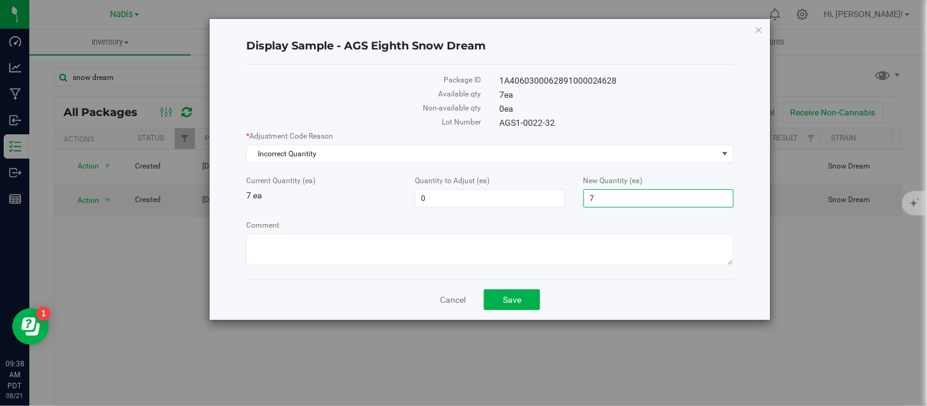
click at [606, 206] on span "7 7" at bounding box center [659, 198] width 150 height 18
click at [606, 206] on input "7" at bounding box center [658, 198] width 149 height 17
type input "0"
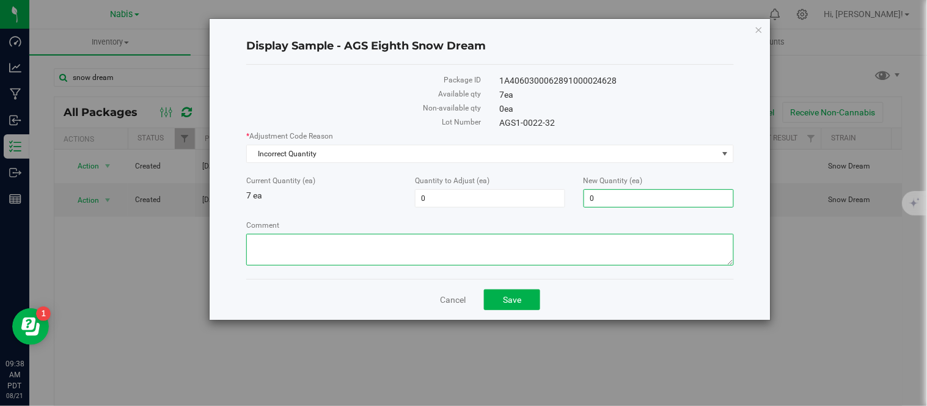
type input "-7"
type input "0"
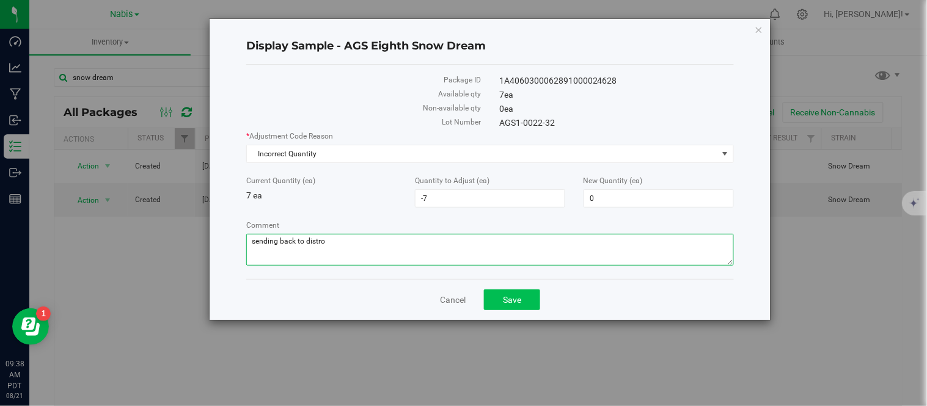
type textarea "sending back to distro"
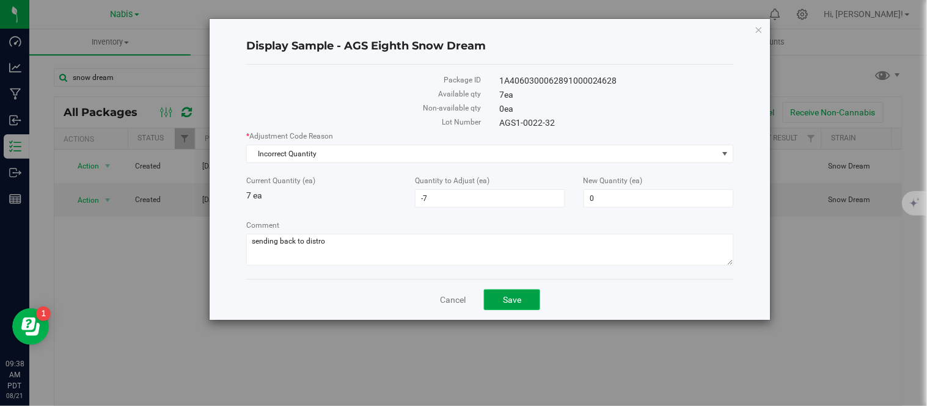
click at [510, 303] on span "Save" at bounding box center [512, 300] width 18 height 10
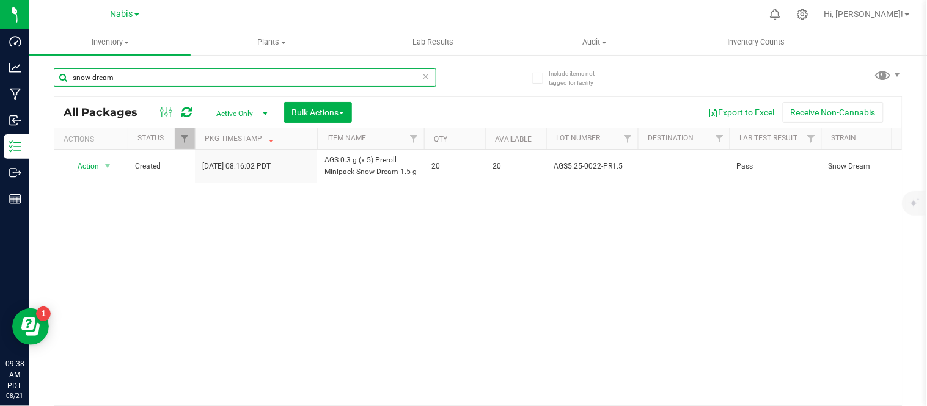
click at [174, 72] on input "snow dream" at bounding box center [245, 77] width 383 height 18
type input "reverie muse"
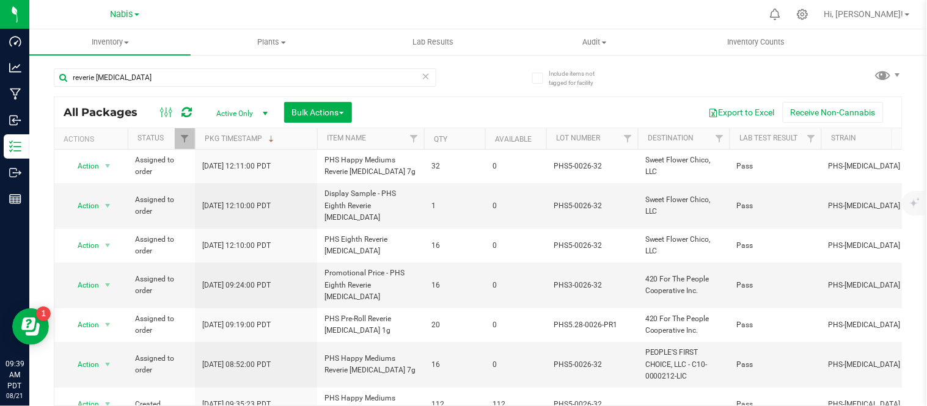
click at [505, 133] on th "Available" at bounding box center [515, 138] width 61 height 21
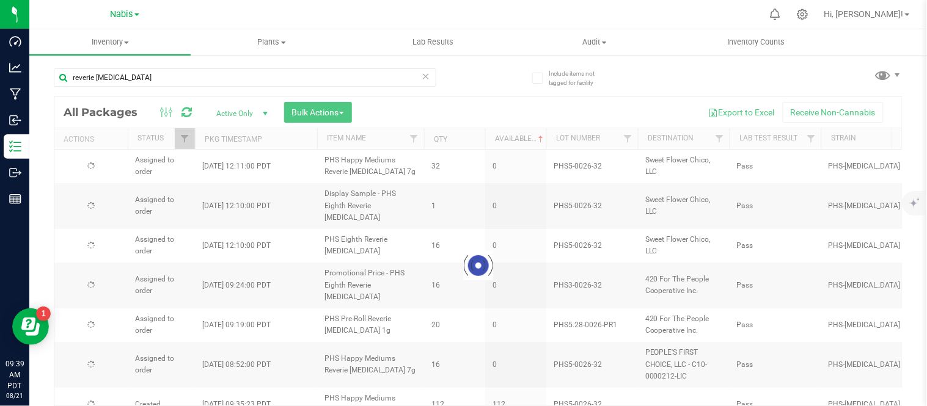
click at [505, 133] on div at bounding box center [478, 266] width 848 height 338
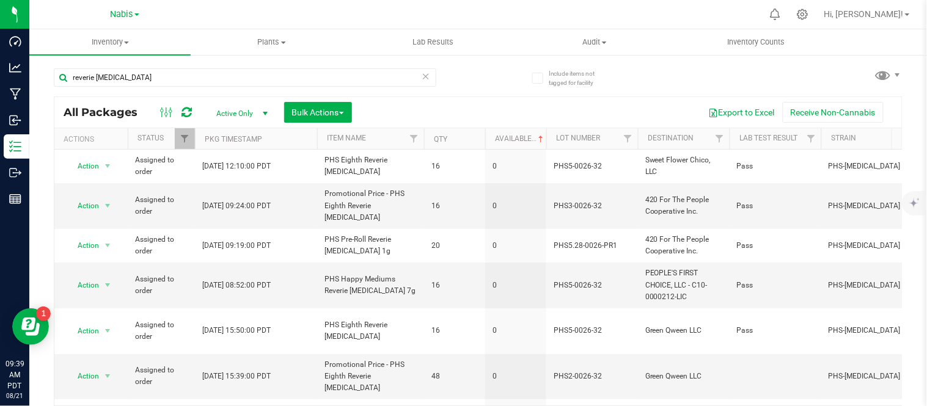
click at [505, 133] on th "Available" at bounding box center [515, 138] width 61 height 21
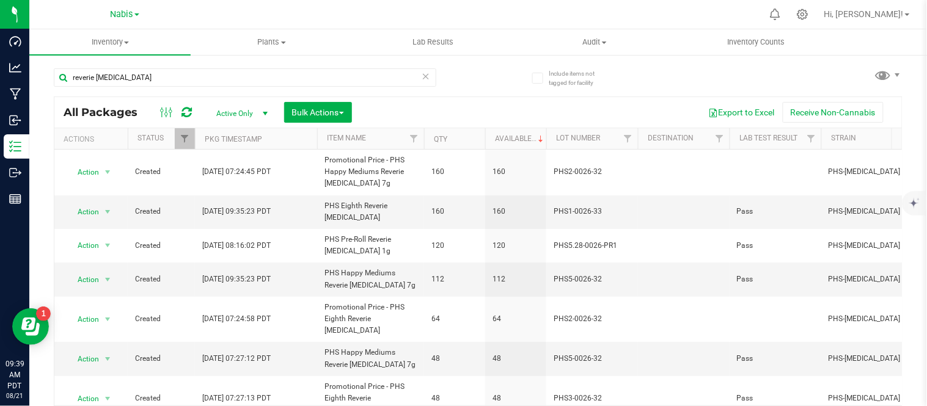
click at [511, 230] on td "120" at bounding box center [515, 246] width 61 height 34
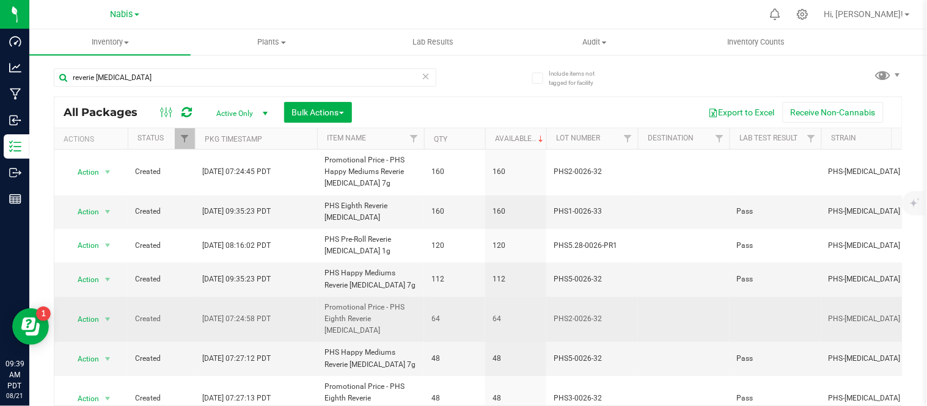
scroll to position [67, 0]
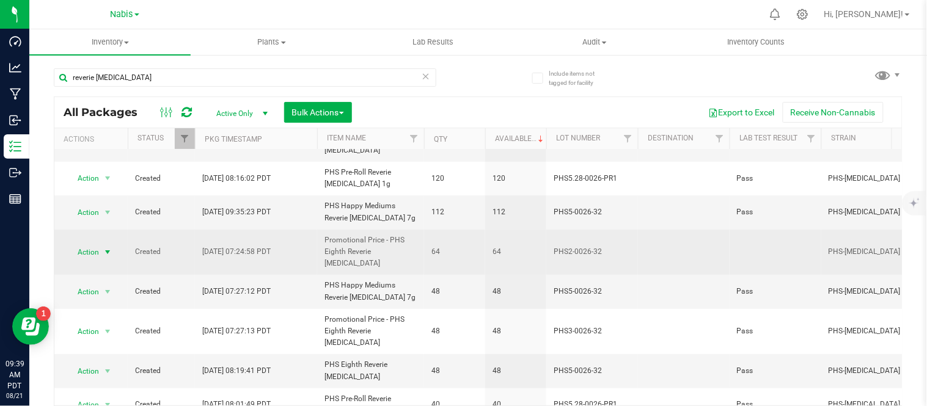
click at [100, 247] on span "select" at bounding box center [107, 252] width 15 height 17
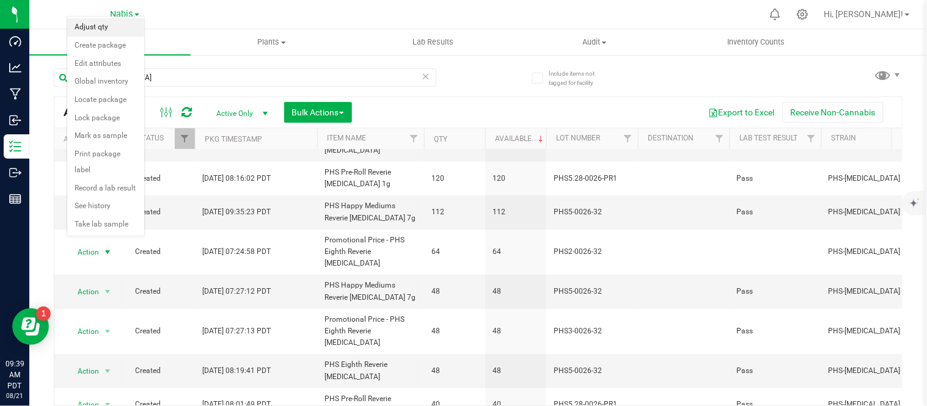
click at [117, 19] on li "Adjust qty" at bounding box center [105, 27] width 77 height 18
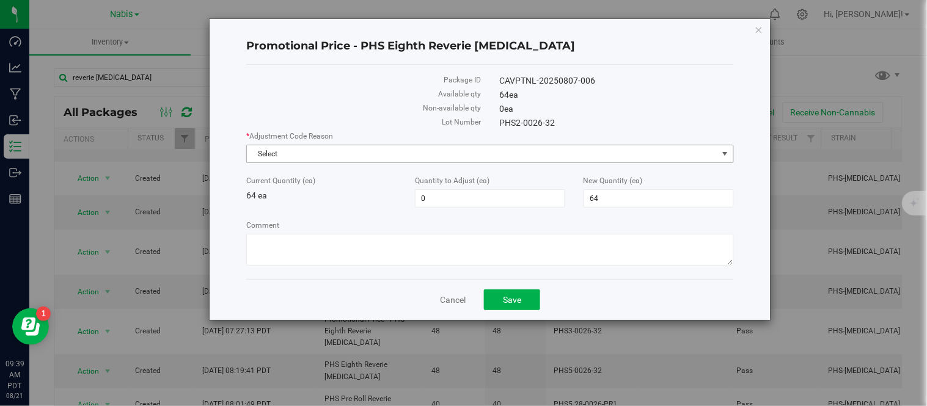
click at [418, 158] on span "Select" at bounding box center [482, 153] width 471 height 17
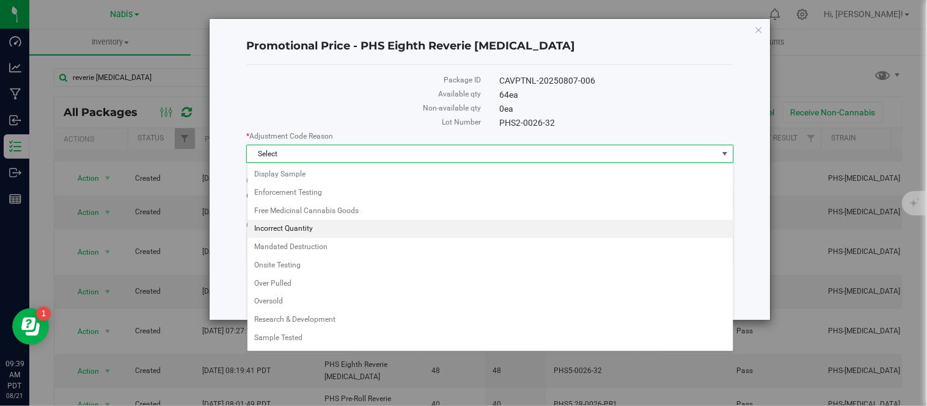
click at [271, 228] on li "Incorrect Quantity" at bounding box center [491, 229] width 486 height 18
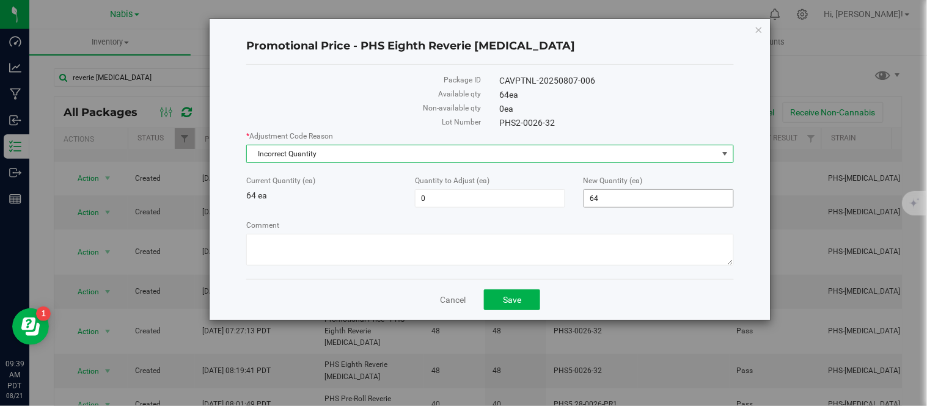
click at [619, 203] on span "64 64" at bounding box center [659, 198] width 150 height 18
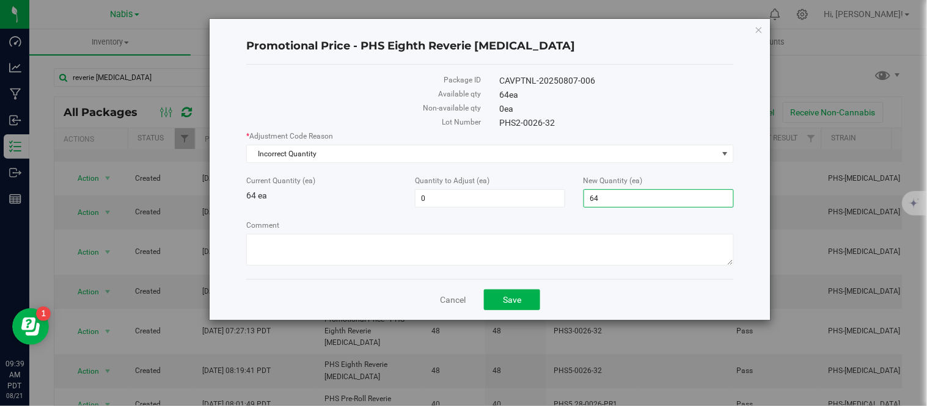
click at [619, 203] on input "64" at bounding box center [658, 198] width 149 height 17
type input "0"
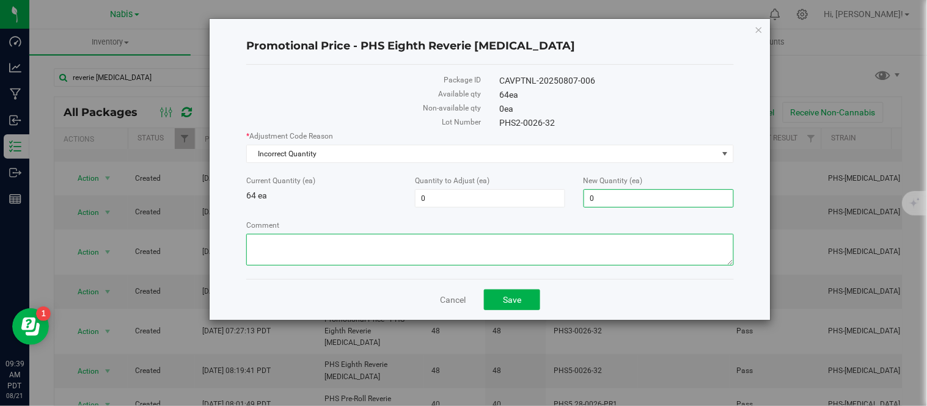
type input "-64"
type input "0"
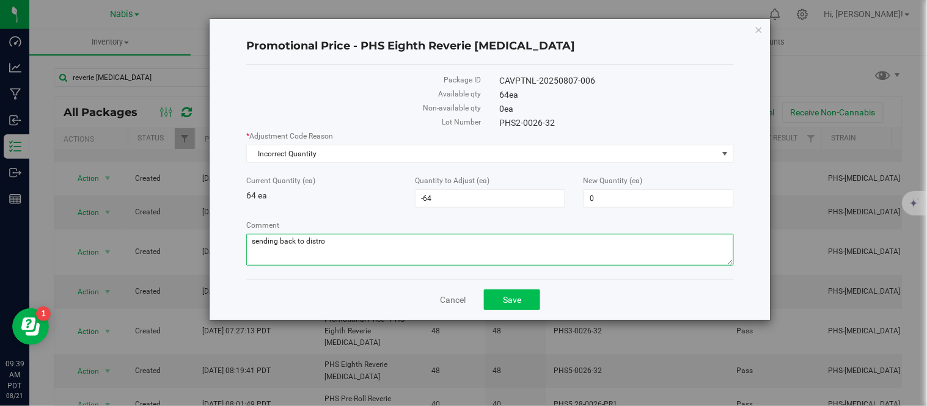
type textarea "sending back to distro"
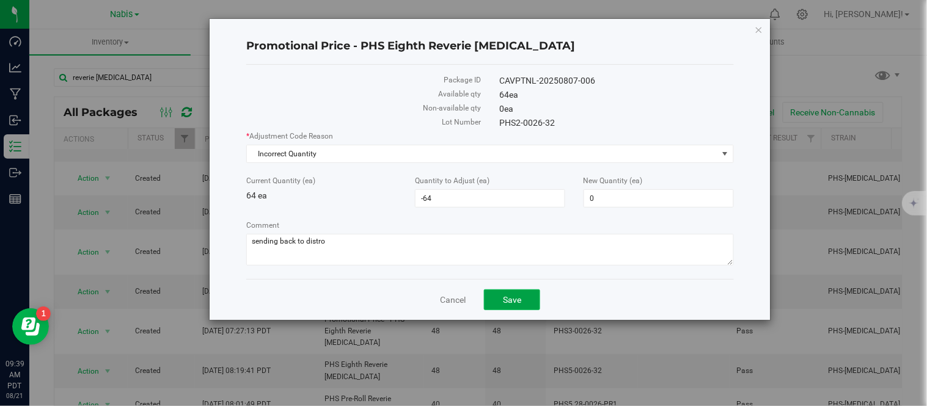
click at [524, 304] on button "Save" at bounding box center [512, 300] width 56 height 21
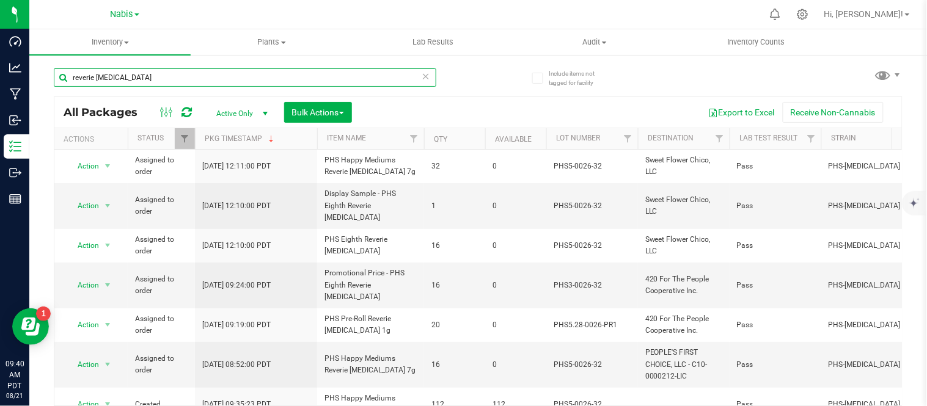
click at [237, 74] on input "reverie muse" at bounding box center [245, 77] width 383 height 18
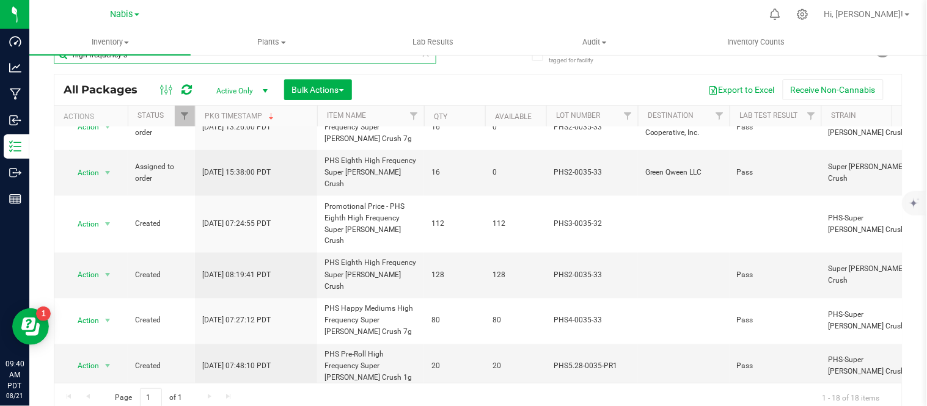
scroll to position [504, 0]
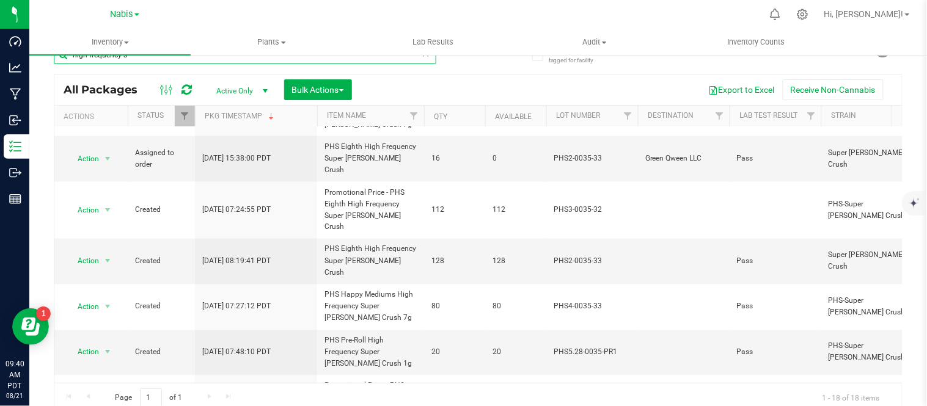
type input "high frequency s"
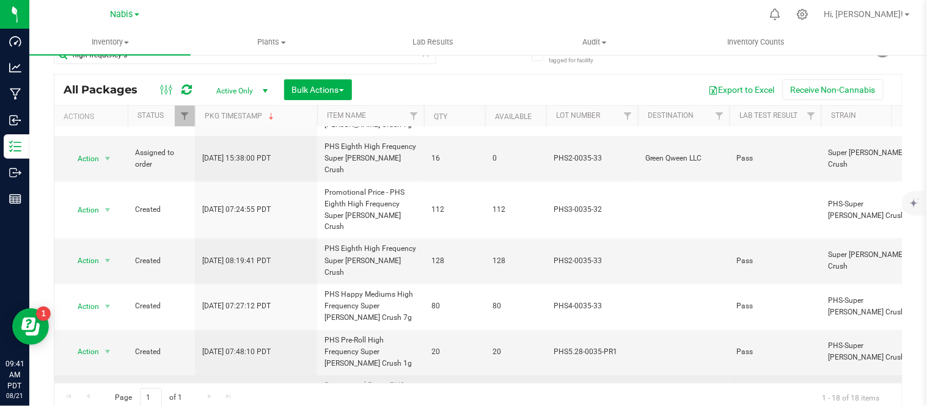
click at [83, 396] on span "Action" at bounding box center [83, 404] width 33 height 17
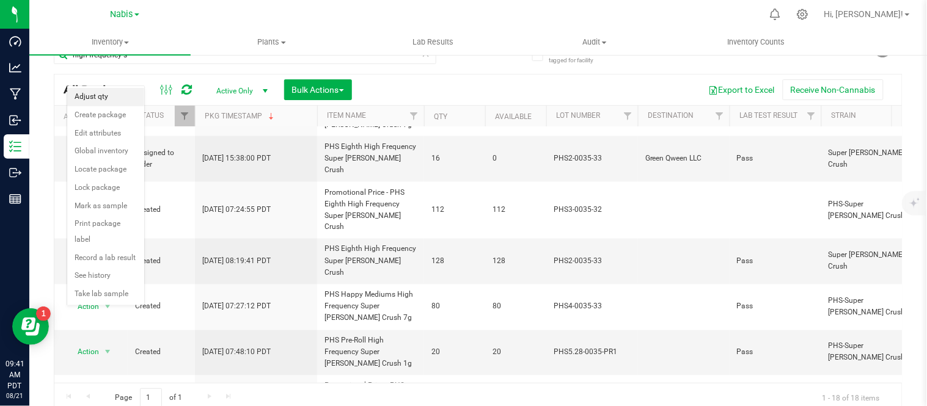
click at [86, 101] on li "Adjust qty" at bounding box center [105, 97] width 77 height 18
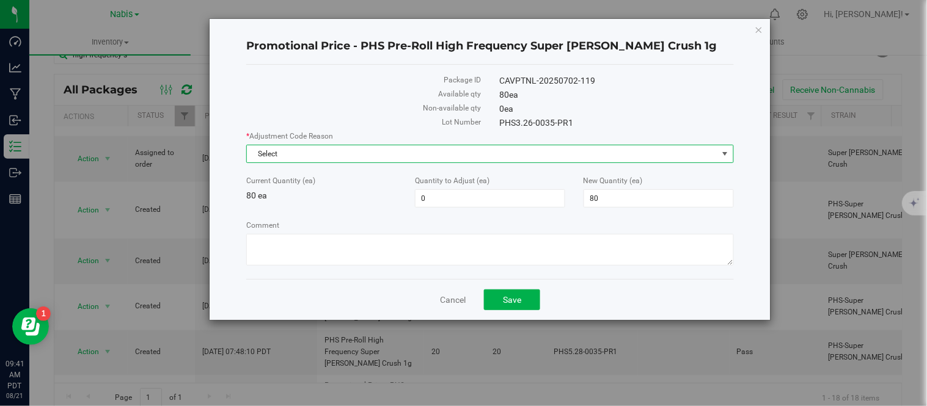
click at [370, 154] on span "Select" at bounding box center [482, 153] width 471 height 17
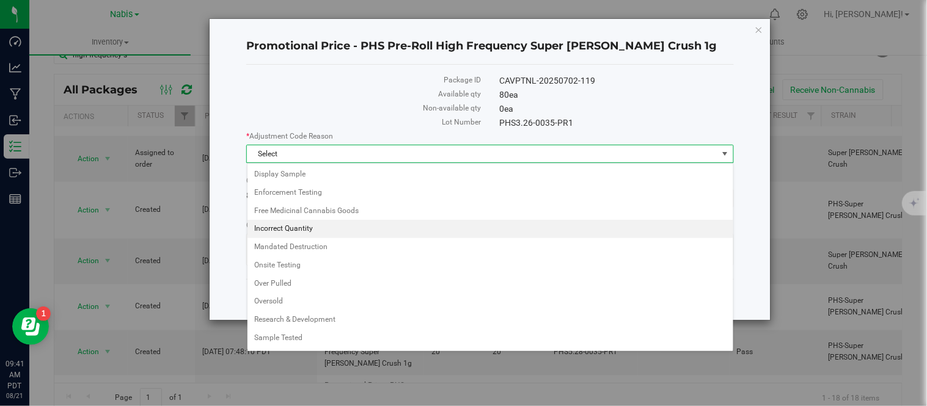
click at [320, 224] on li "Incorrect Quantity" at bounding box center [491, 229] width 486 height 18
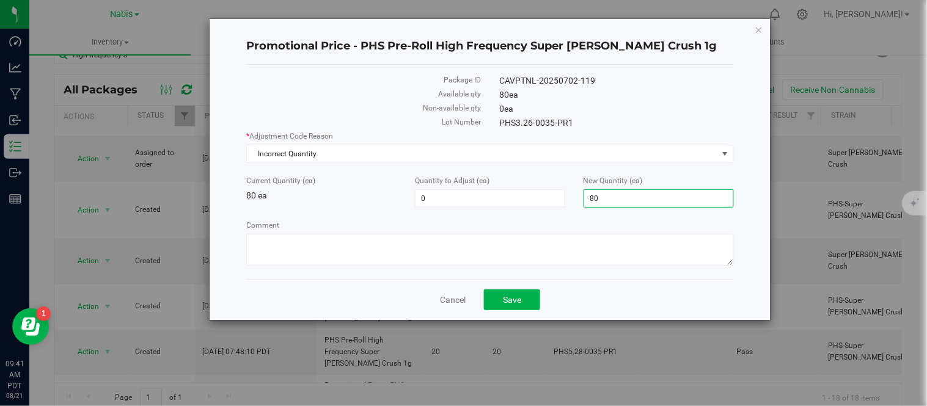
click at [615, 191] on span "80 80" at bounding box center [659, 198] width 150 height 18
click at [615, 191] on input "80" at bounding box center [658, 198] width 149 height 17
type input "0"
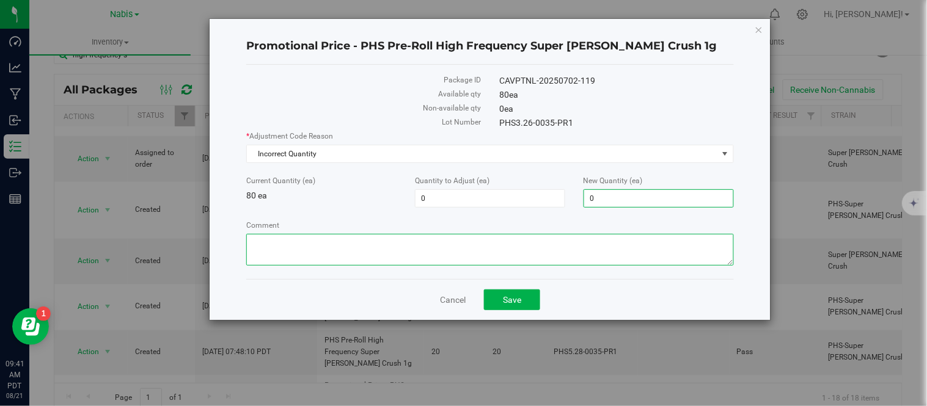
type input "-80"
type input "0"
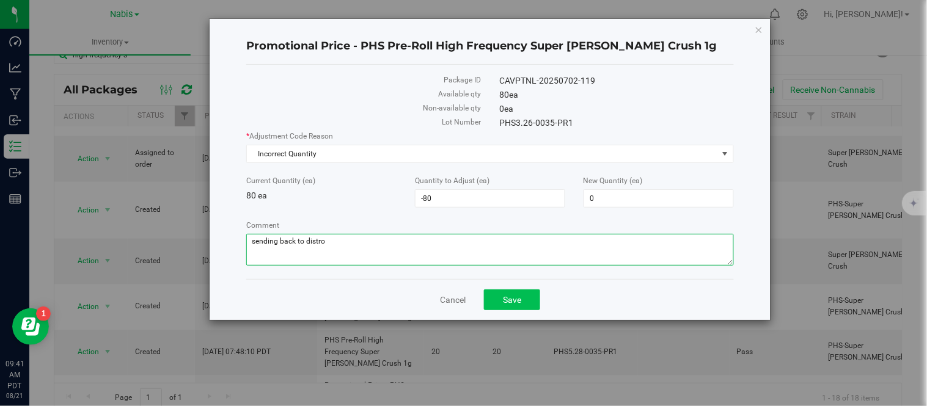
type textarea "sending back to distro"
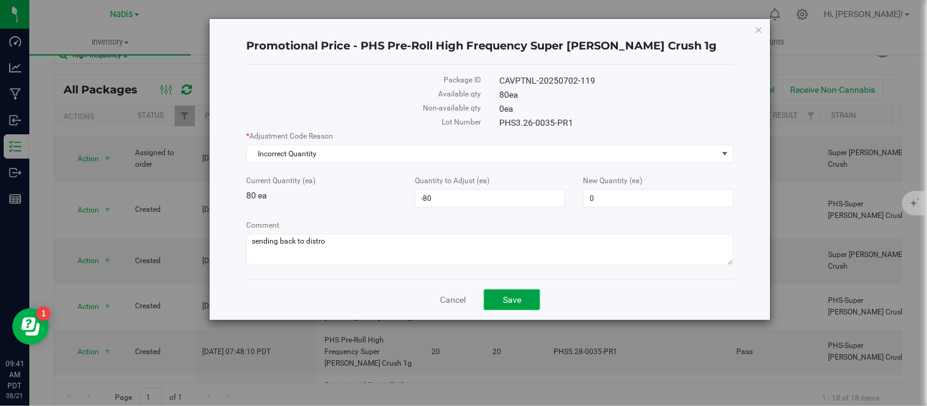
click at [510, 307] on button "Save" at bounding box center [512, 300] width 56 height 21
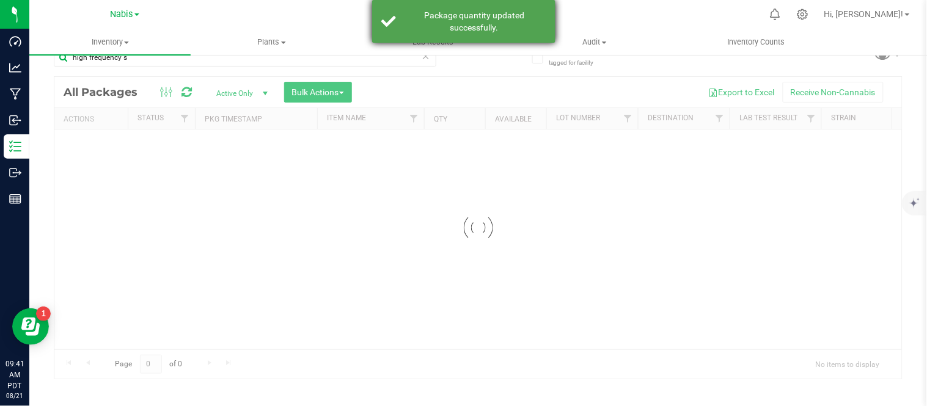
scroll to position [20, 0]
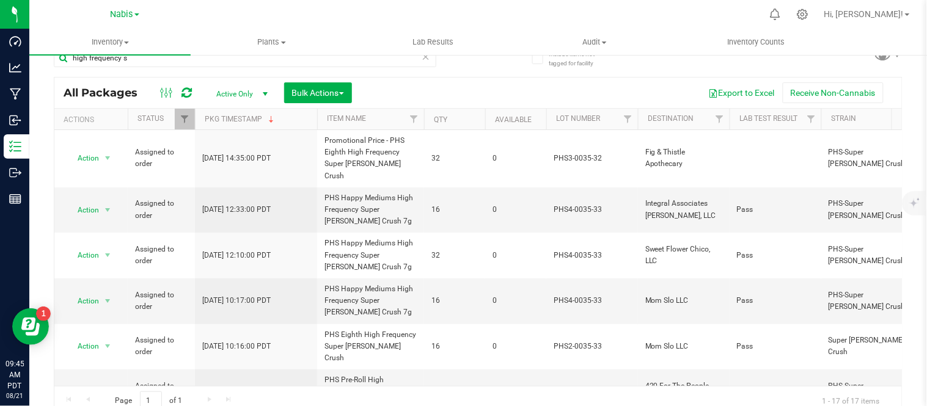
scroll to position [23, 0]
